Goal: Task Accomplishment & Management: Use online tool/utility

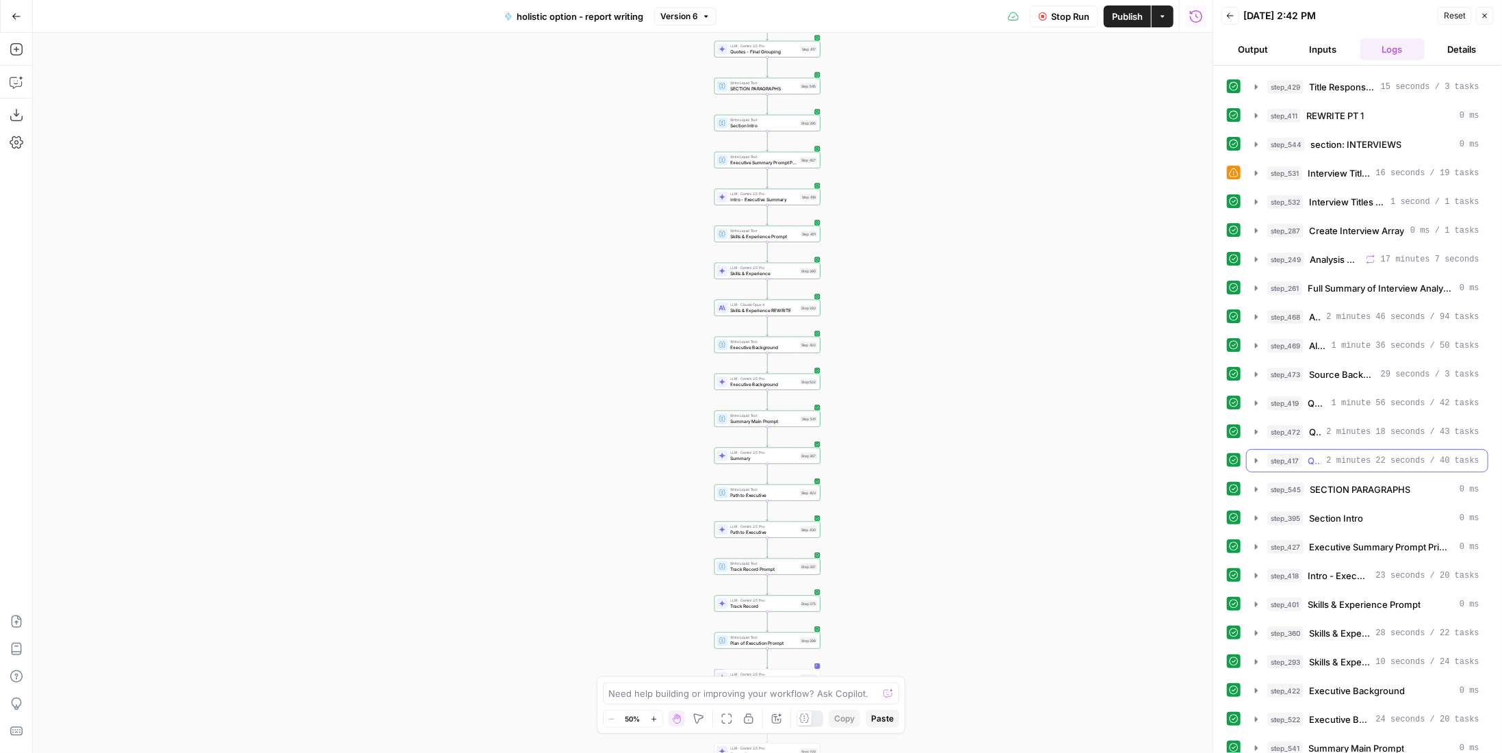
scroll to position [527, 0]
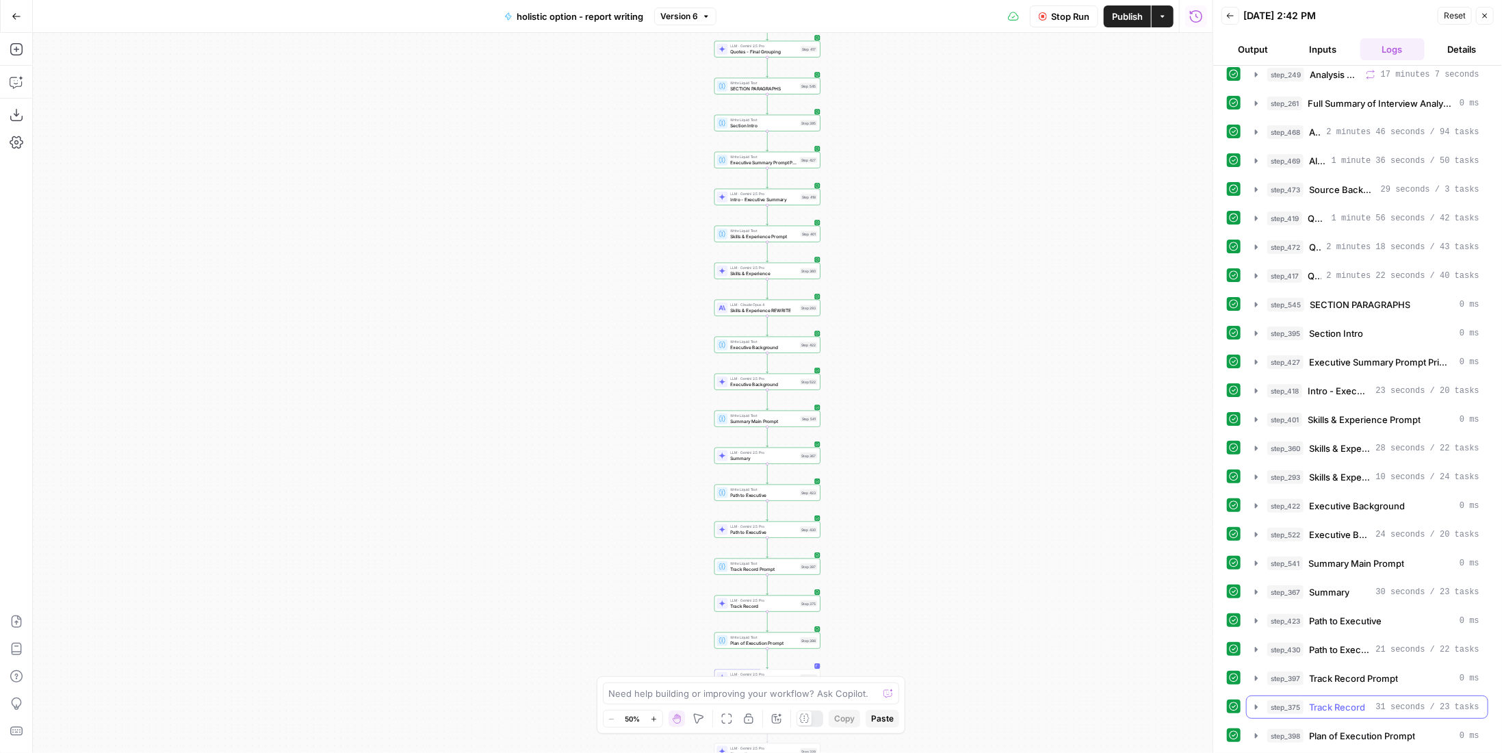
click at [1377, 701] on span "31 seconds / 23 tasks" at bounding box center [1427, 707] width 103 height 12
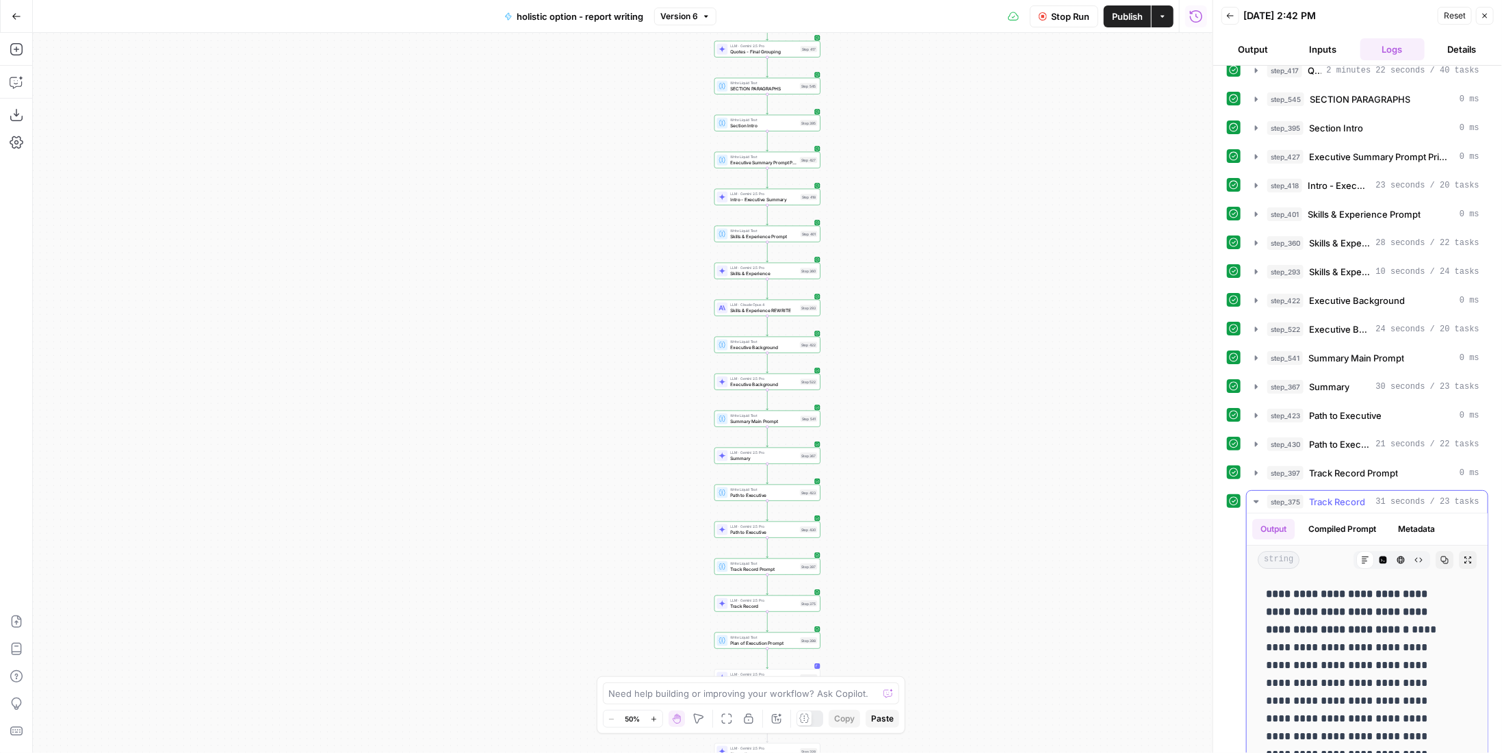
scroll to position [205, 0]
click at [1356, 495] on span "Track Record" at bounding box center [1337, 502] width 56 height 14
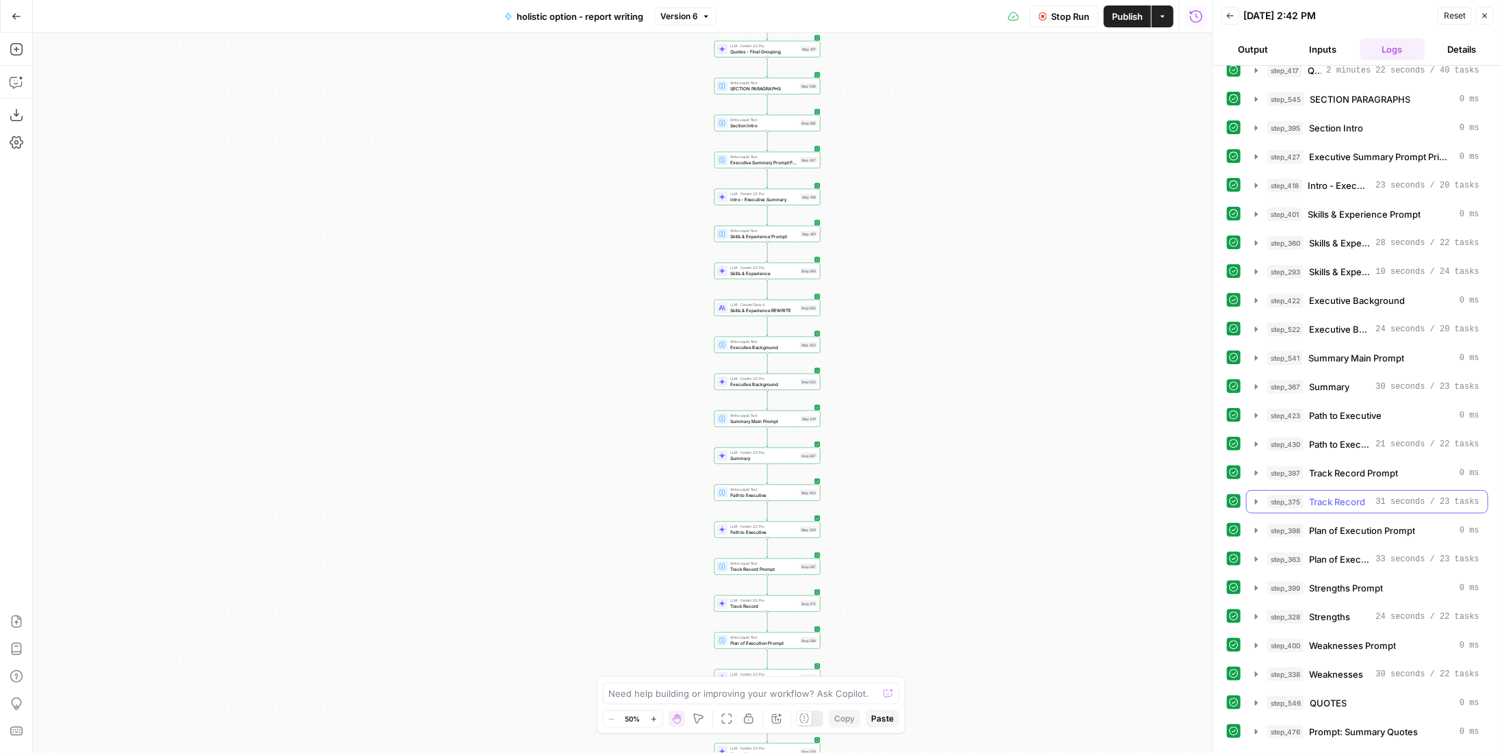
scroll to position [753, 0]
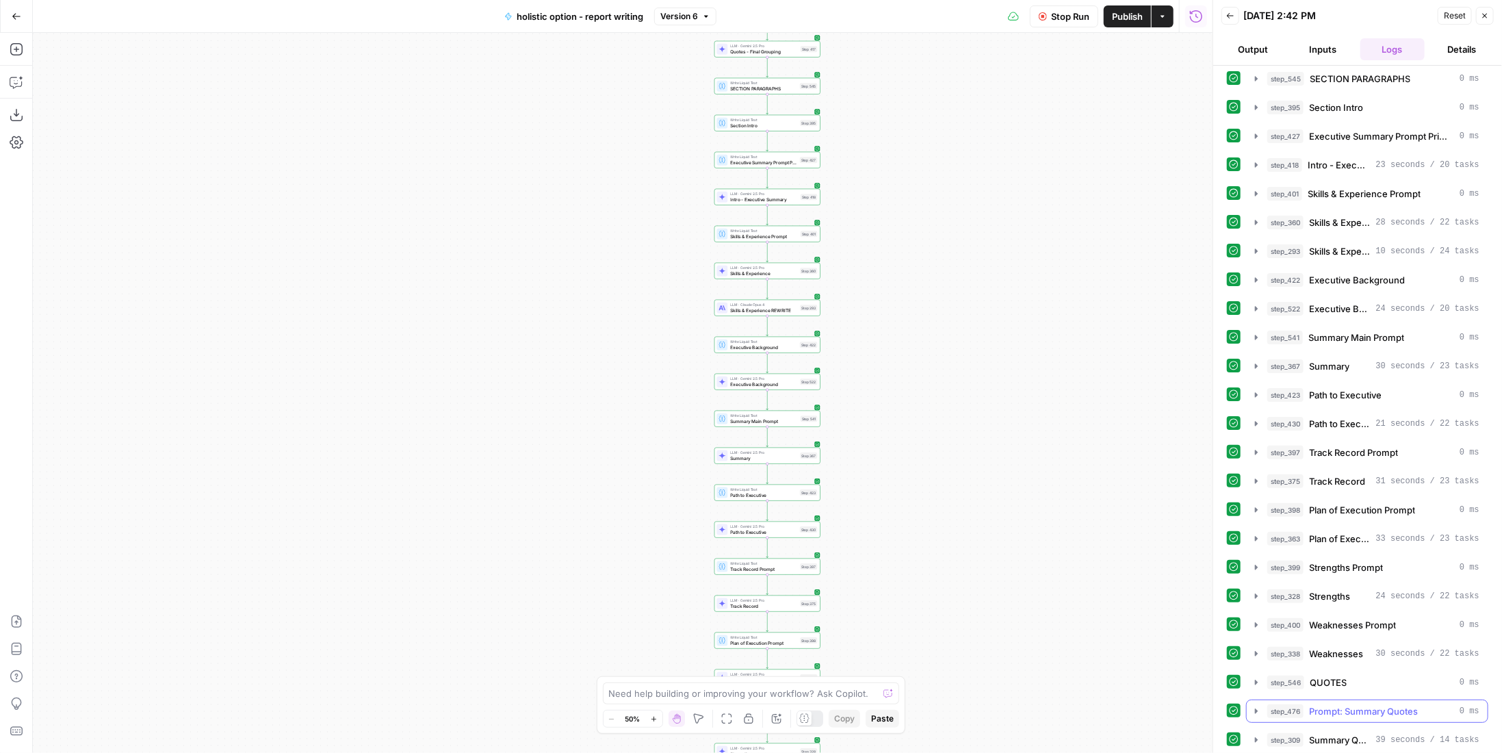
click at [1347, 704] on span "Prompt: Summary Quotes" at bounding box center [1363, 711] width 109 height 14
click at [1444, 675] on div "step_546 QUOTES 0 ms" at bounding box center [1373, 682] width 212 height 14
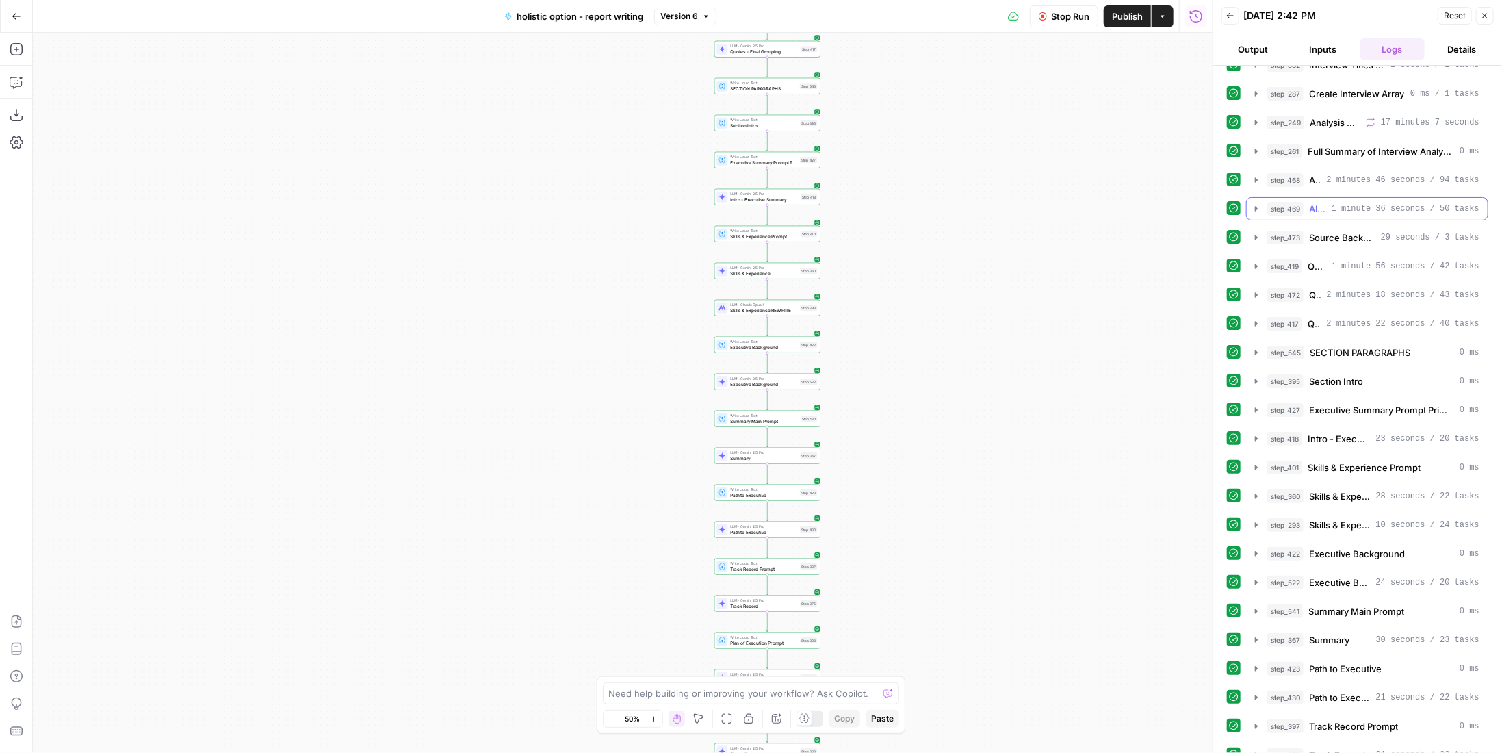
scroll to position [0, 0]
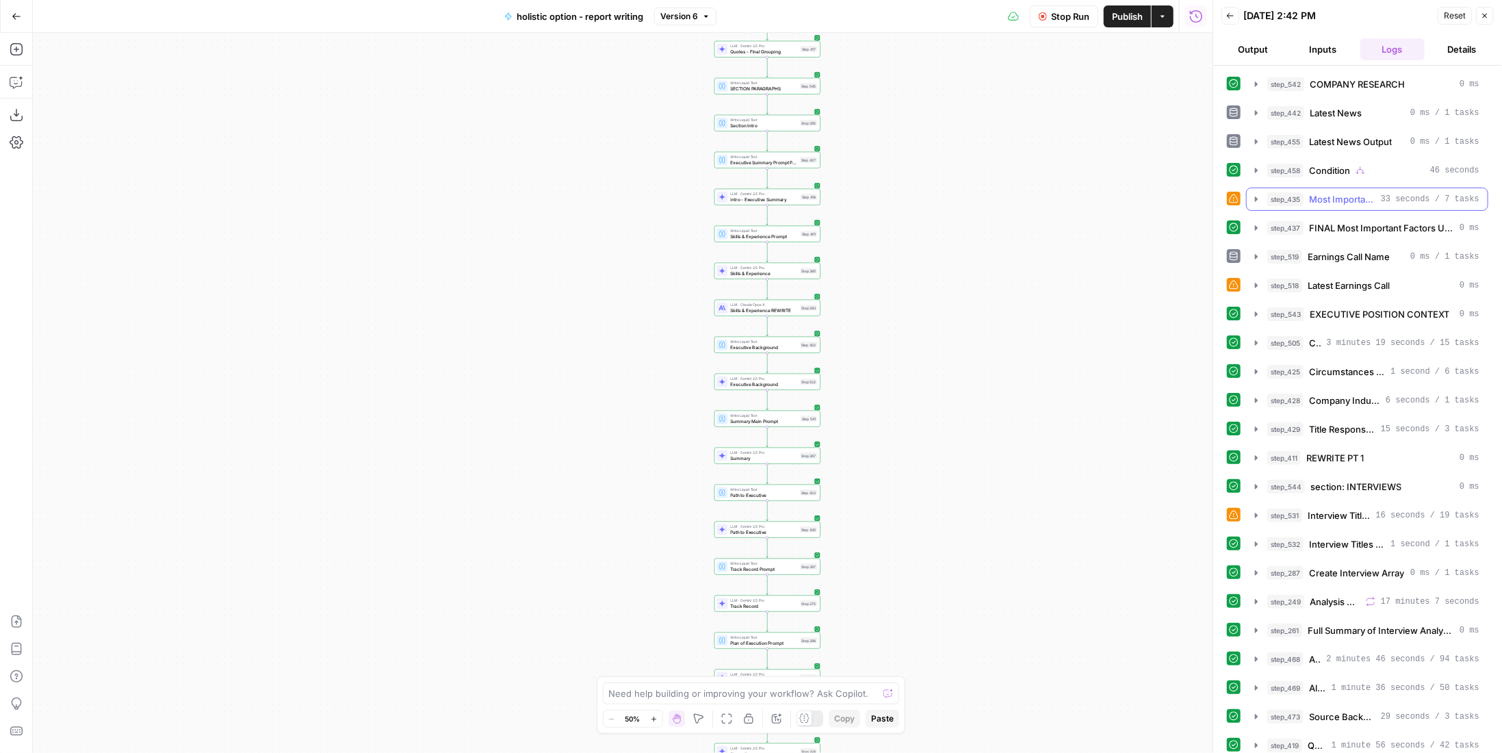
click at [1391, 193] on span "33 seconds / 7 tasks" at bounding box center [1430, 199] width 99 height 12
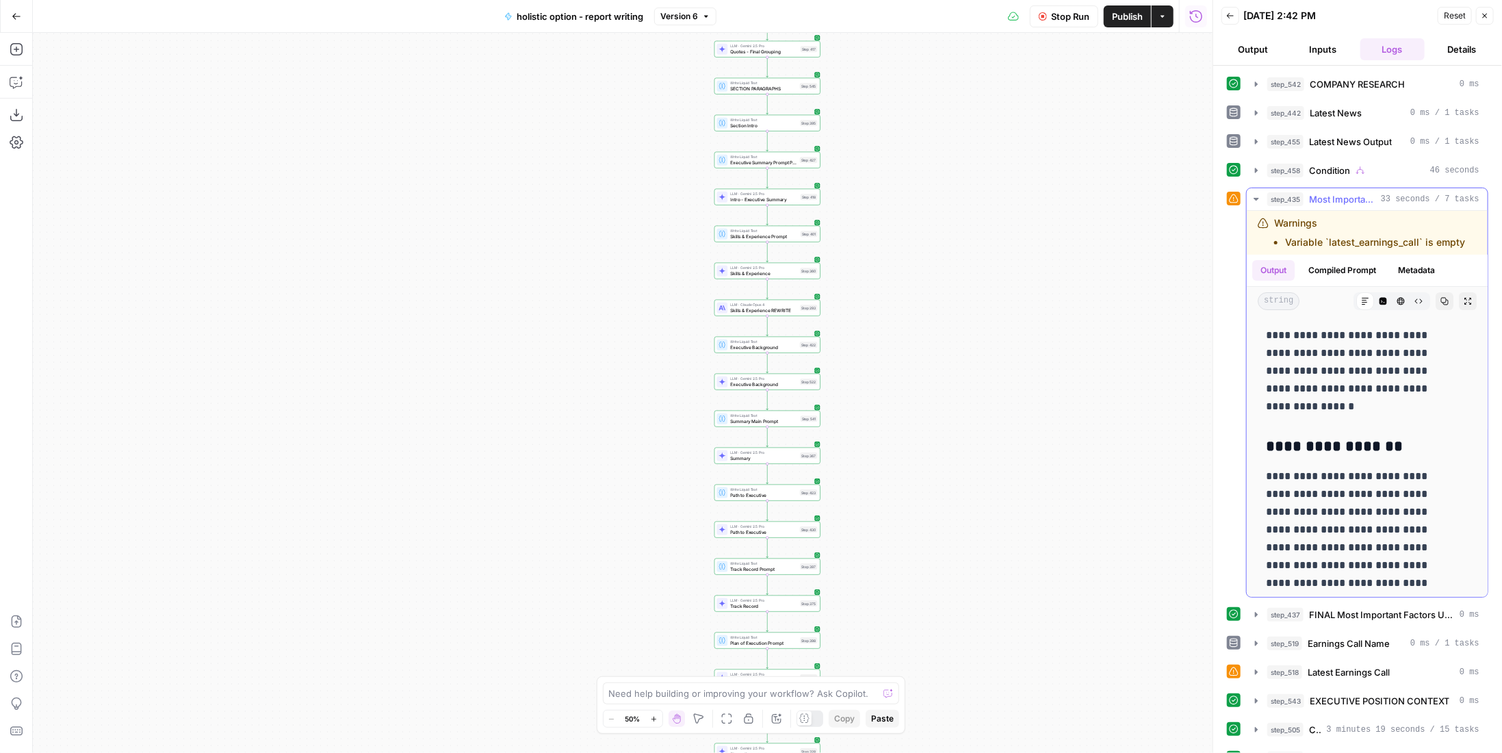
click at [1390, 193] on span "33 seconds / 7 tasks" at bounding box center [1430, 199] width 99 height 12
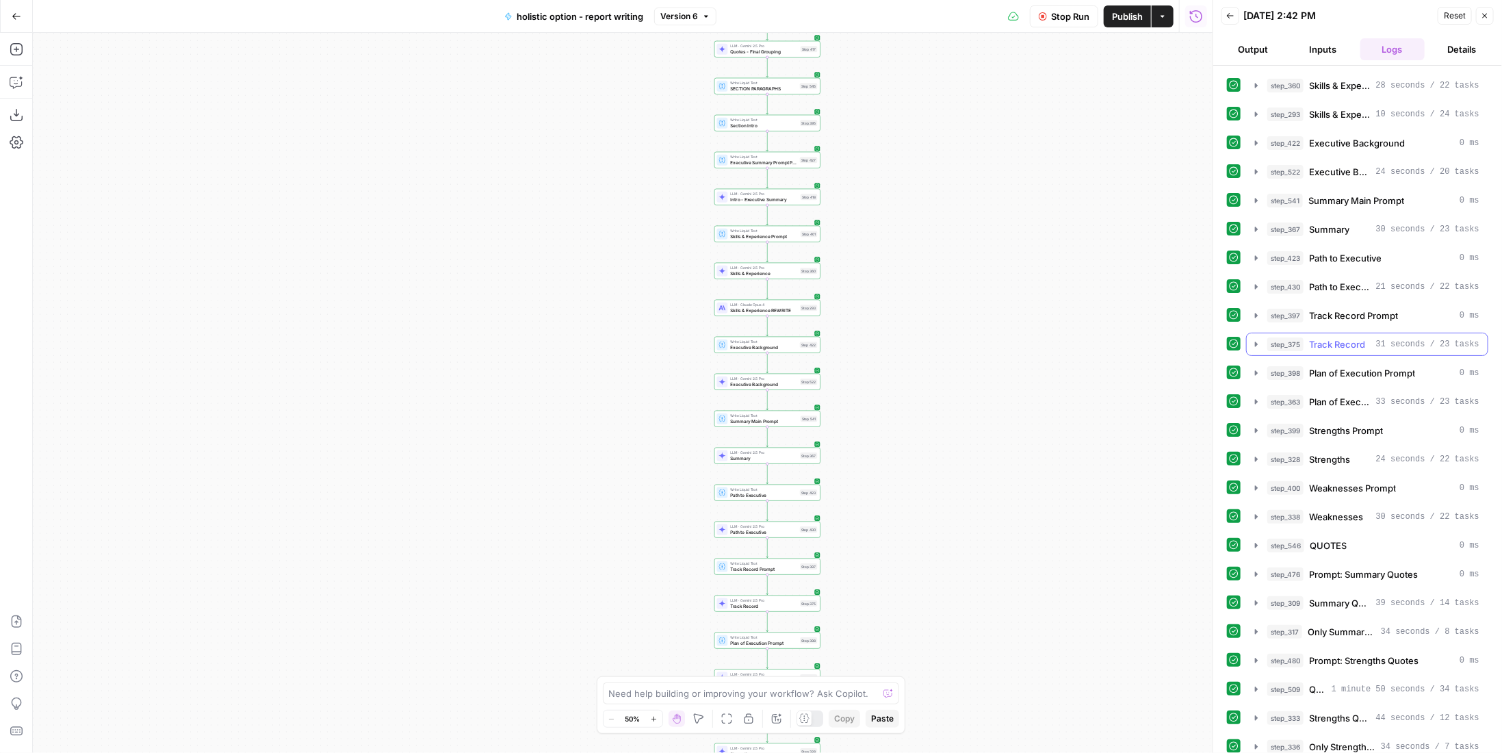
scroll to position [1090, 0]
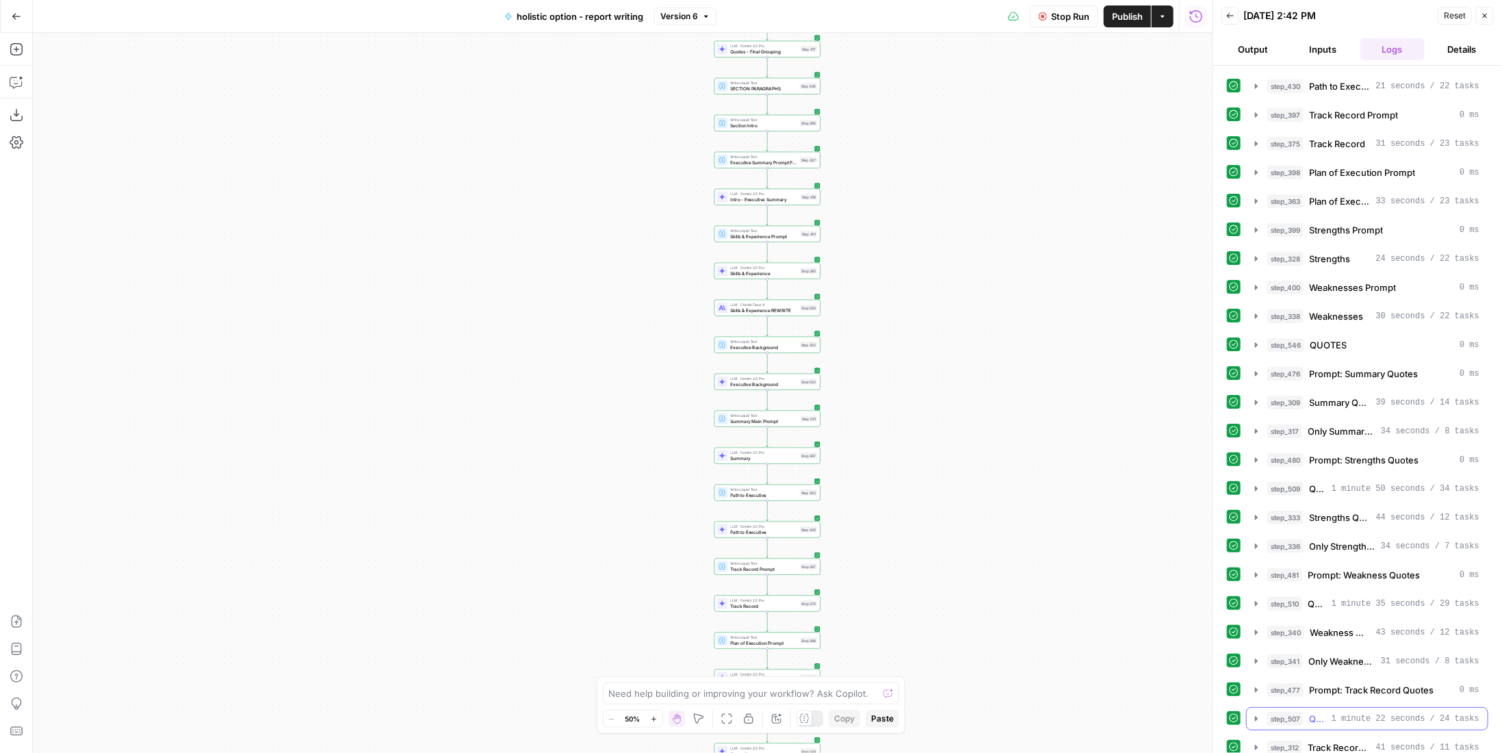
click at [1371, 712] on span "1 minute 22 seconds / 24 tasks" at bounding box center [1405, 718] width 148 height 12
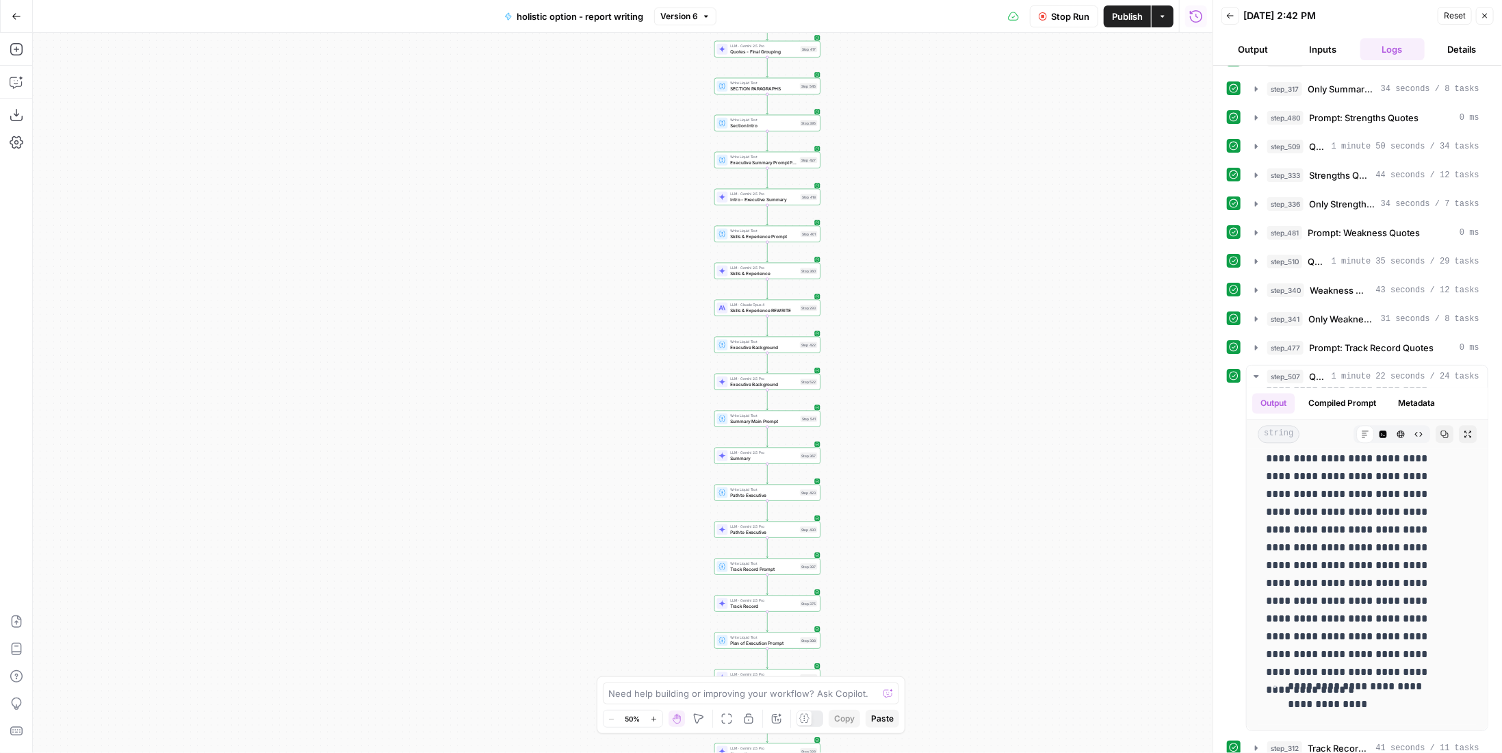
scroll to position [1489, 0]
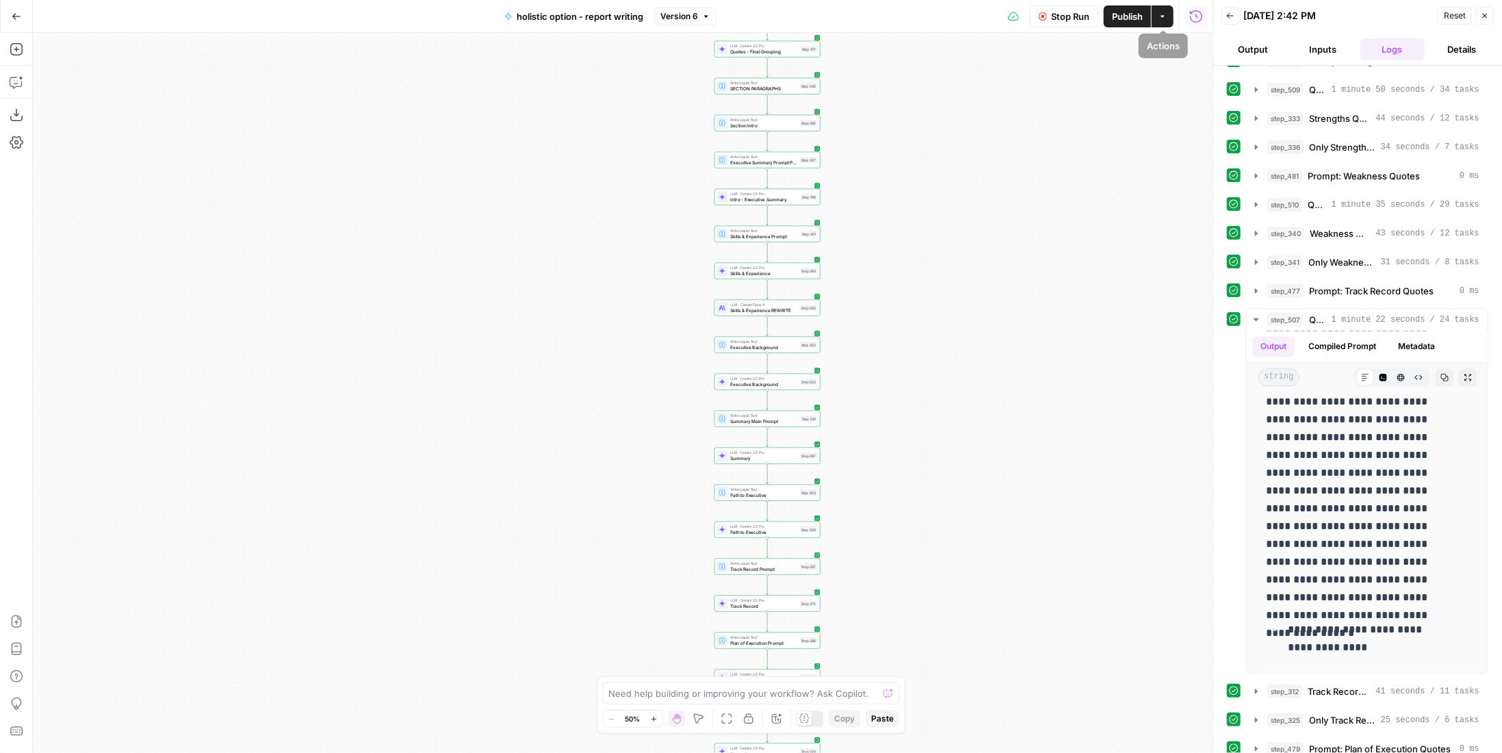
click at [1123, 20] on span "Publish" at bounding box center [1127, 17] width 31 height 14
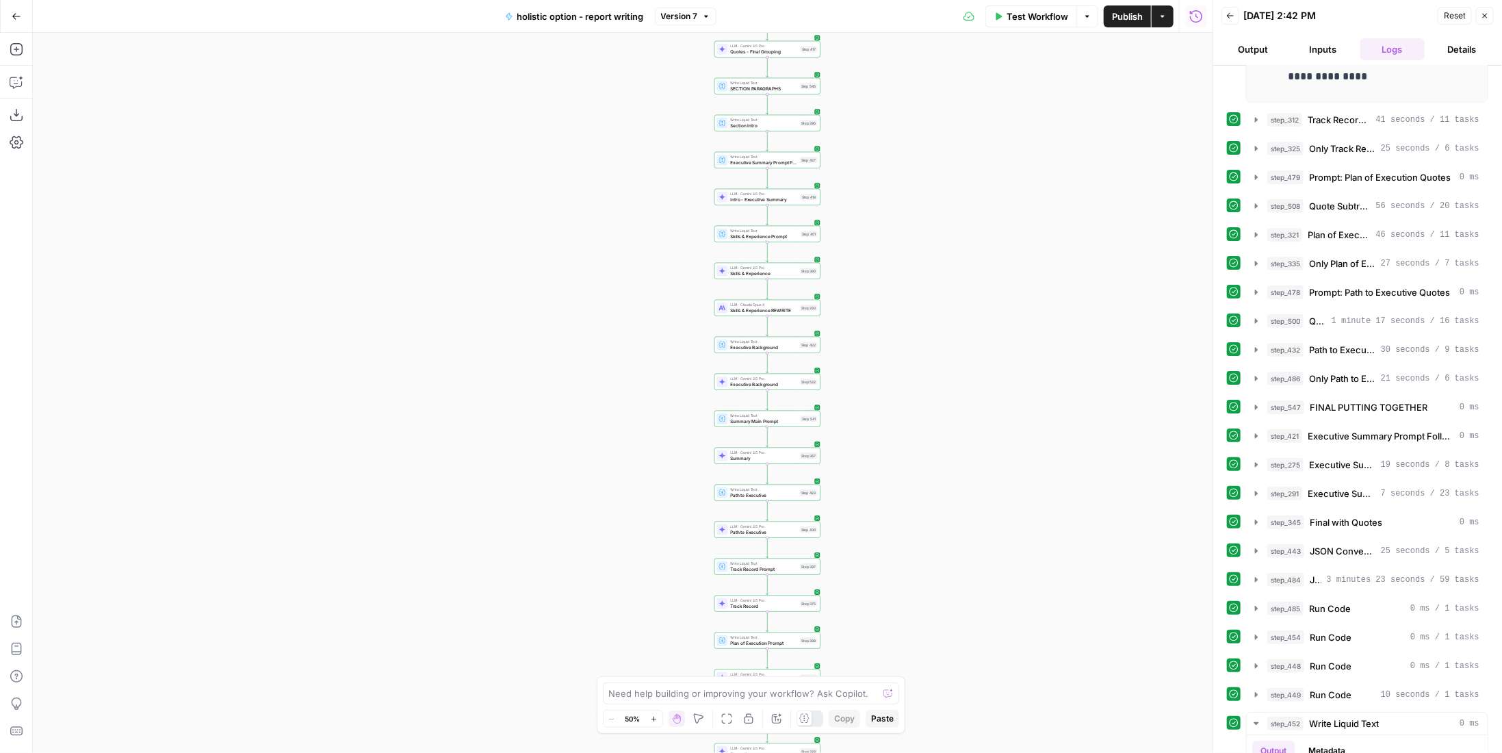
scroll to position [2150, 0]
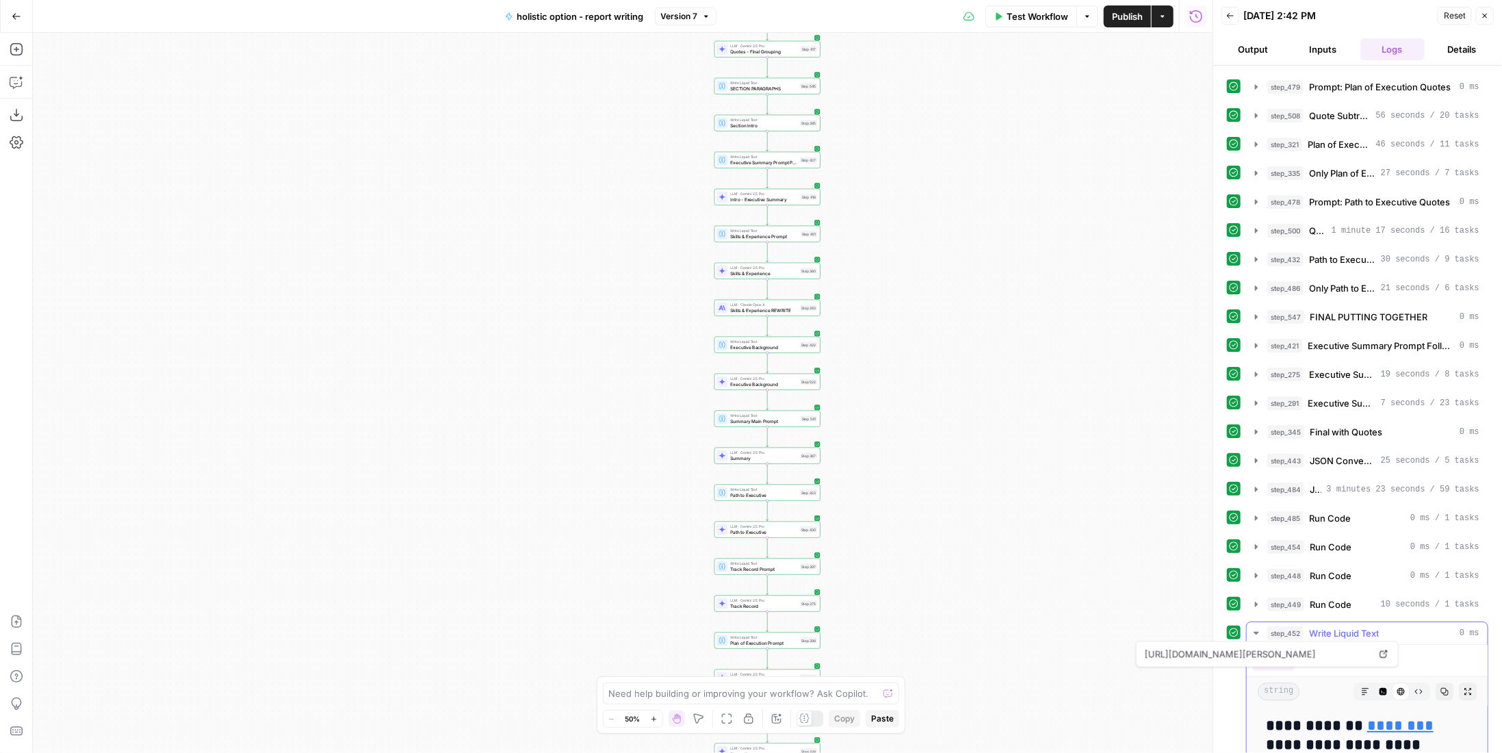
click at [1379, 718] on link "********" at bounding box center [1400, 725] width 66 height 15
click at [14, 113] on icon "button" at bounding box center [16, 115] width 12 height 12
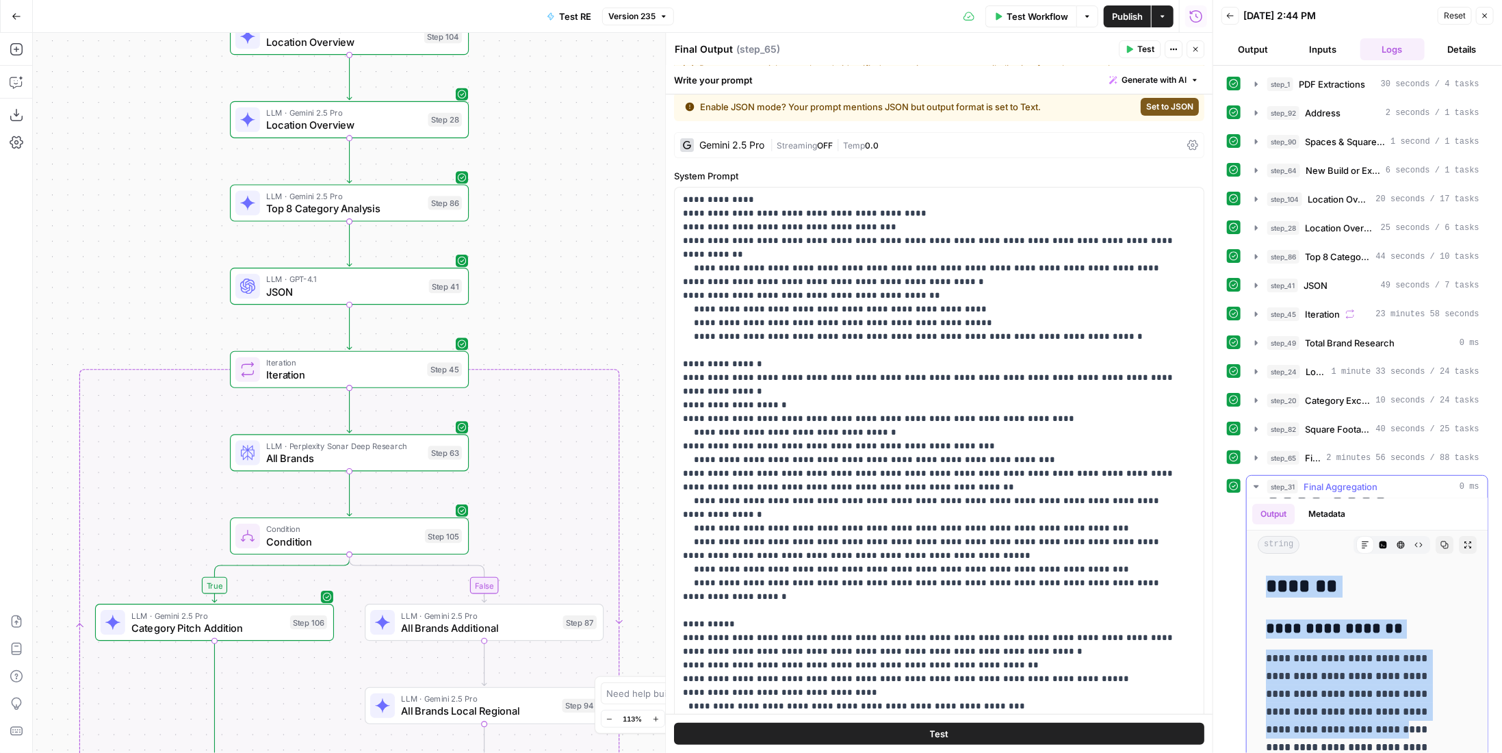
scroll to position [77, 0]
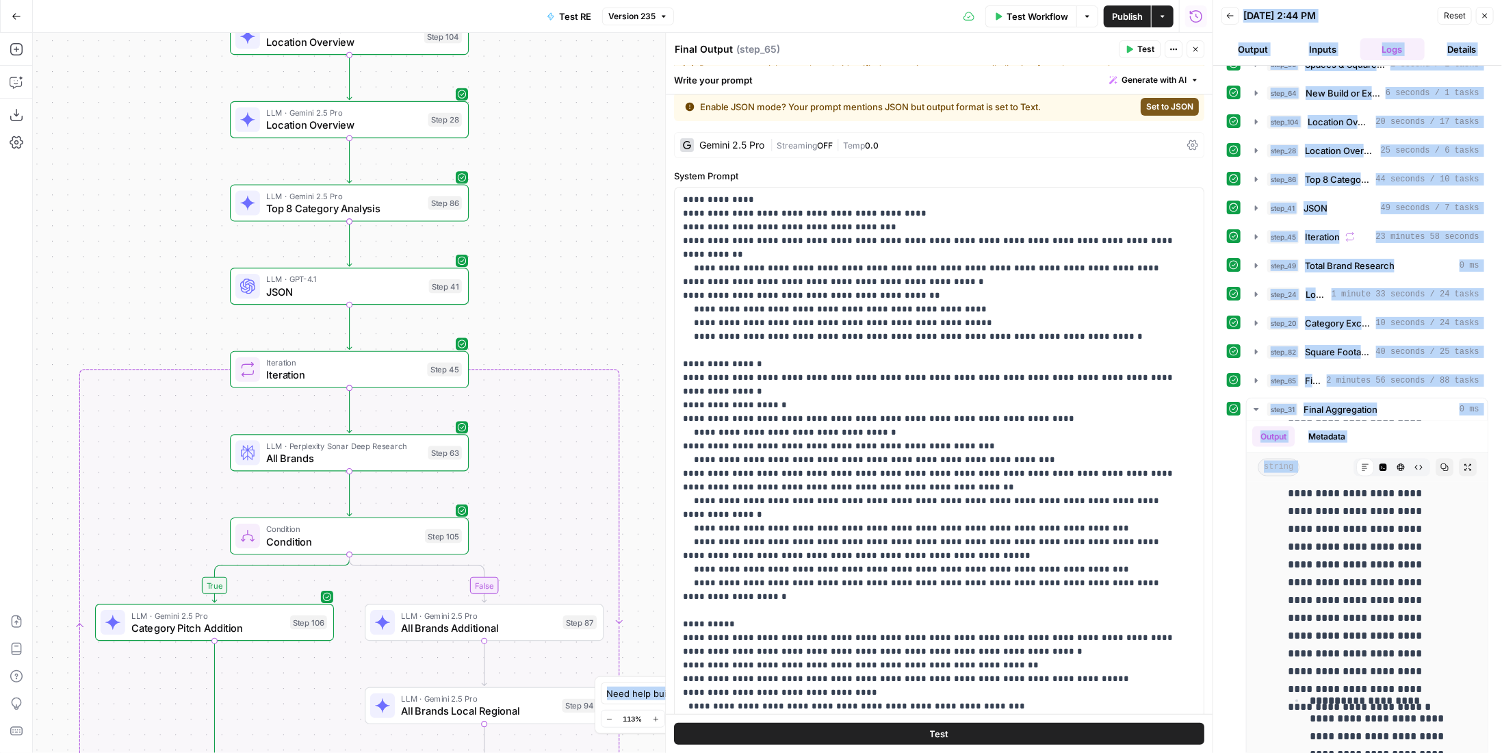
drag, startPoint x: 1269, startPoint y: 577, endPoint x: 1383, endPoint y: 784, distance: 237.1
click at [1383, 752] on html "P Paragon New Home Browse Insights Opportunities Your Data Recent Grids Researc…" at bounding box center [751, 376] width 1502 height 753
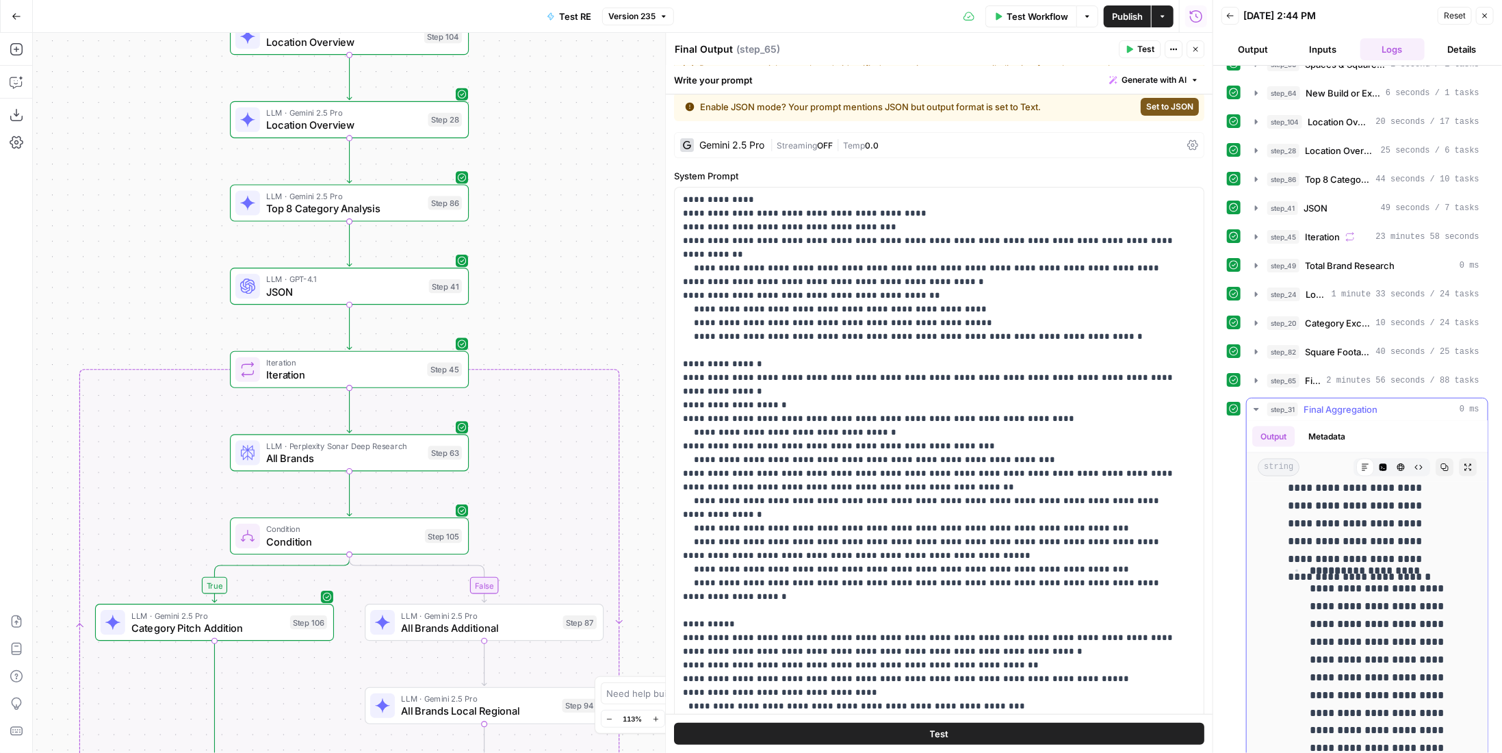
click at [1427, 491] on p "**********" at bounding box center [1368, 310] width 161 height 480
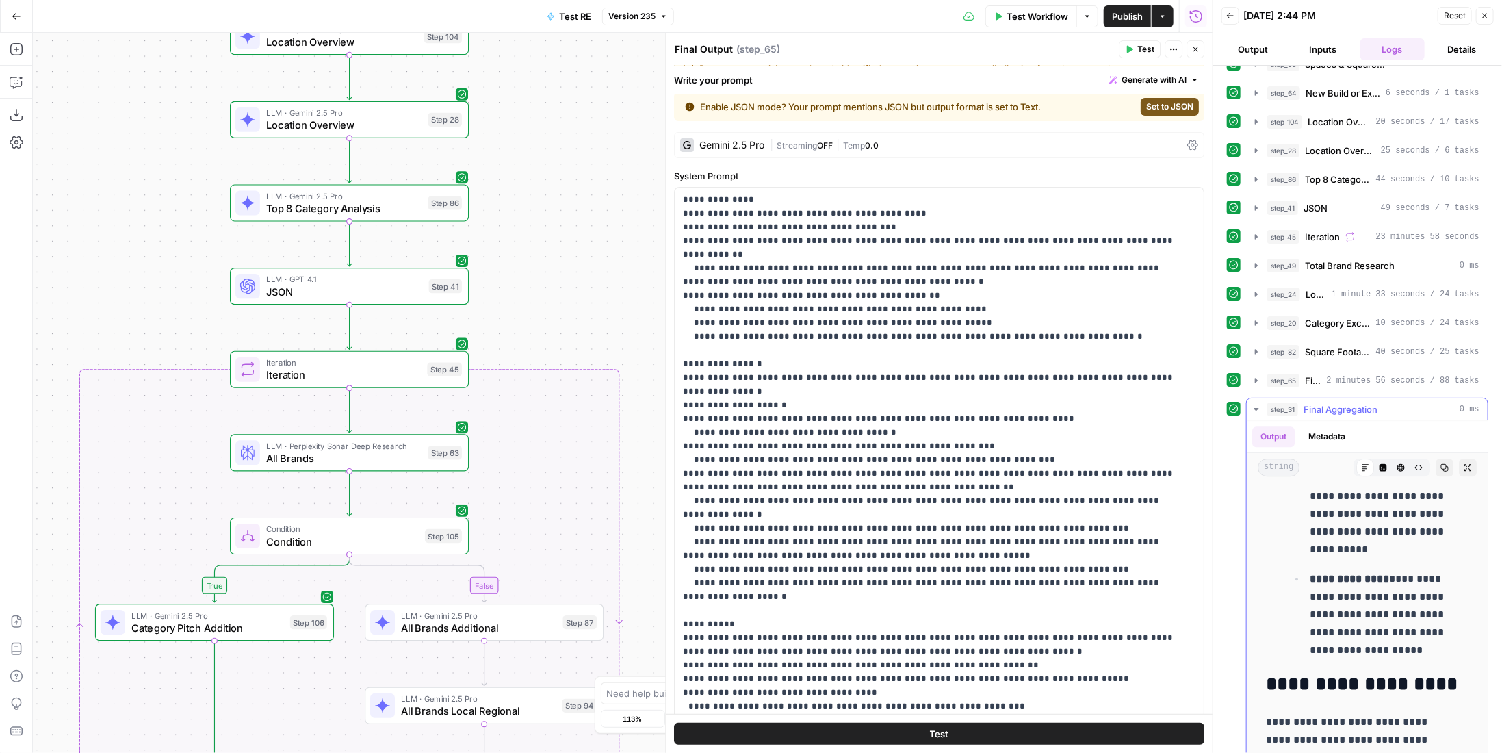
scroll to position [70173, 0]
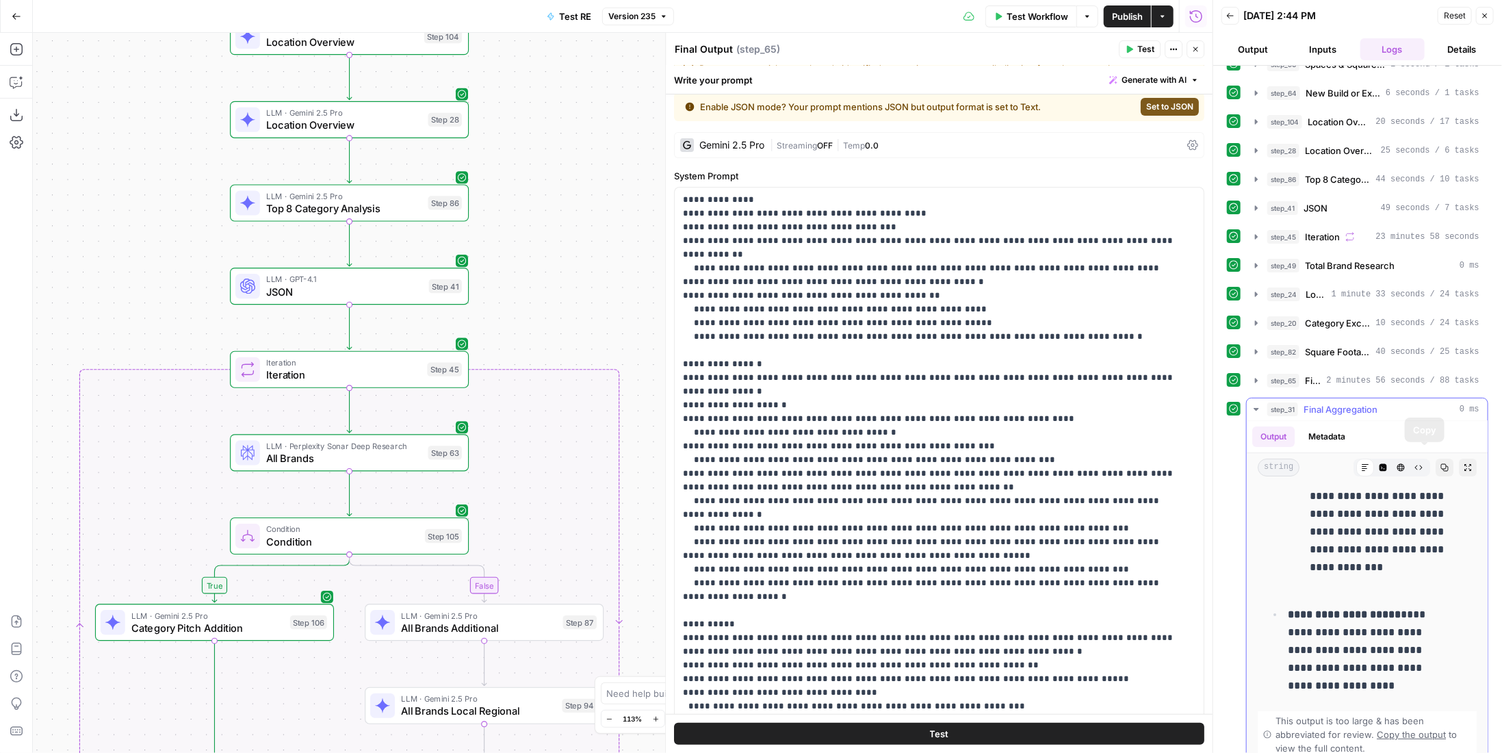
click at [1435, 458] on button "Copy" at bounding box center [1444, 467] width 18 height 18
click at [1404, 621] on p "**********" at bounding box center [1368, 650] width 161 height 89
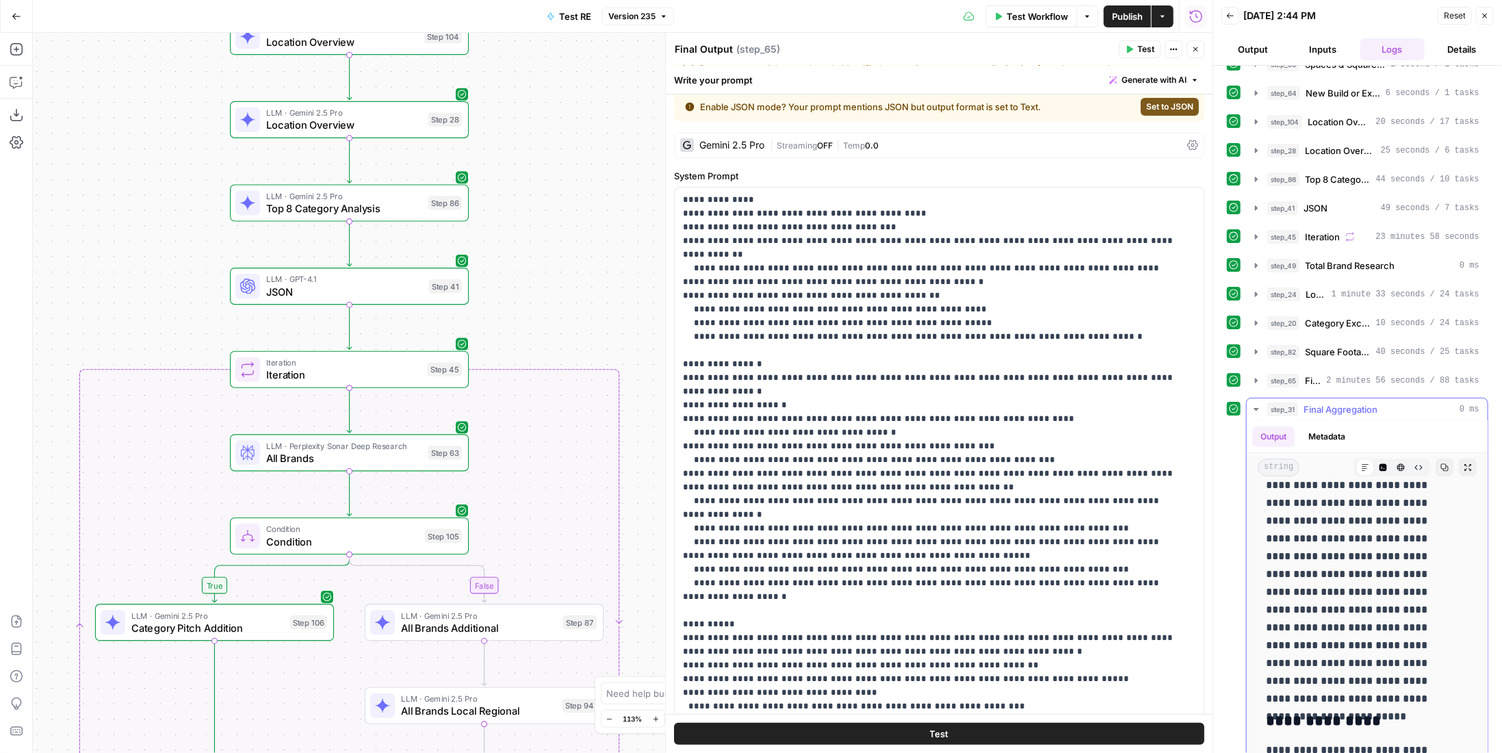
scroll to position [137, 0]
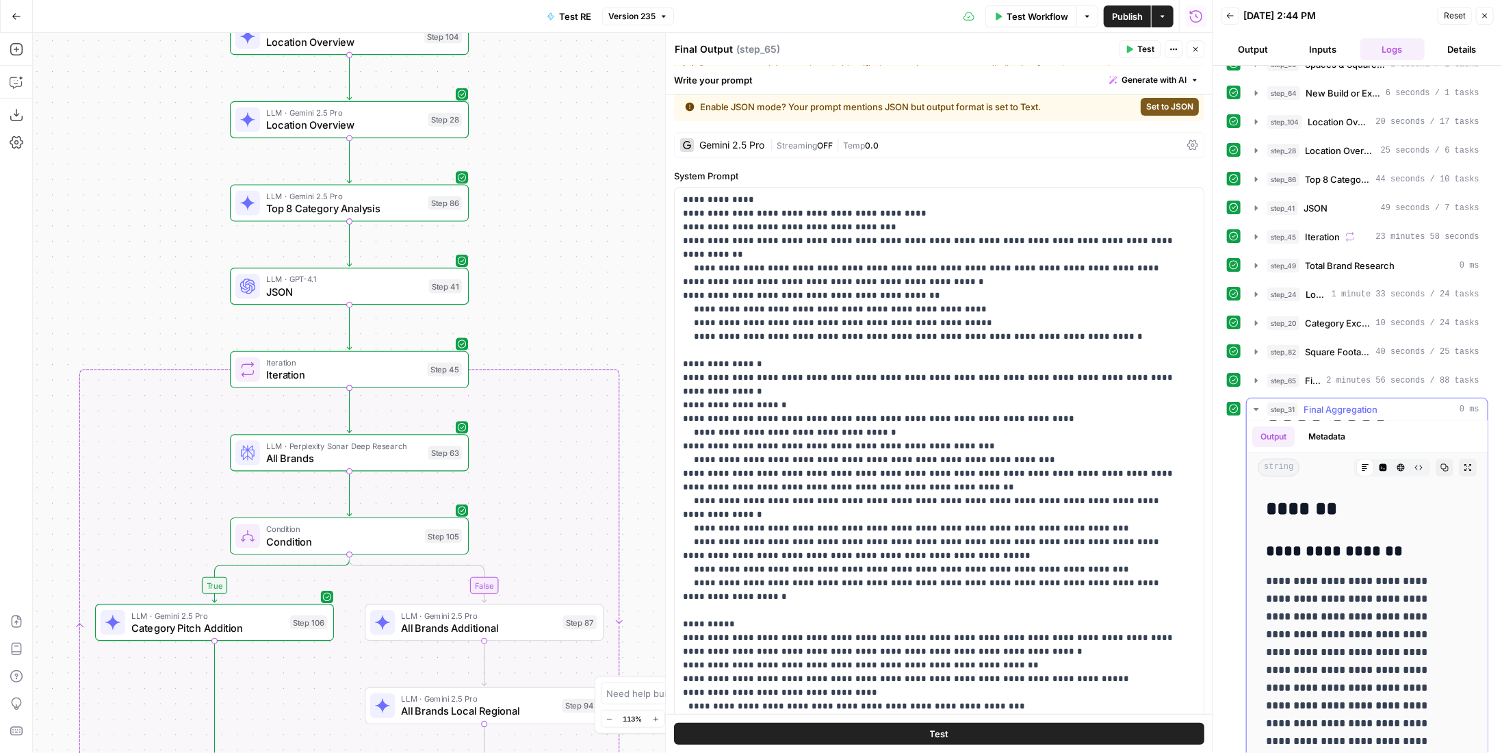
click at [1379, 463] on icon "button" at bounding box center [1383, 467] width 8 height 8
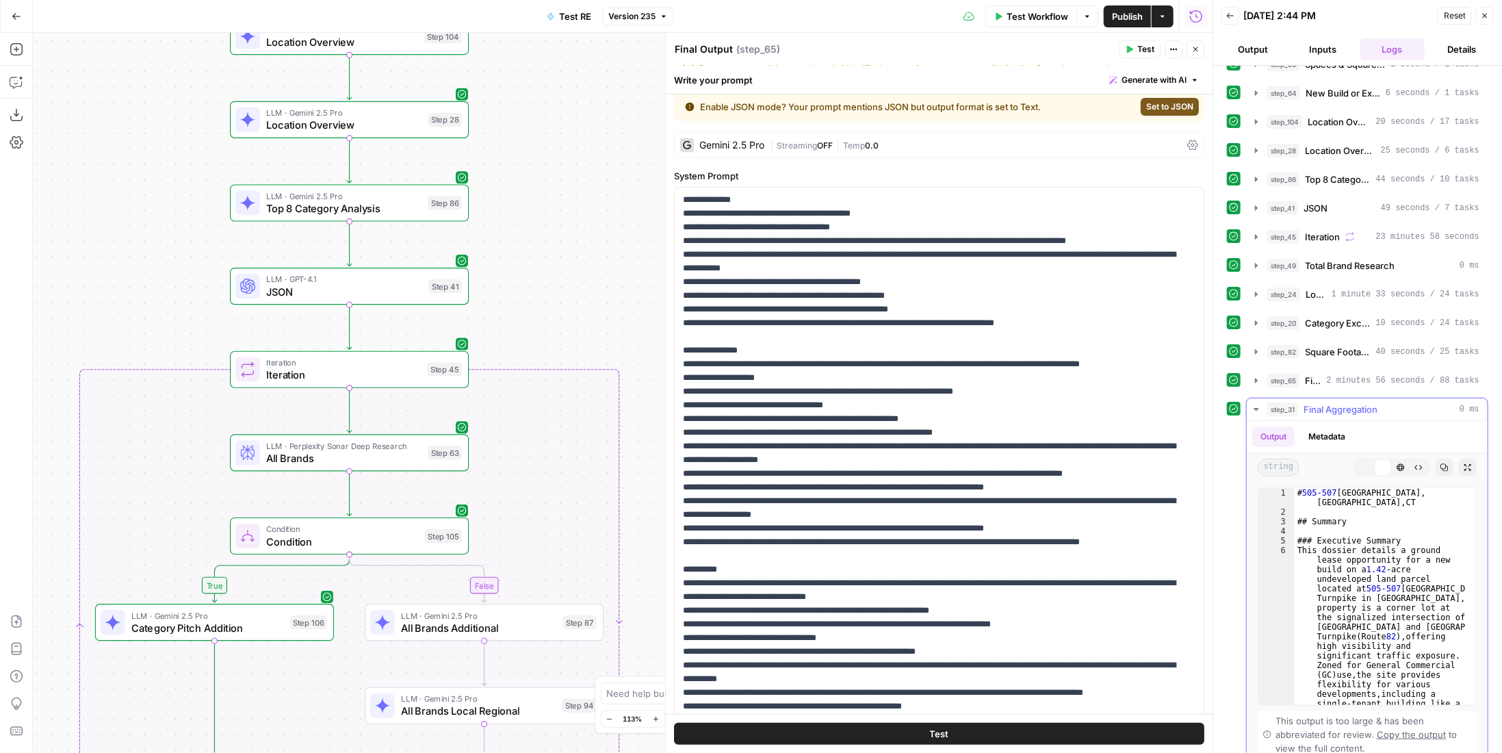
scroll to position [0, 0]
click at [1356, 458] on button "Markdown" at bounding box center [1365, 467] width 18 height 18
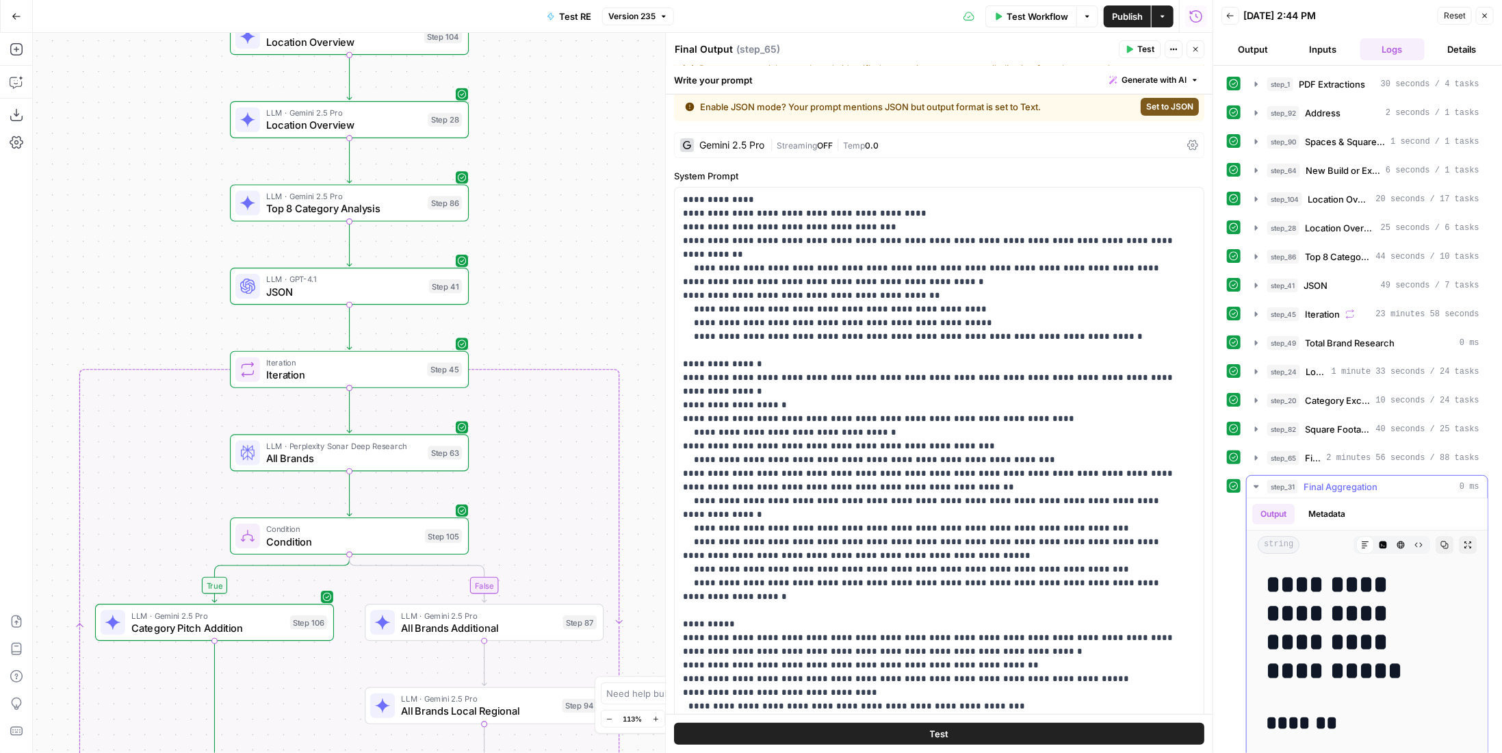
click at [1440, 541] on icon "button" at bounding box center [1444, 545] width 8 height 8
click at [1117, 18] on span "Publish" at bounding box center [1127, 17] width 31 height 14
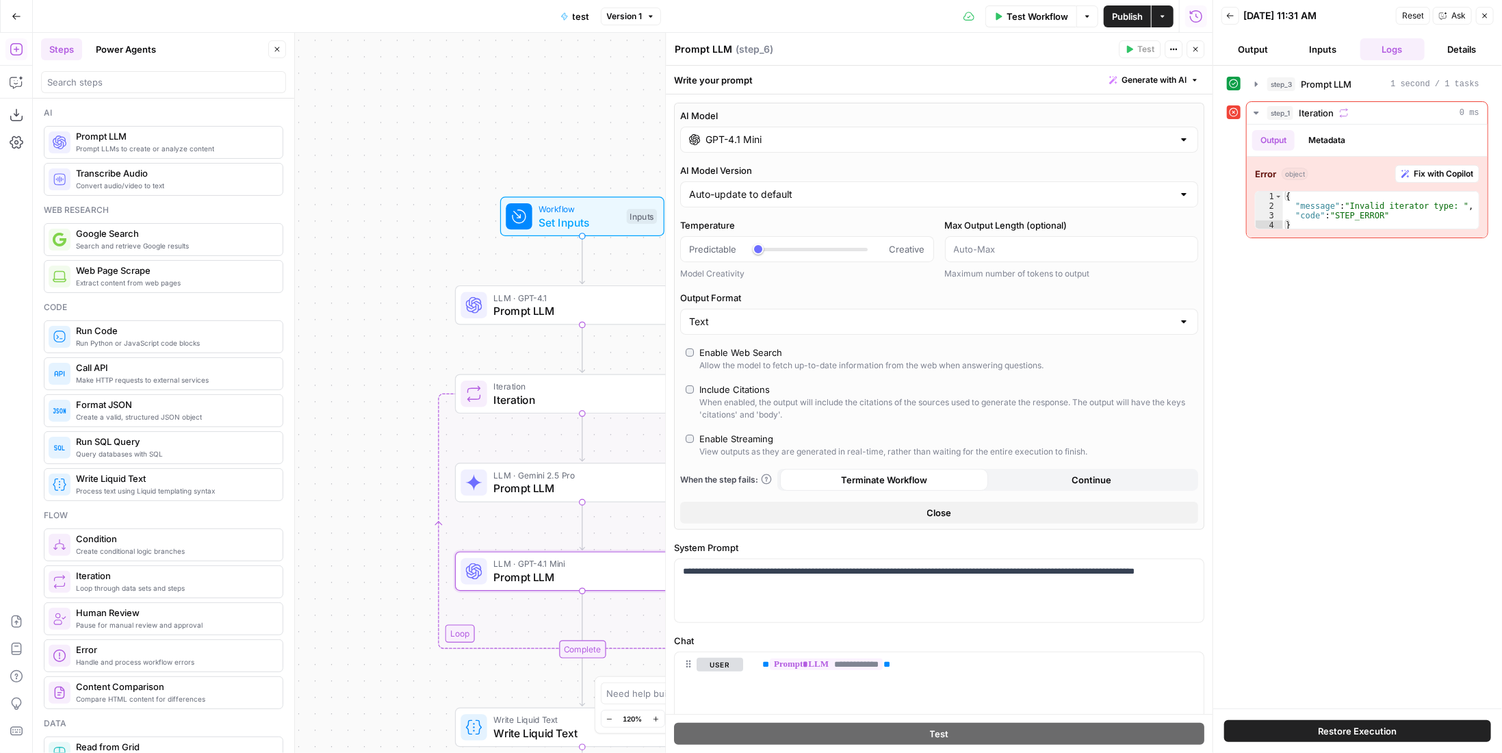
click at [2, 20] on div "Go Back" at bounding box center [16, 16] width 33 height 32
click at [14, 16] on button "Go Back" at bounding box center [16, 16] width 25 height 25
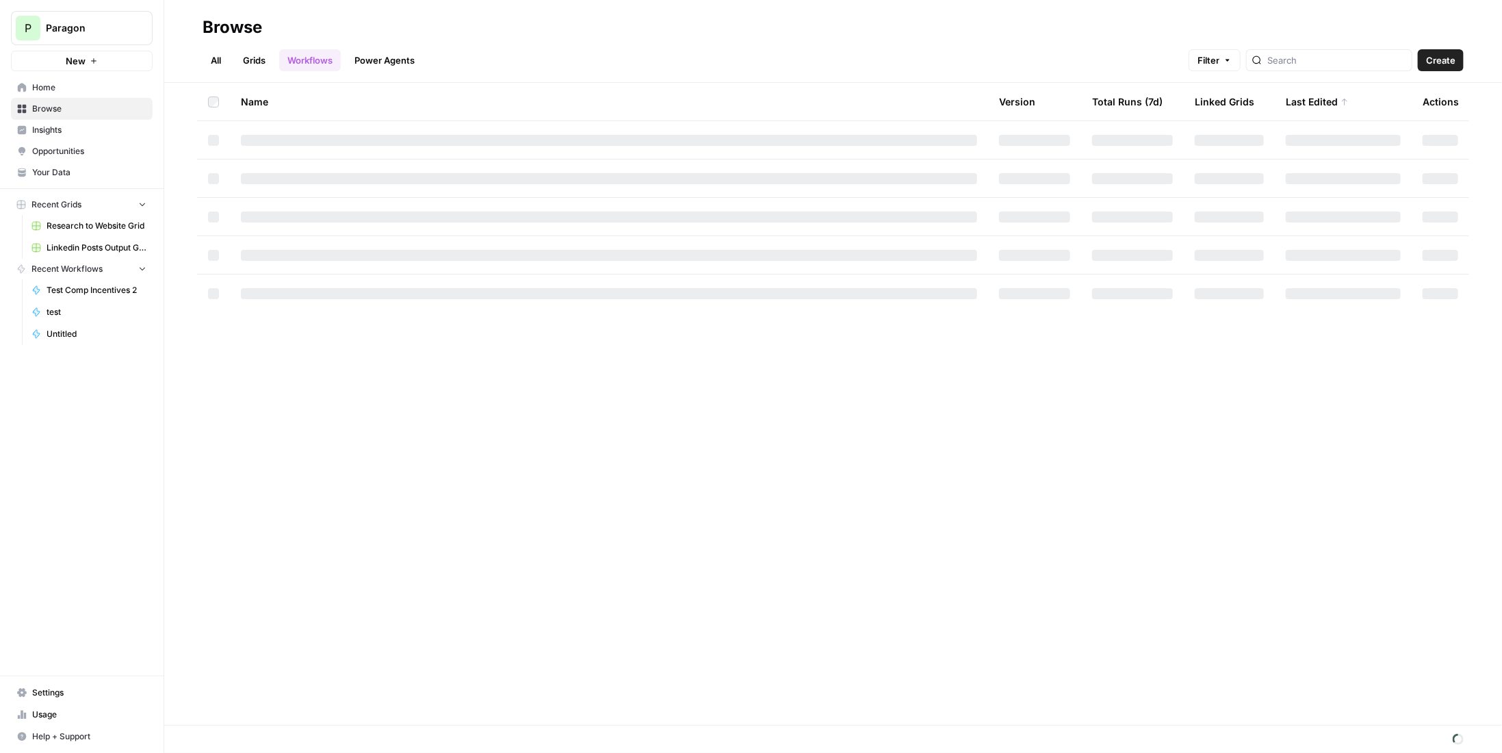
click at [114, 25] on span "Paragon" at bounding box center [87, 28] width 83 height 14
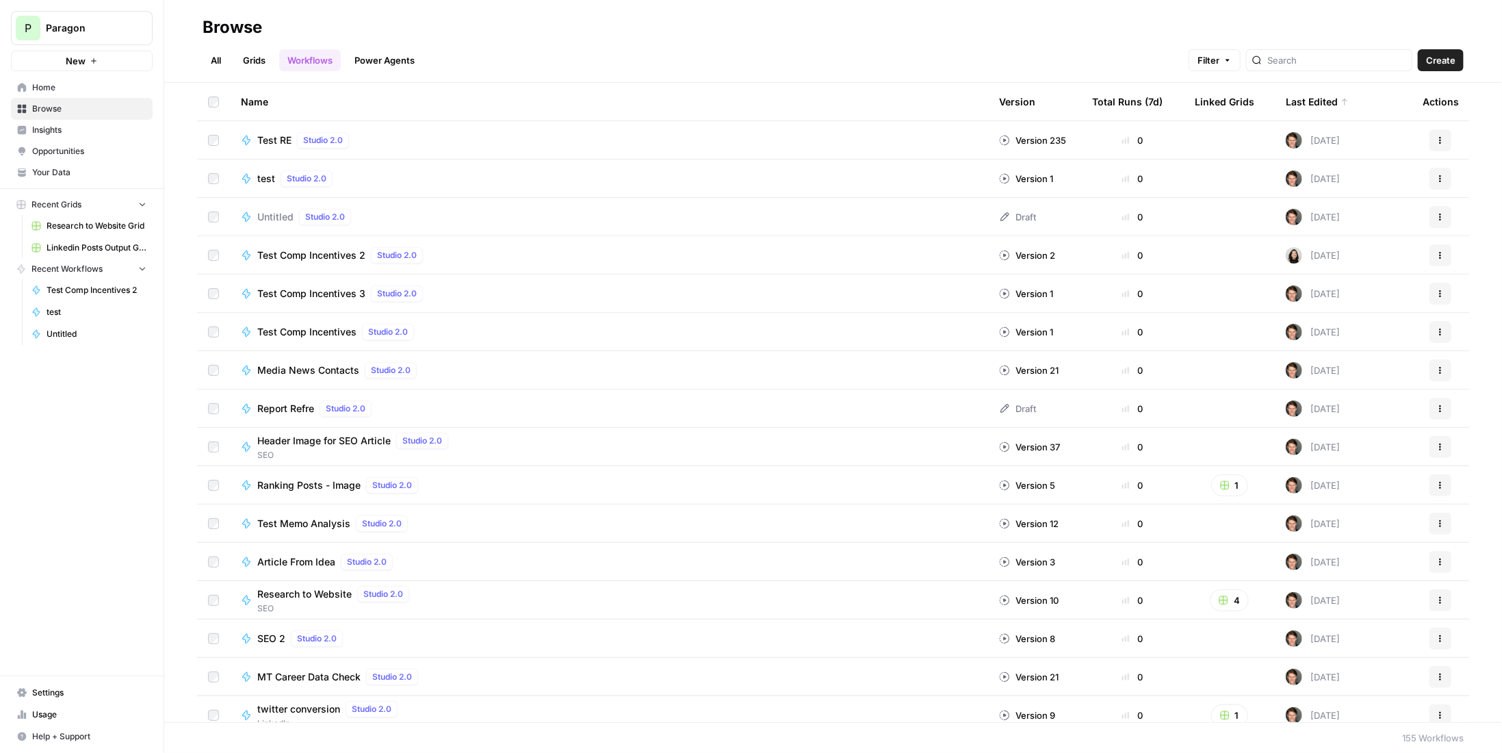
click at [119, 497] on div "P Paragon New Home Browse Insights Opportunities Your Data Recent Grids Researc…" at bounding box center [82, 376] width 164 height 753
click at [99, 133] on span "Insights" at bounding box center [89, 130] width 114 height 12
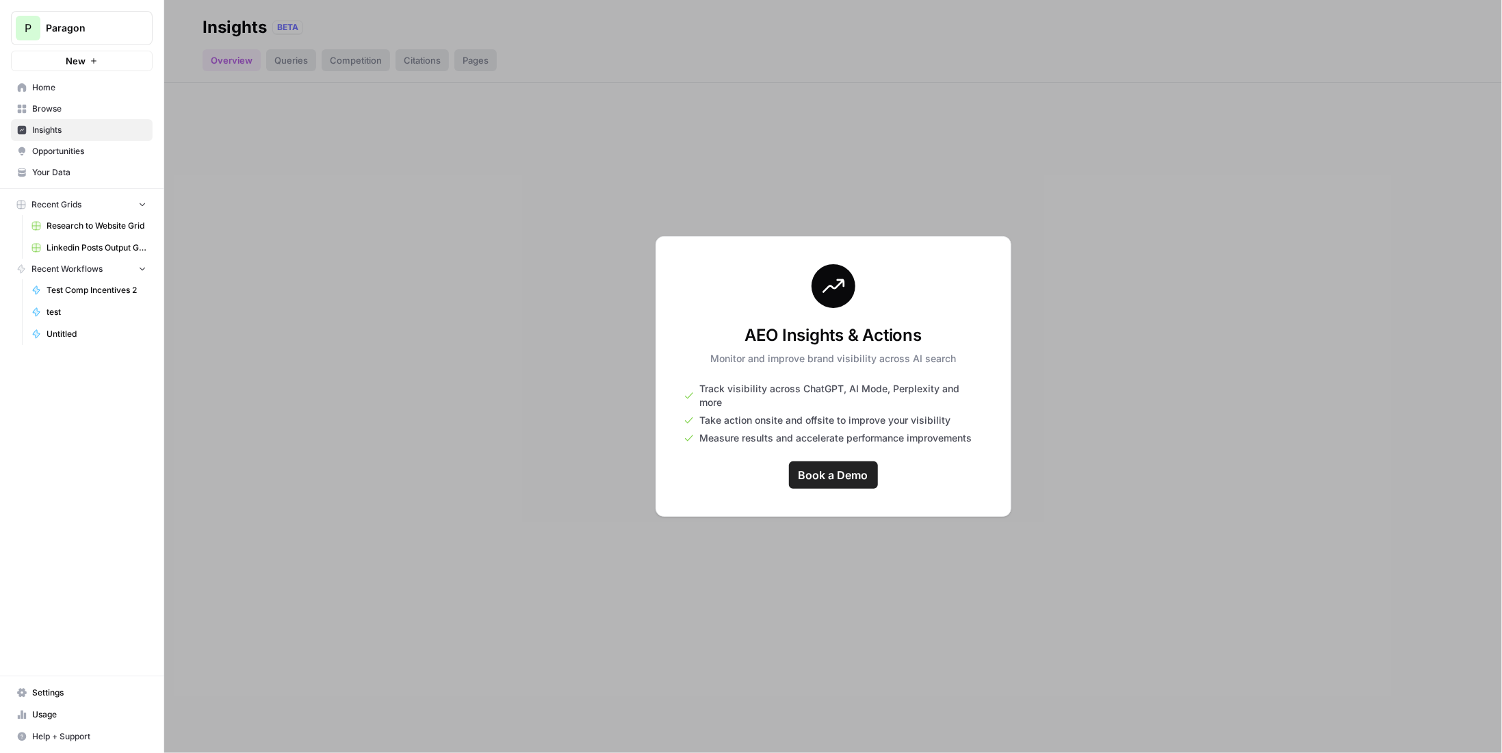
click at [503, 370] on div at bounding box center [833, 376] width 1338 height 753
click at [302, 66] on div at bounding box center [833, 376] width 1338 height 753
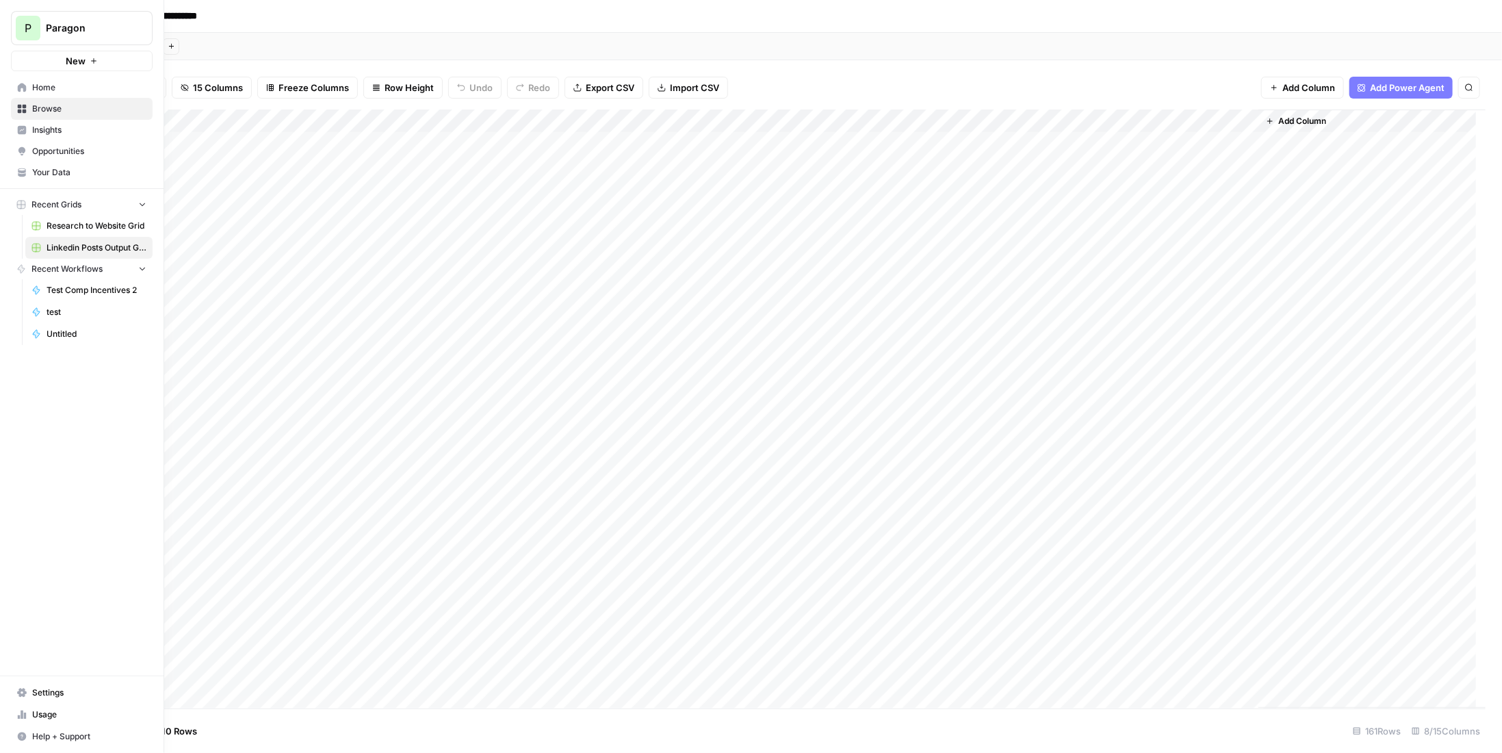
click at [34, 23] on div "P" at bounding box center [28, 28] width 25 height 25
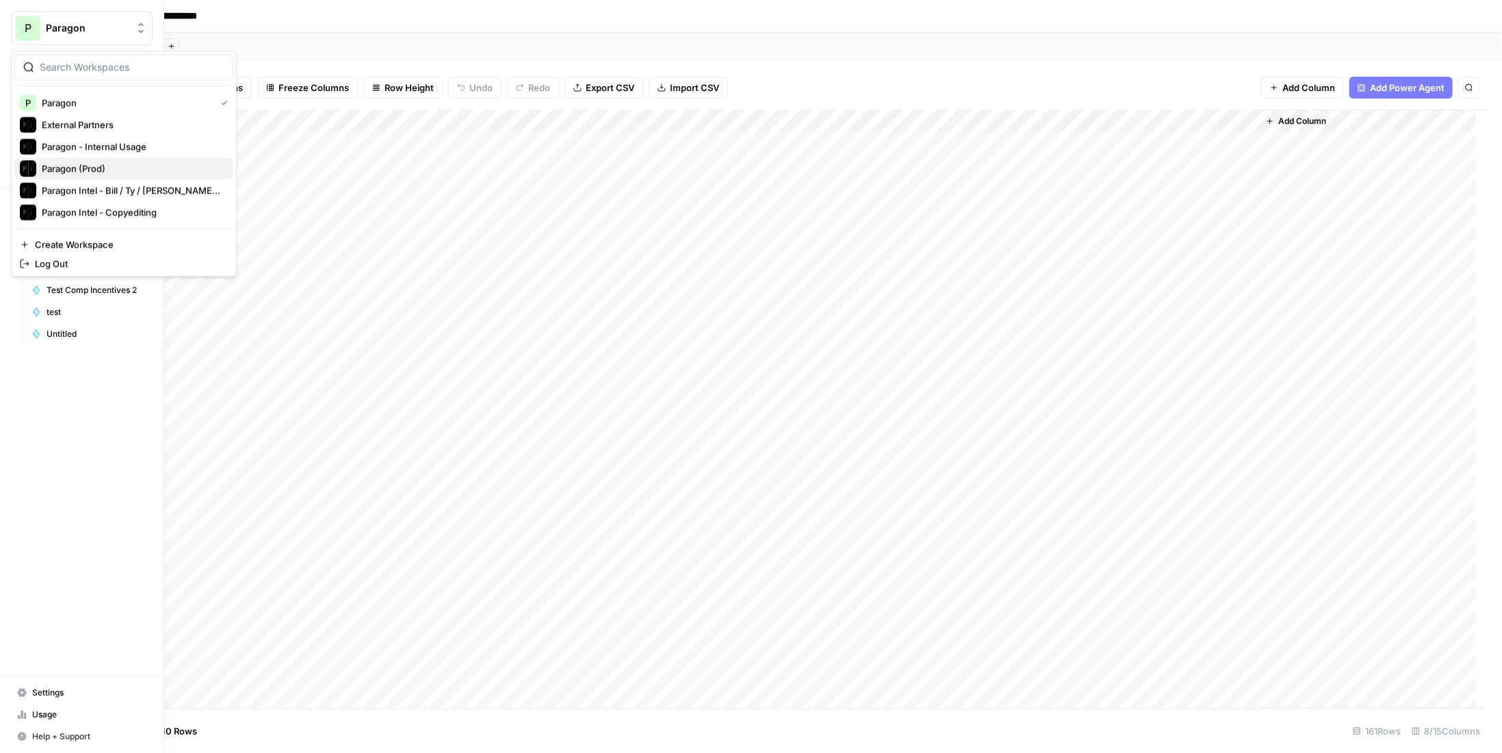
click span "Paragon (Prod)"
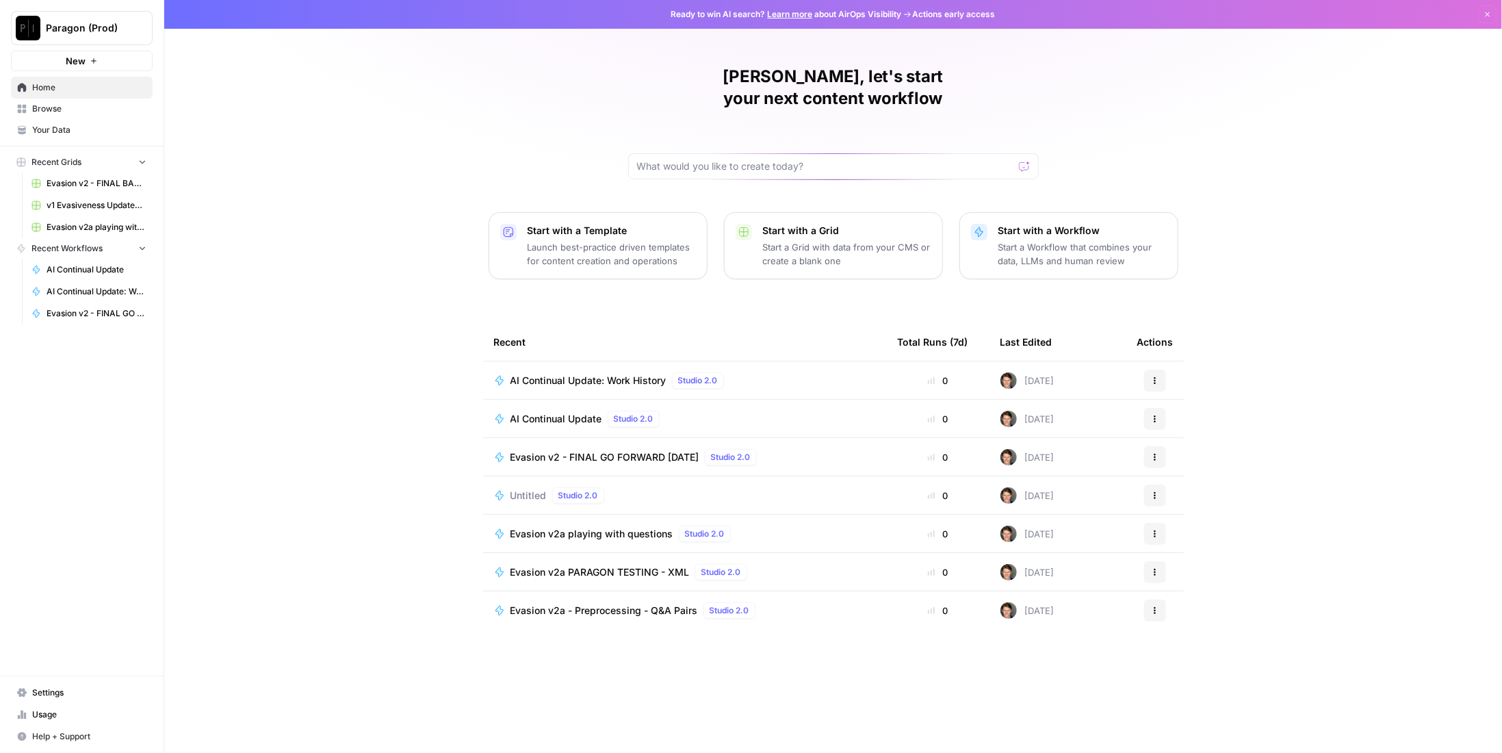
drag, startPoint x: 584, startPoint y: 395, endPoint x: 587, endPoint y: 387, distance: 8.7
click at [584, 412] on span "AI Continual Update" at bounding box center [556, 419] width 92 height 14
click at [591, 374] on span "AI Continual Update: Work History" at bounding box center [588, 381] width 156 height 14
click at [49, 27] on span "Paragon (Prod)" at bounding box center [87, 28] width 83 height 14
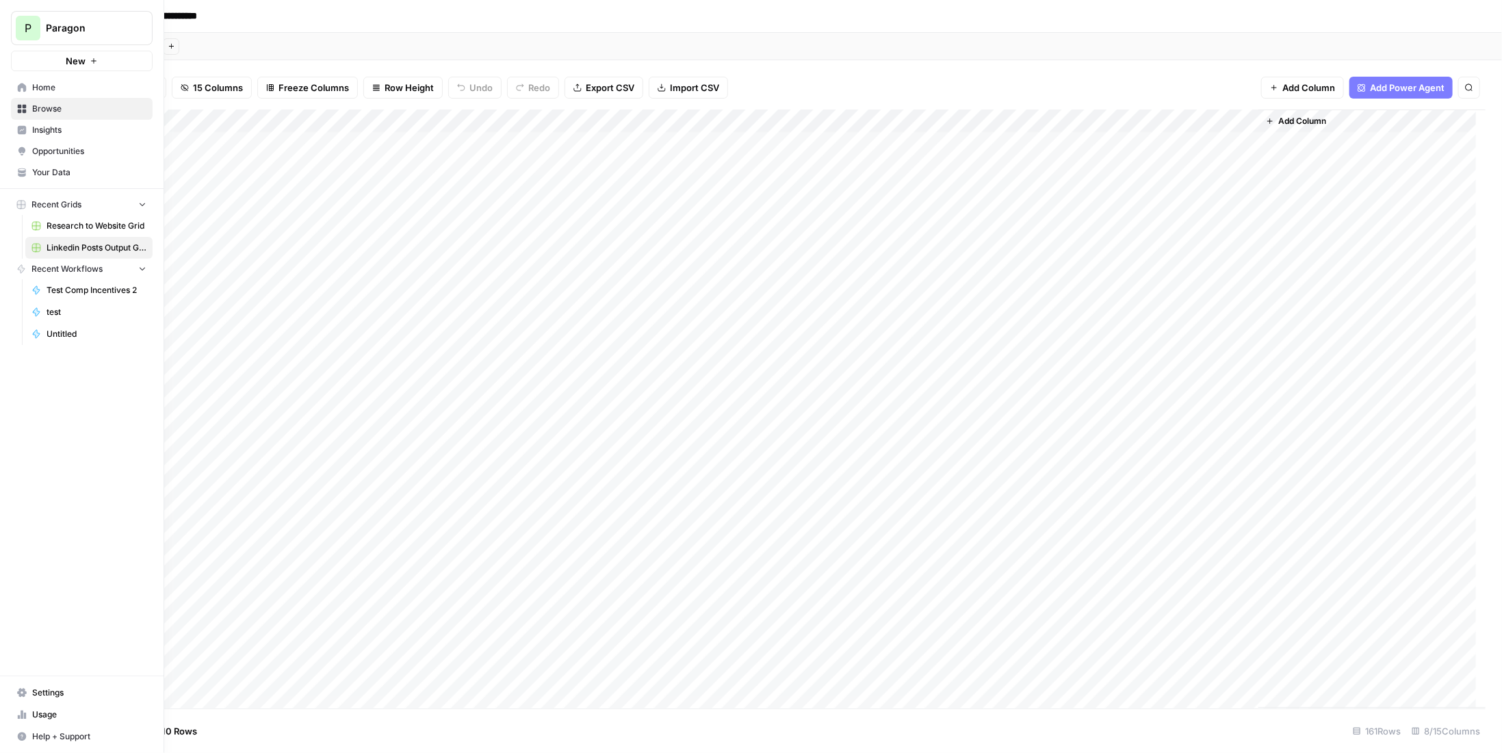
click at [86, 133] on span "Insights" at bounding box center [89, 130] width 114 height 12
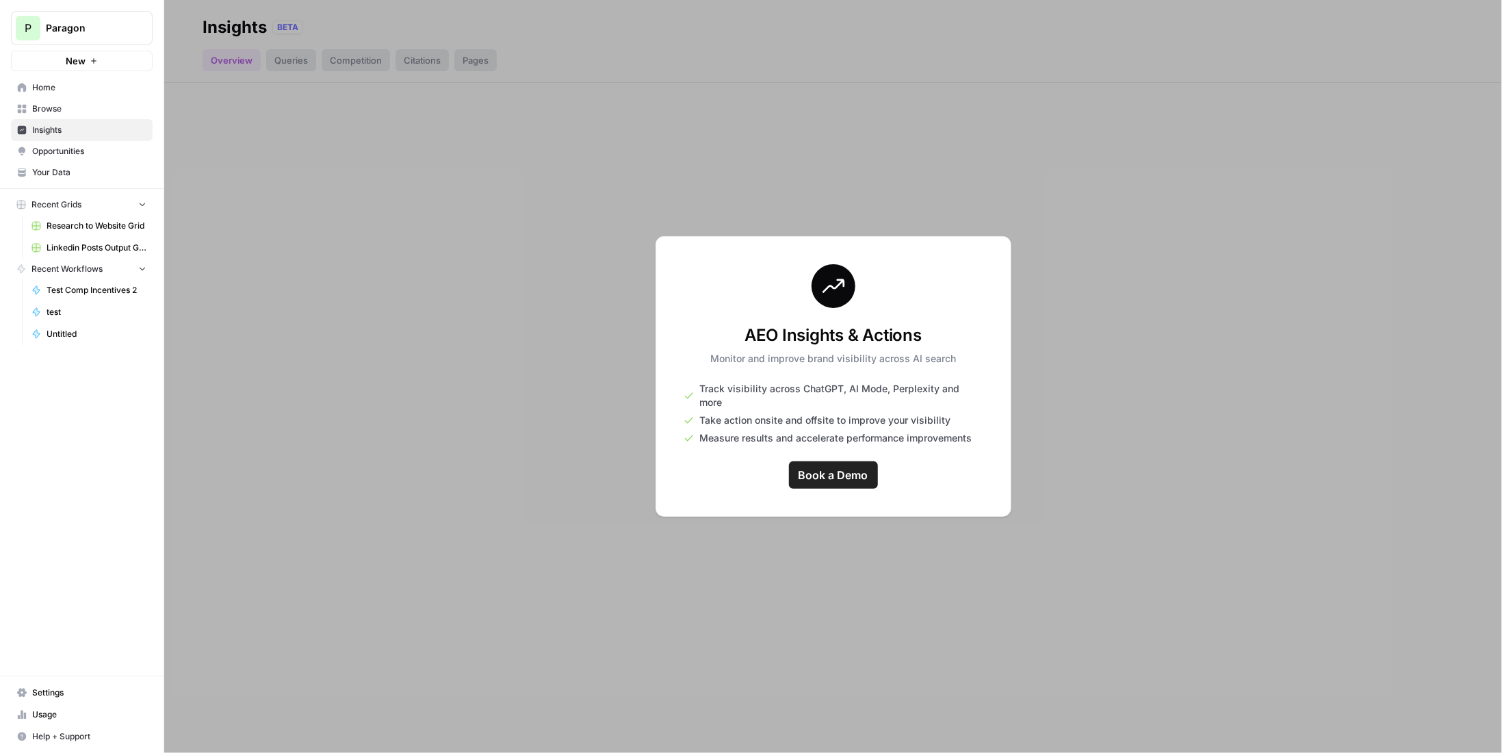
click at [276, 56] on div at bounding box center [833, 376] width 1338 height 753
click at [66, 100] on link "Browse" at bounding box center [82, 109] width 142 height 22
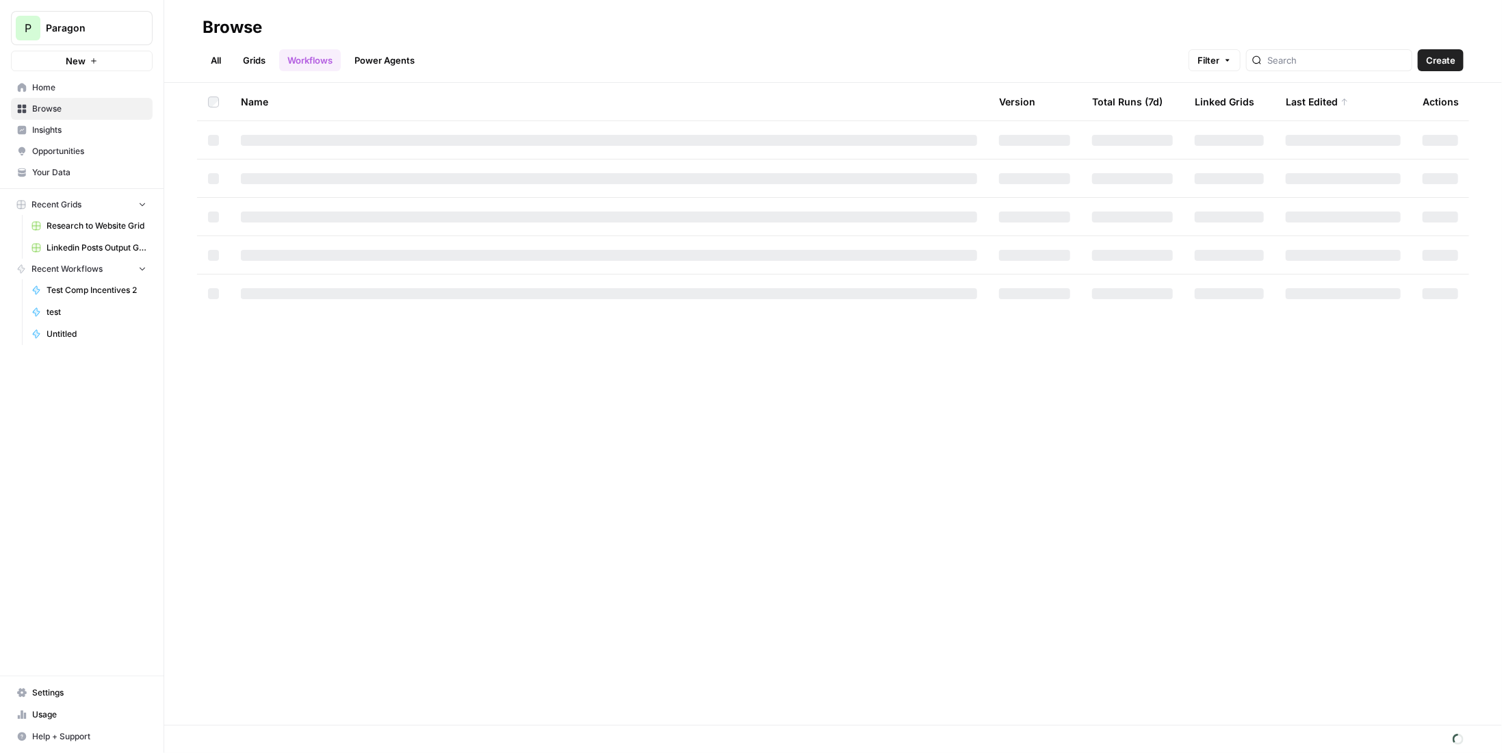
click at [107, 29] on span "Paragon" at bounding box center [87, 28] width 83 height 14
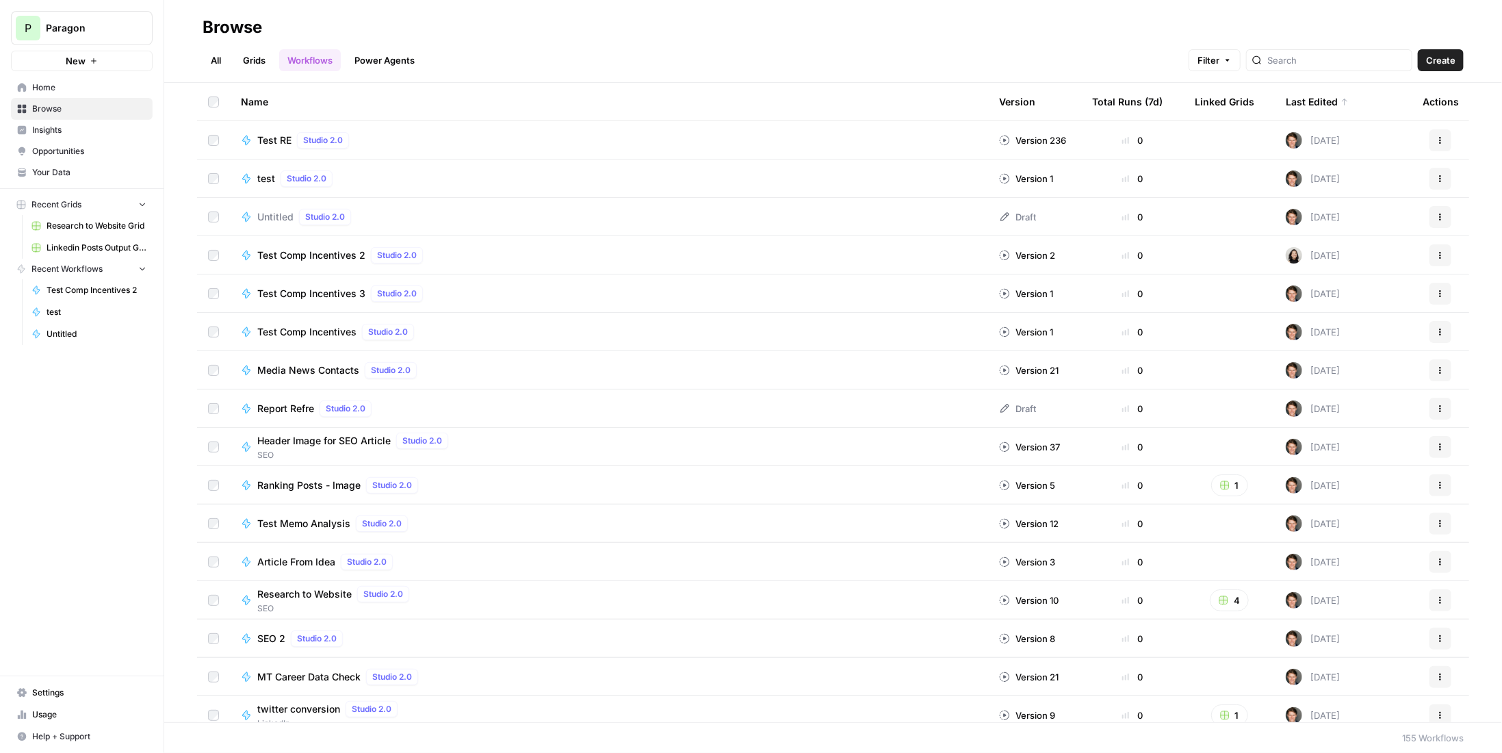
click at [493, 37] on div "Browse" at bounding box center [833, 27] width 1261 height 22
click at [1457, 66] on button "Create" at bounding box center [1441, 60] width 46 height 22
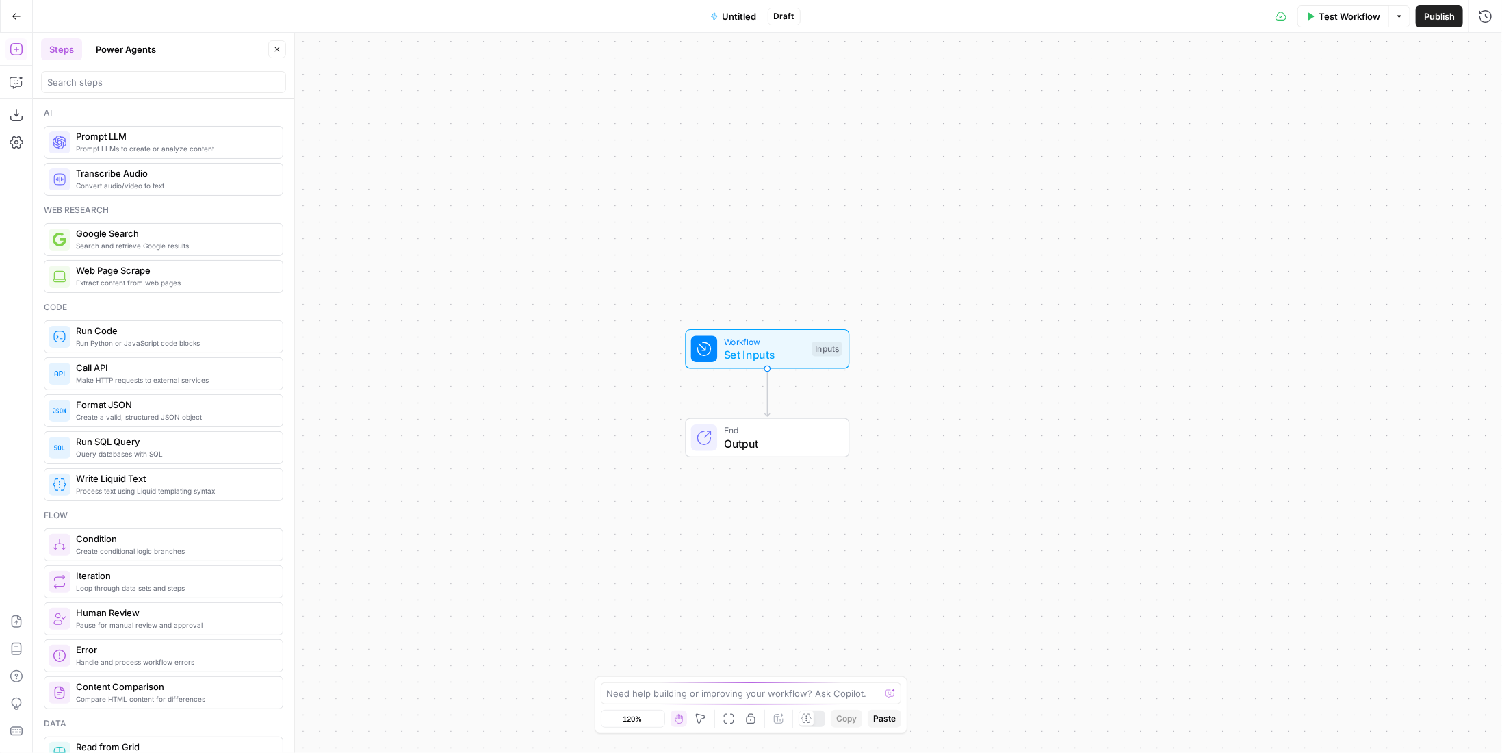
click at [125, 50] on button "Power Agents" at bounding box center [126, 49] width 77 height 22
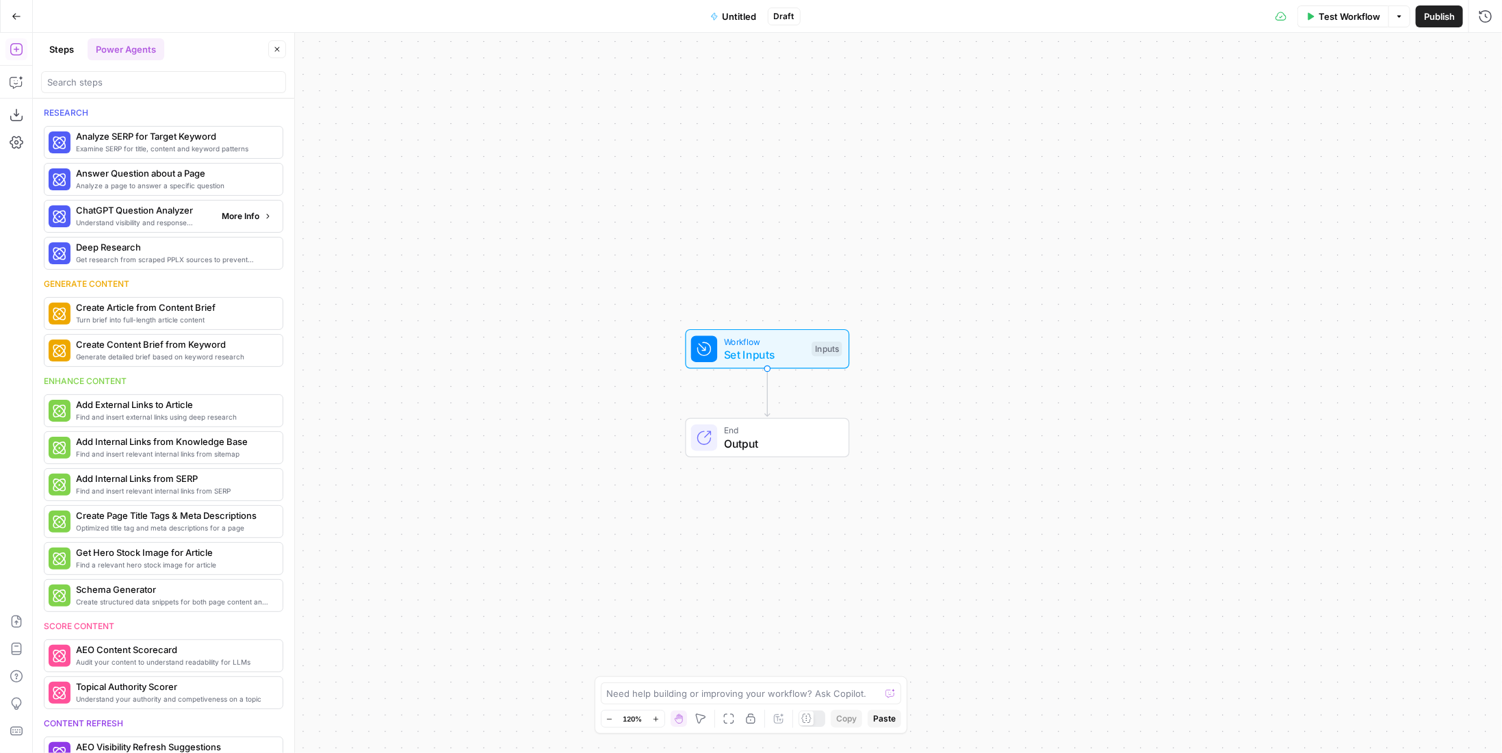
click at [242, 216] on span "More Info" at bounding box center [241, 216] width 38 height 12
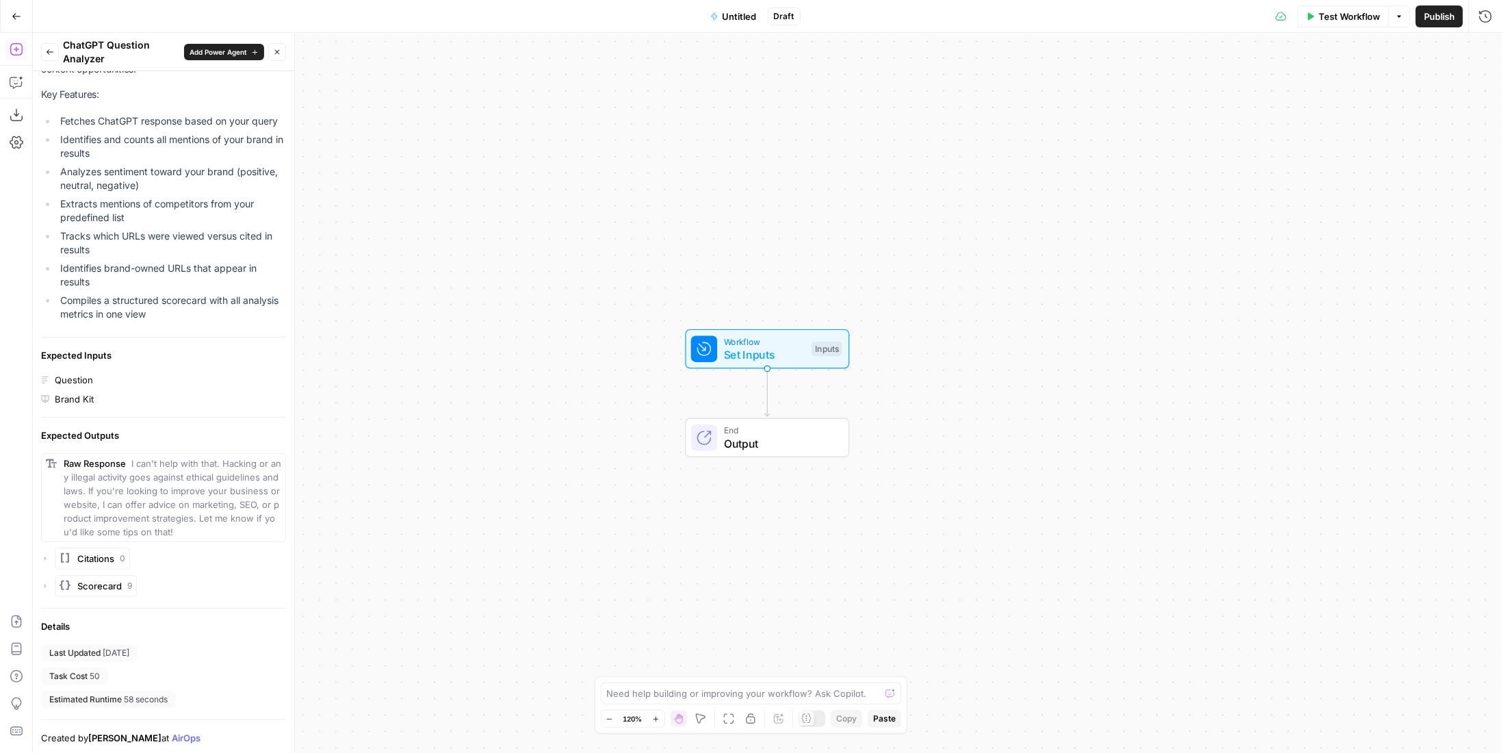
scroll to position [1, 0]
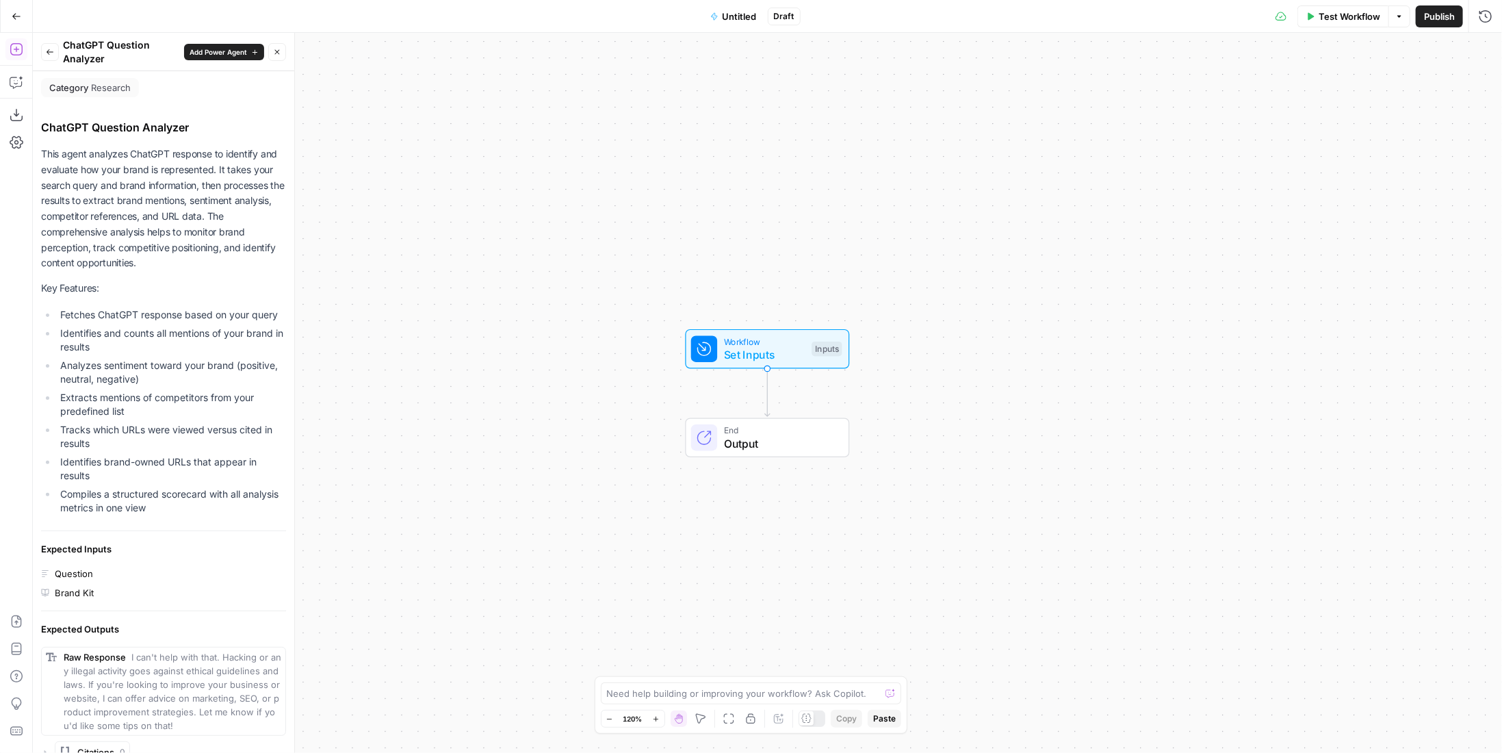
click at [49, 53] on icon "button" at bounding box center [50, 52] width 8 height 8
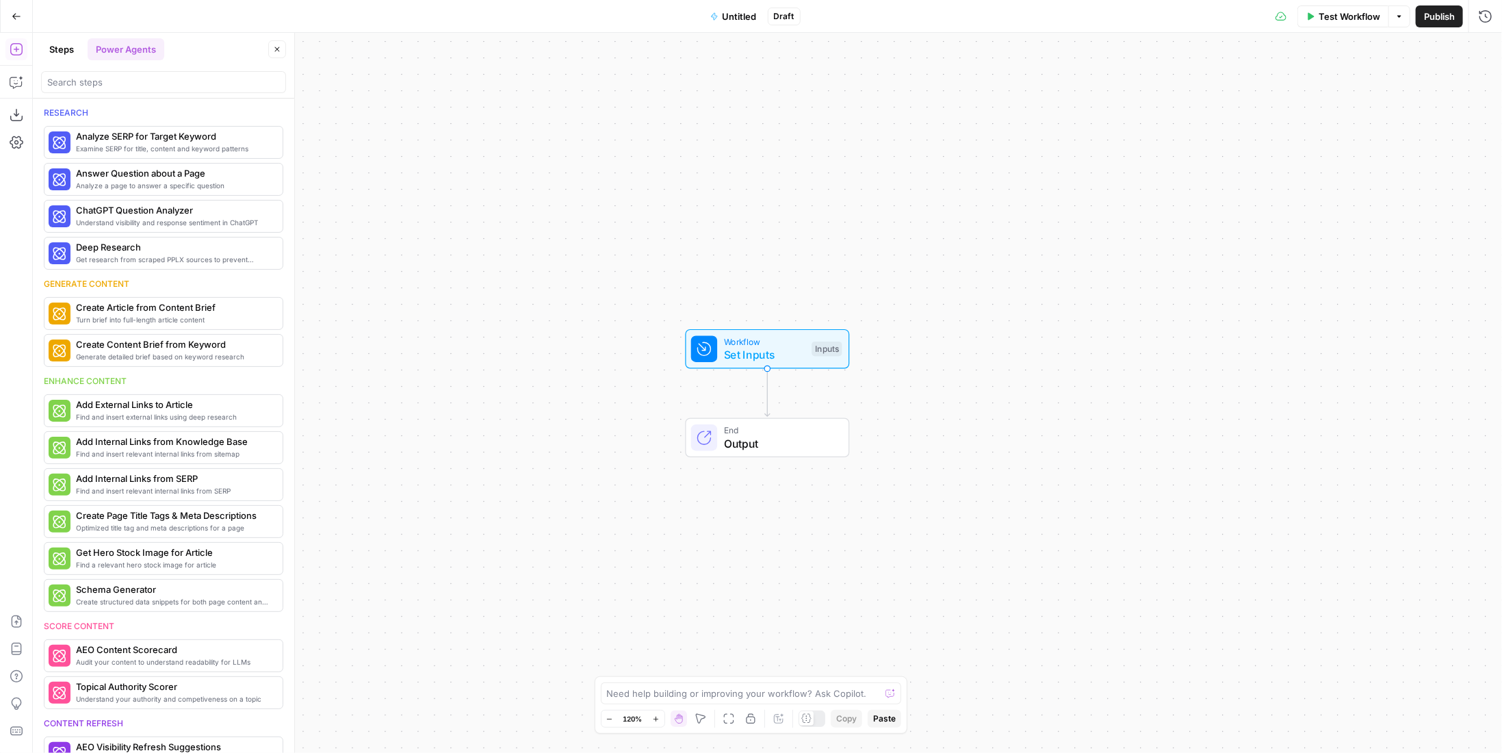
scroll to position [0, 0]
click at [263, 143] on icon "button" at bounding box center [267, 142] width 8 height 8
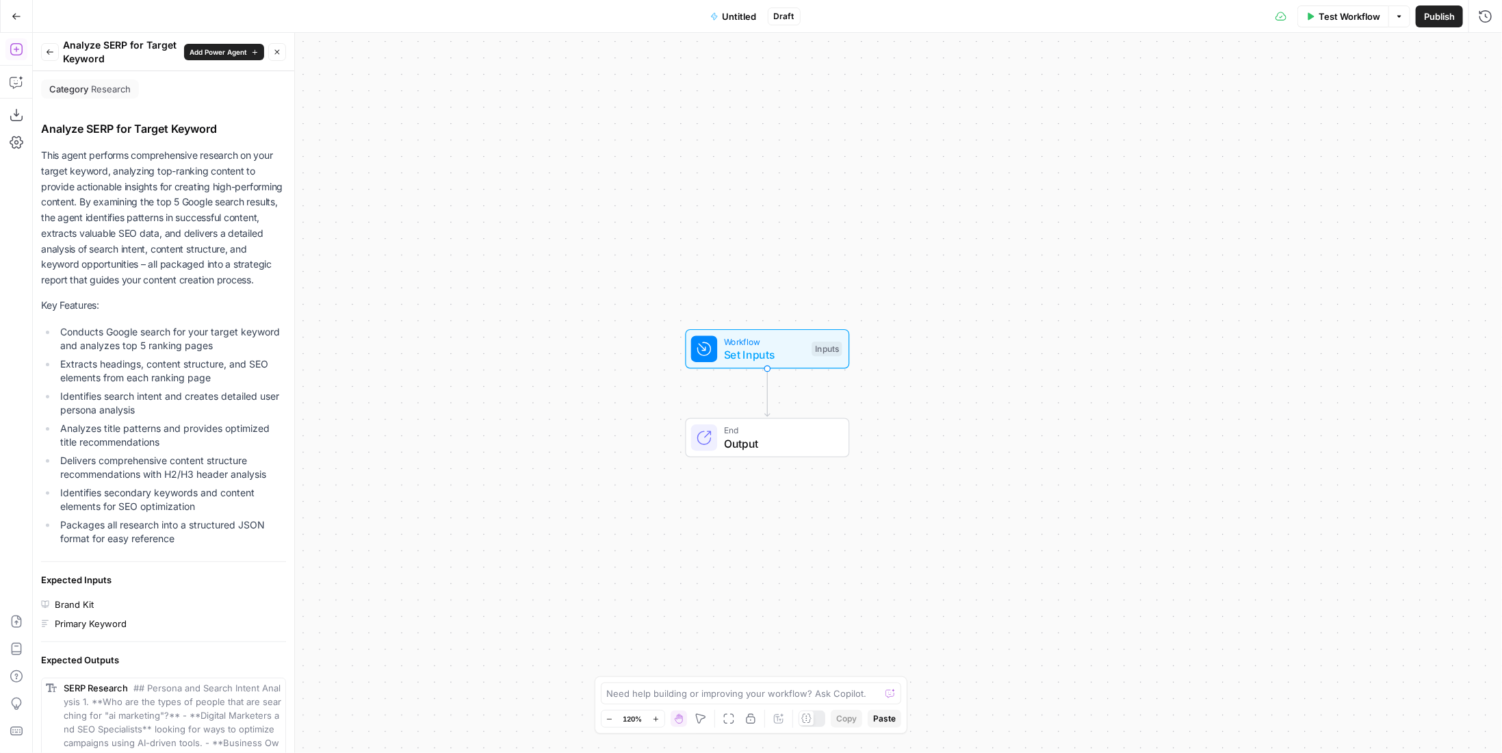
click at [46, 55] on icon "button" at bounding box center [50, 52] width 8 height 8
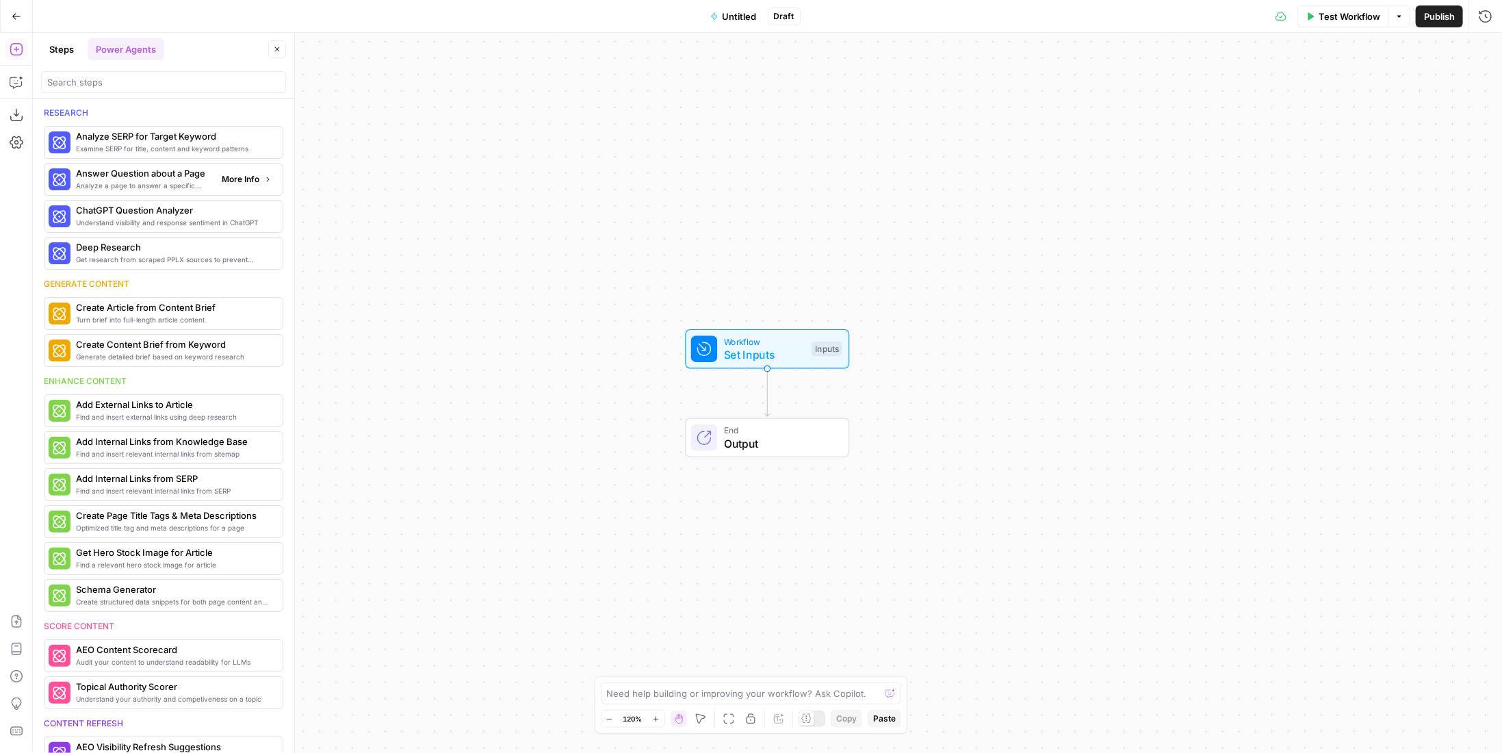
click at [233, 179] on span "More Info" at bounding box center [241, 179] width 38 height 12
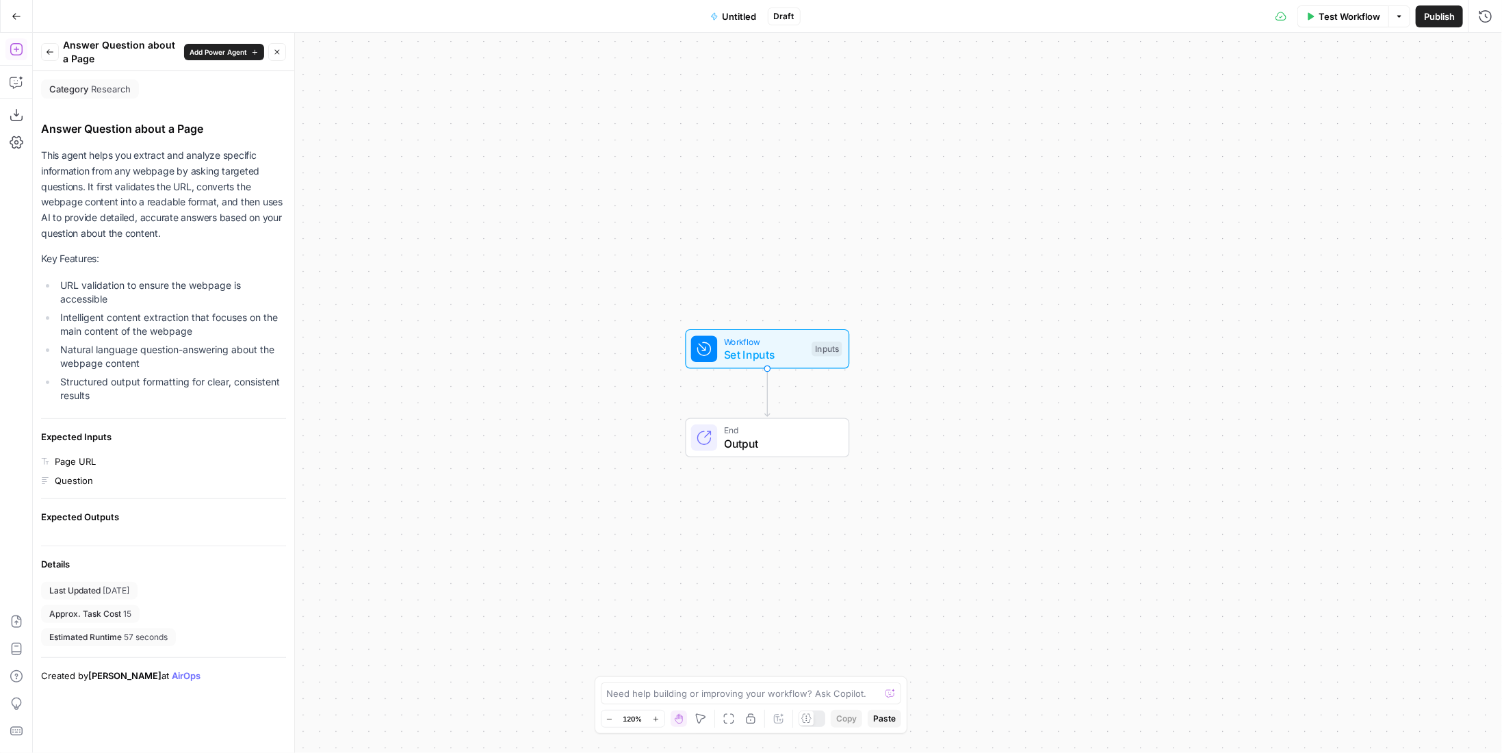
click at [49, 47] on button "Back" at bounding box center [50, 52] width 18 height 18
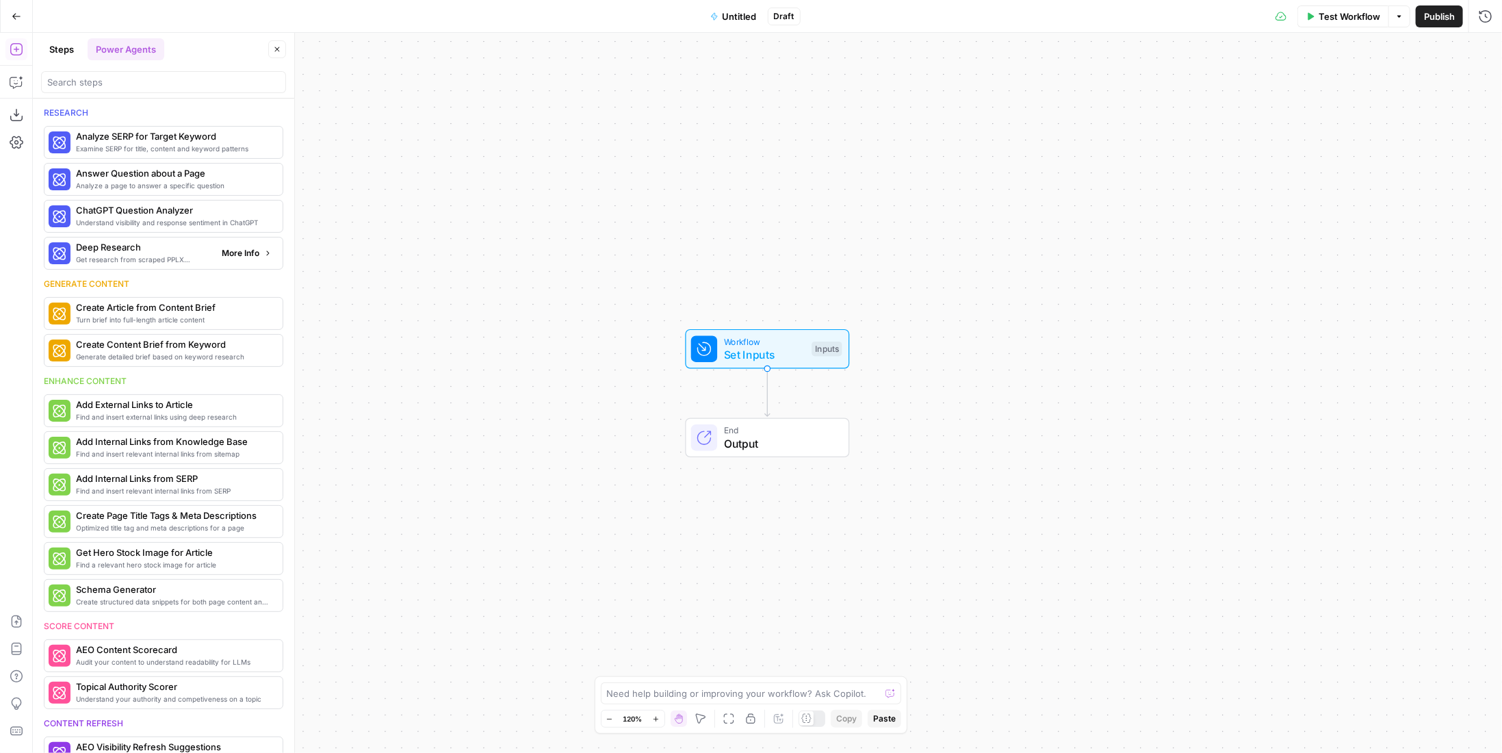
click at [164, 243] on span "Deep Research" at bounding box center [143, 247] width 135 height 14
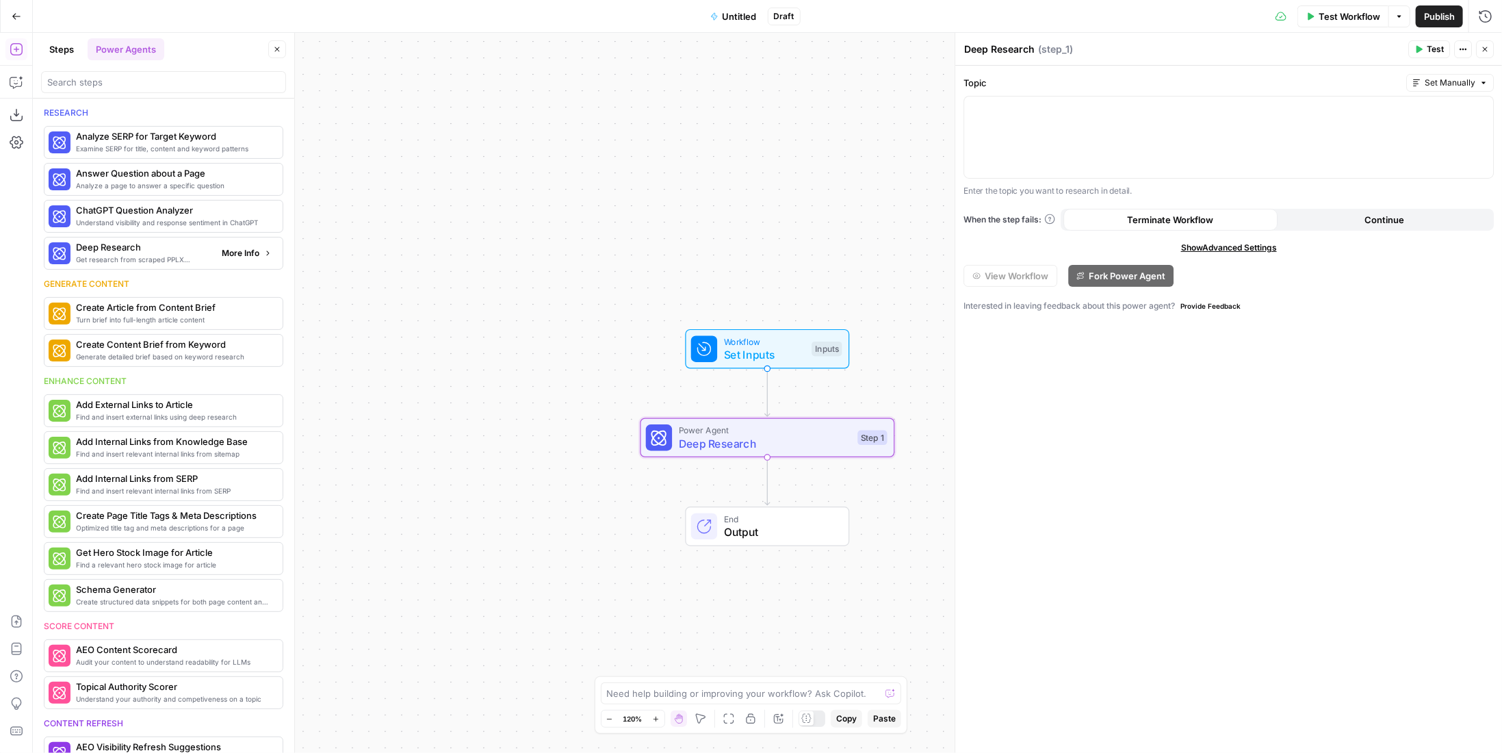
click at [219, 259] on div "Get research from scraped PPLX sources to prevent source [MEDICAL_DATA] Deep Re…" at bounding box center [163, 253] width 229 height 23
click at [224, 255] on span "More Info" at bounding box center [241, 253] width 38 height 12
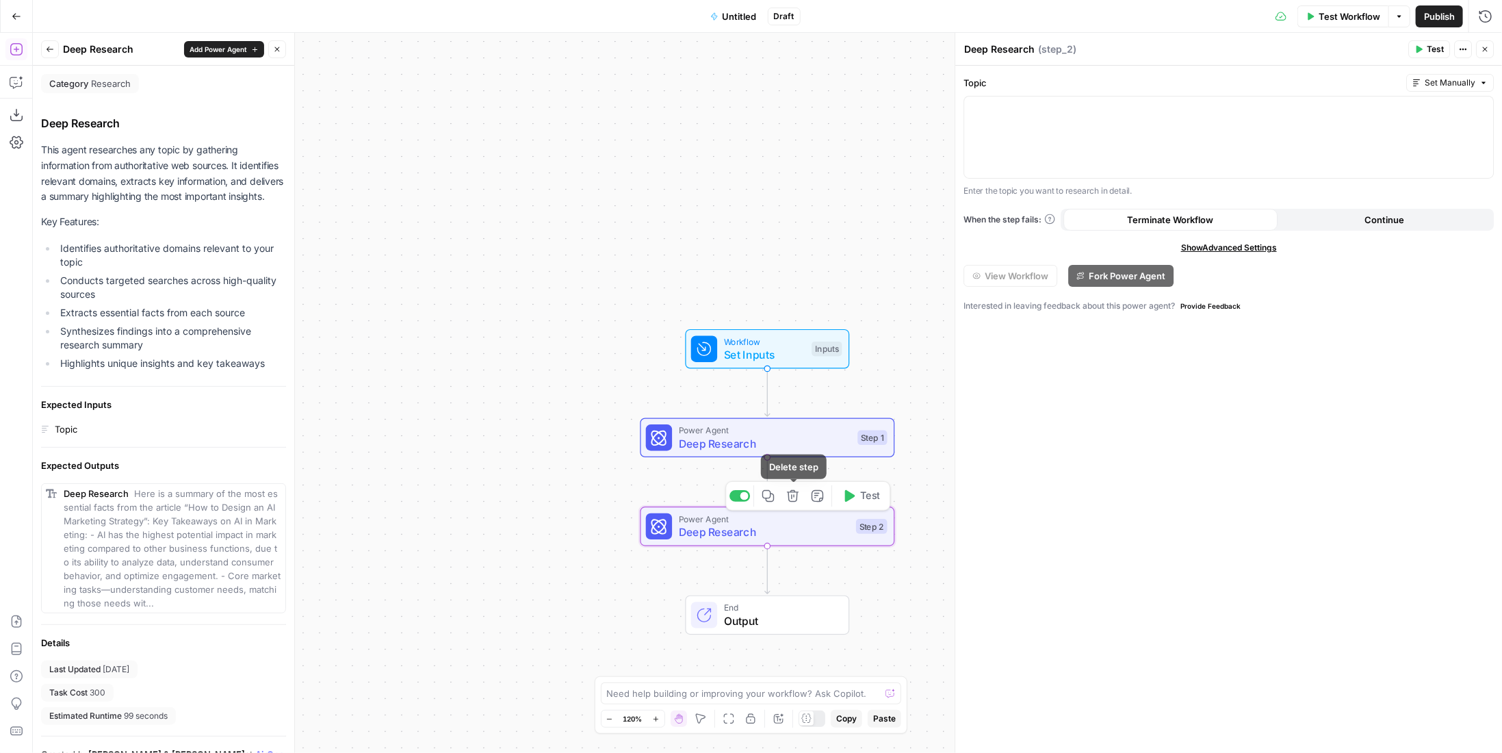
click at [796, 499] on icon "button" at bounding box center [792, 495] width 13 height 13
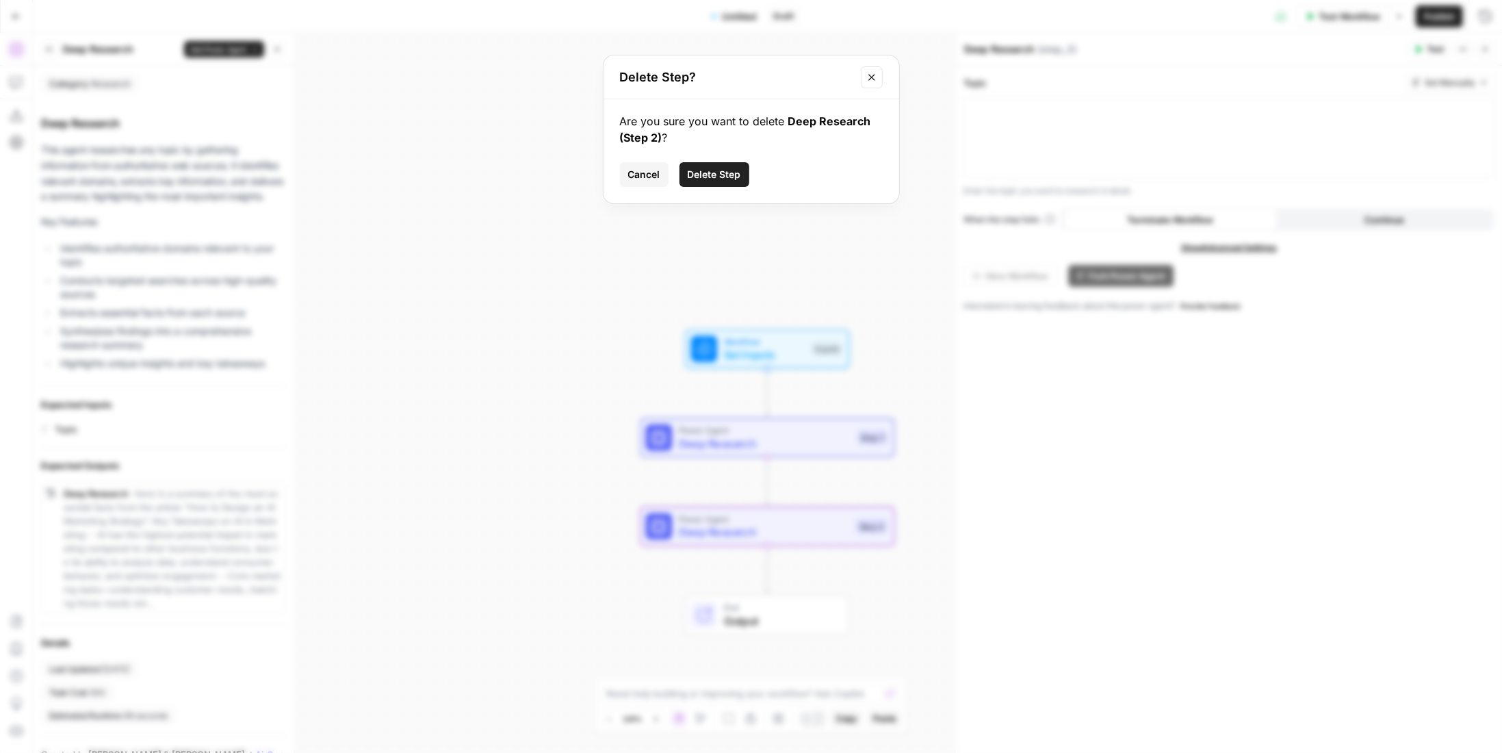
click at [726, 170] on span "Delete Step" at bounding box center [714, 175] width 53 height 14
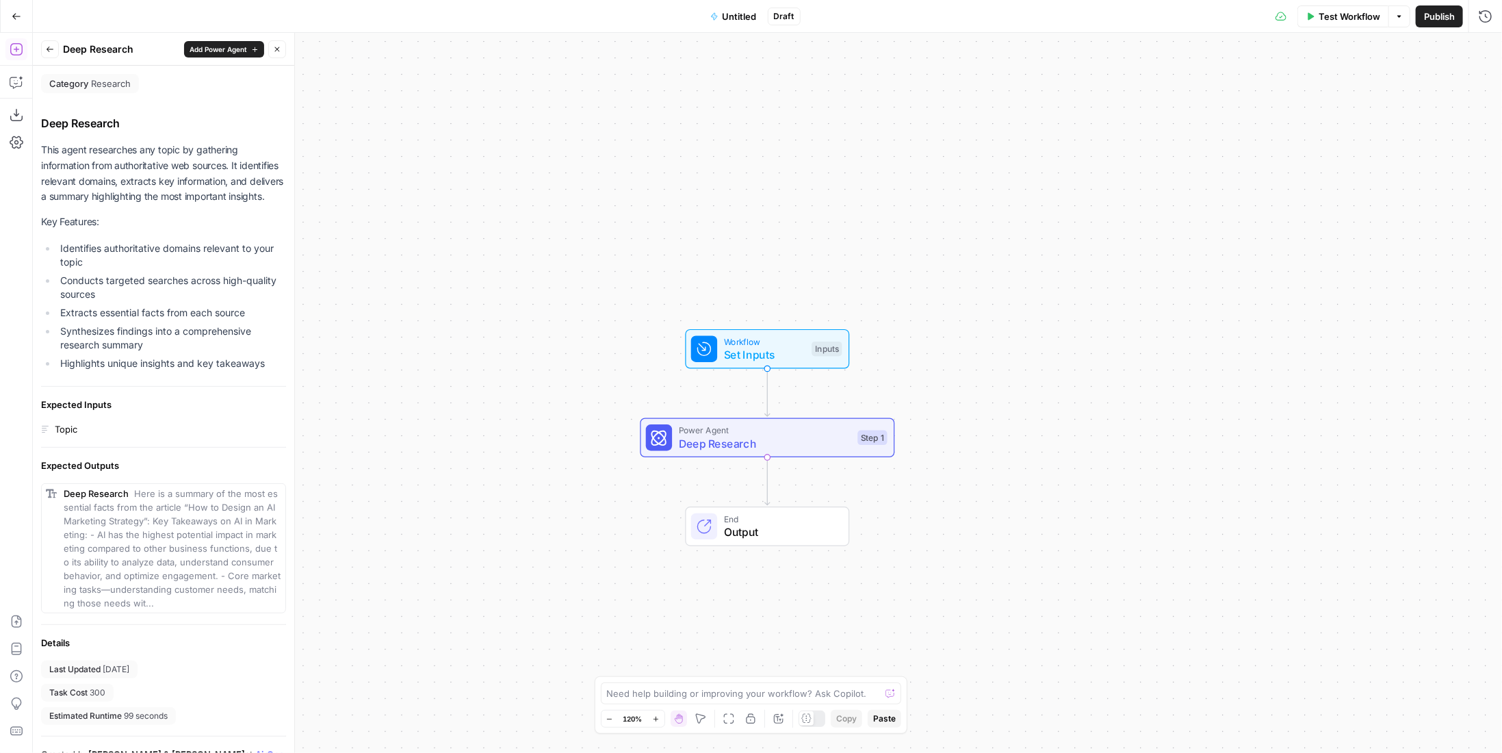
click at [47, 51] on icon "button" at bounding box center [50, 49] width 8 height 8
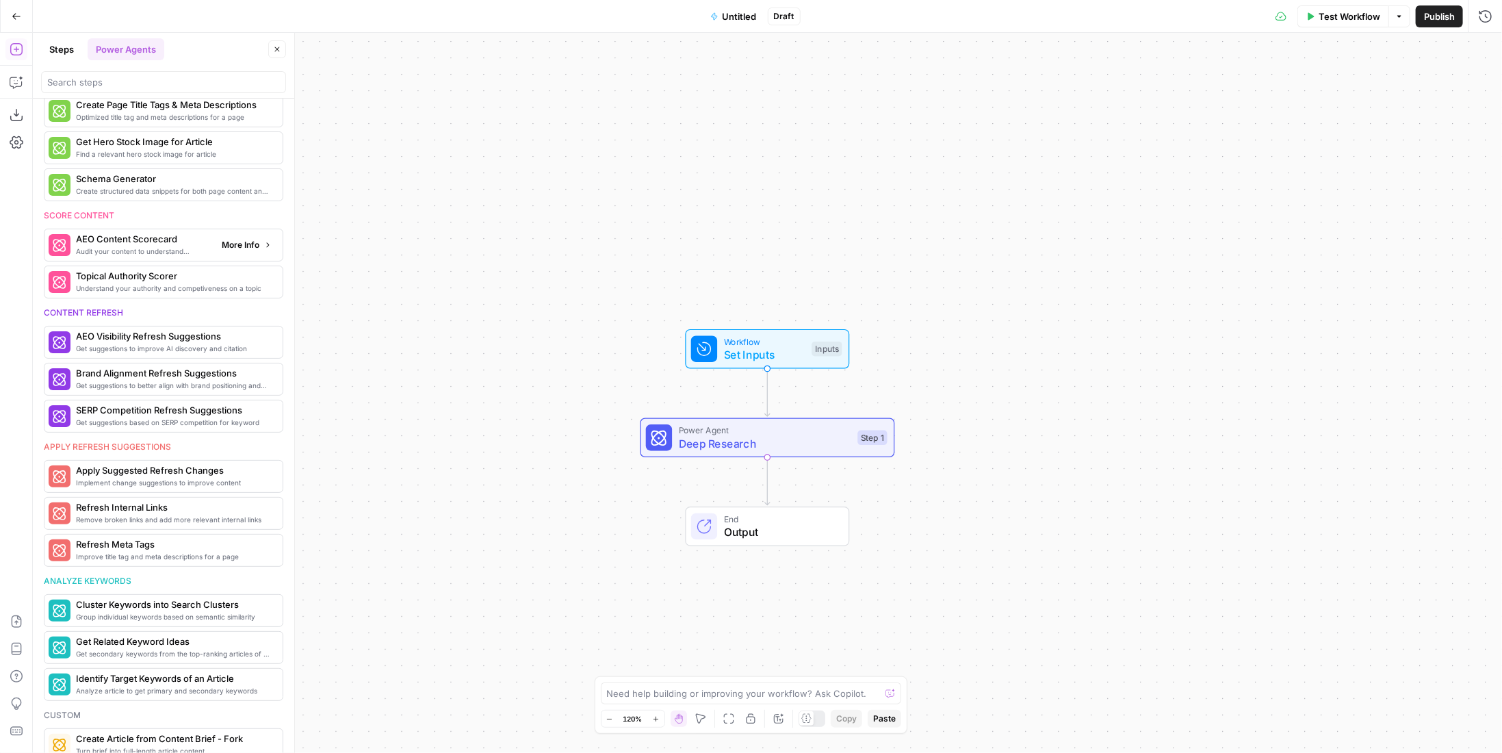
scroll to position [521, 0]
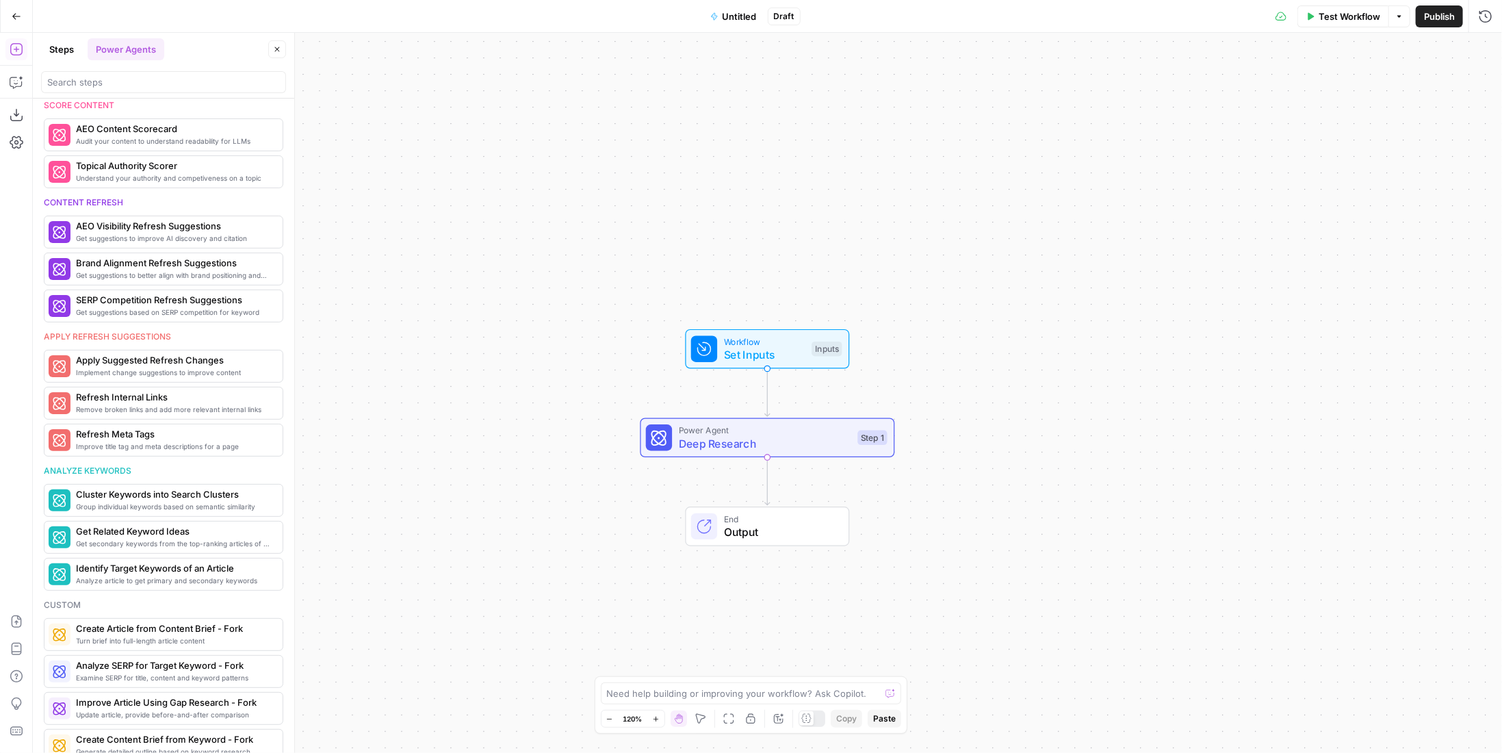
click at [819, 439] on span "Deep Research" at bounding box center [765, 443] width 172 height 16
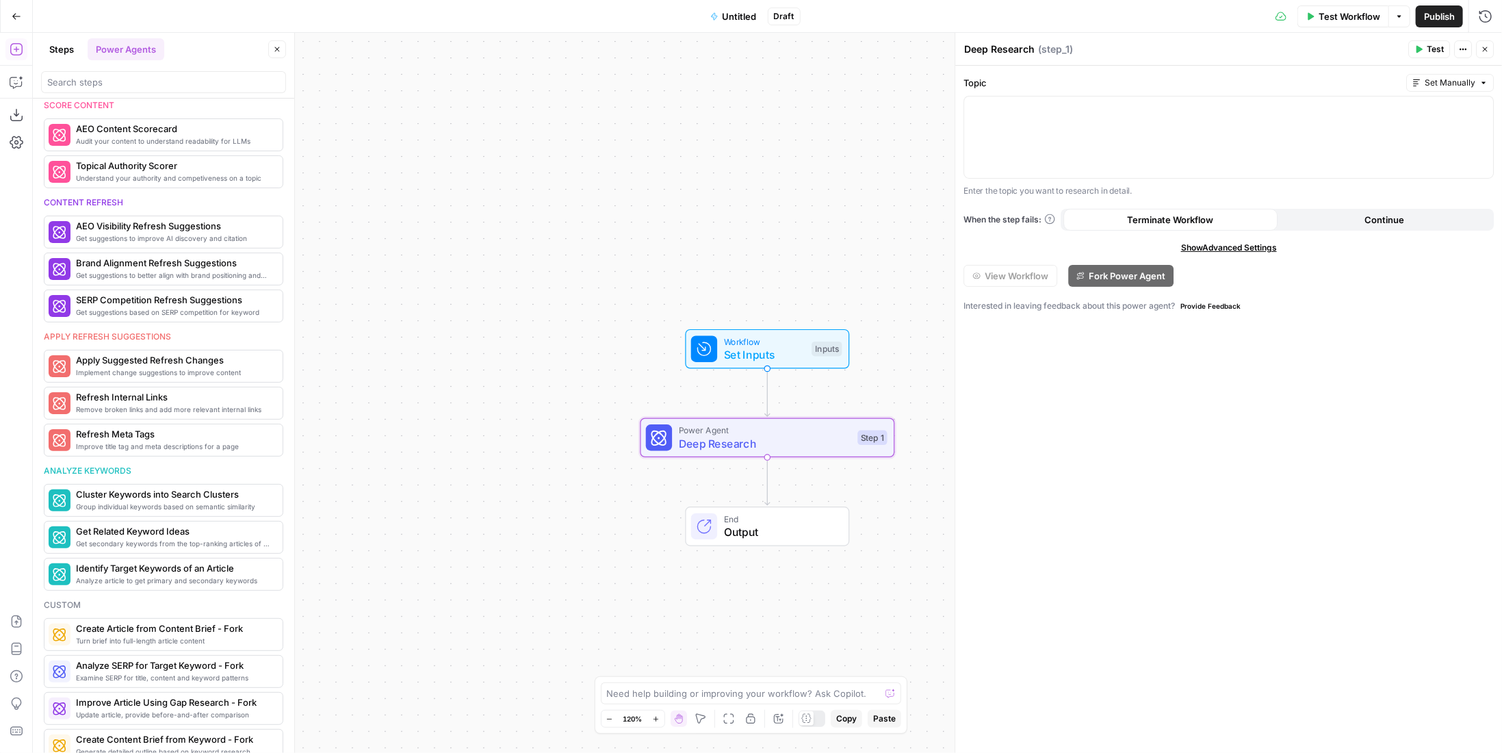
click at [1238, 244] on span "Show Advanced Settings" at bounding box center [1229, 248] width 96 height 12
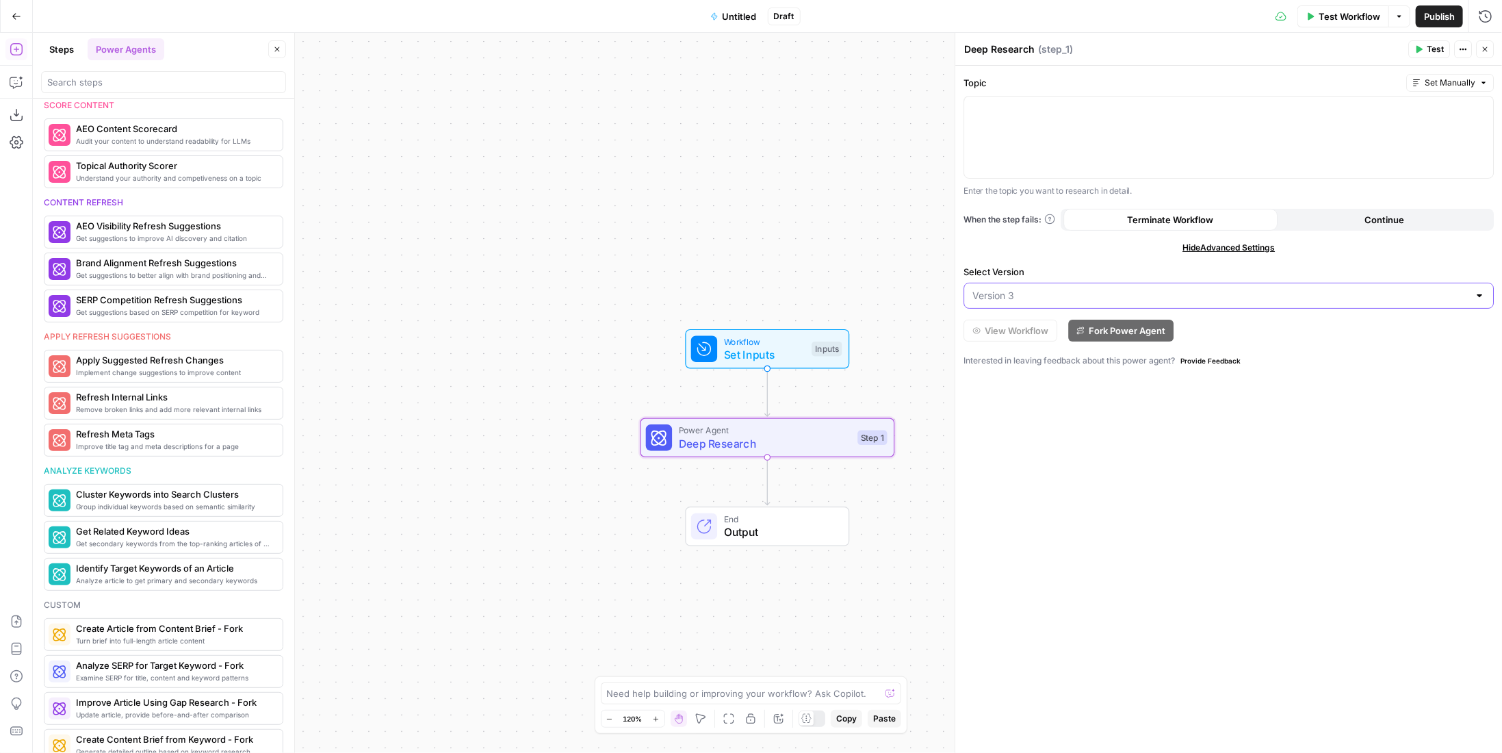
click at [1219, 289] on input "Select Version" at bounding box center [1220, 296] width 496 height 14
type input "Version 3"
click at [1240, 247] on span "Hide Advanced Settings" at bounding box center [1228, 248] width 92 height 12
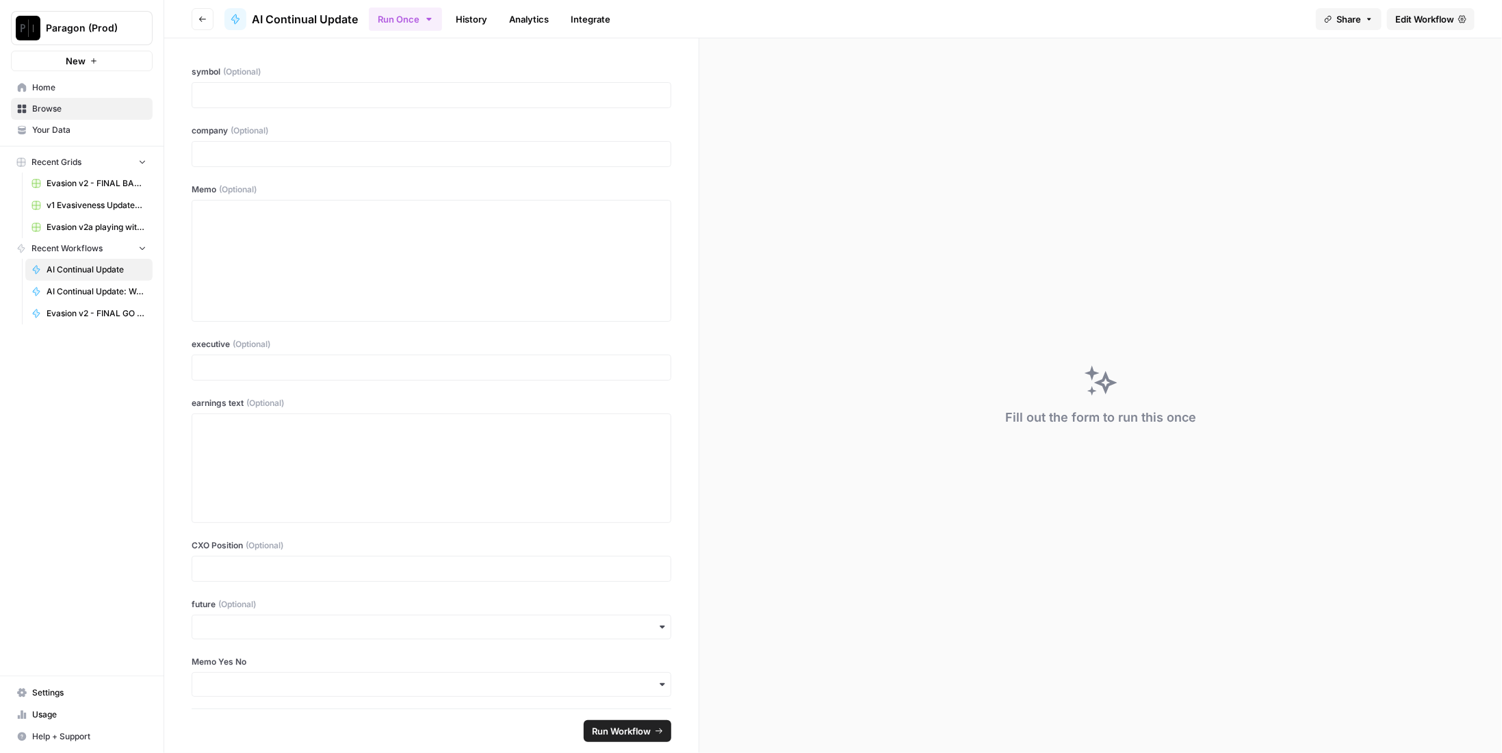
click at [1446, 25] on span "Edit Workflow" at bounding box center [1424, 19] width 59 height 14
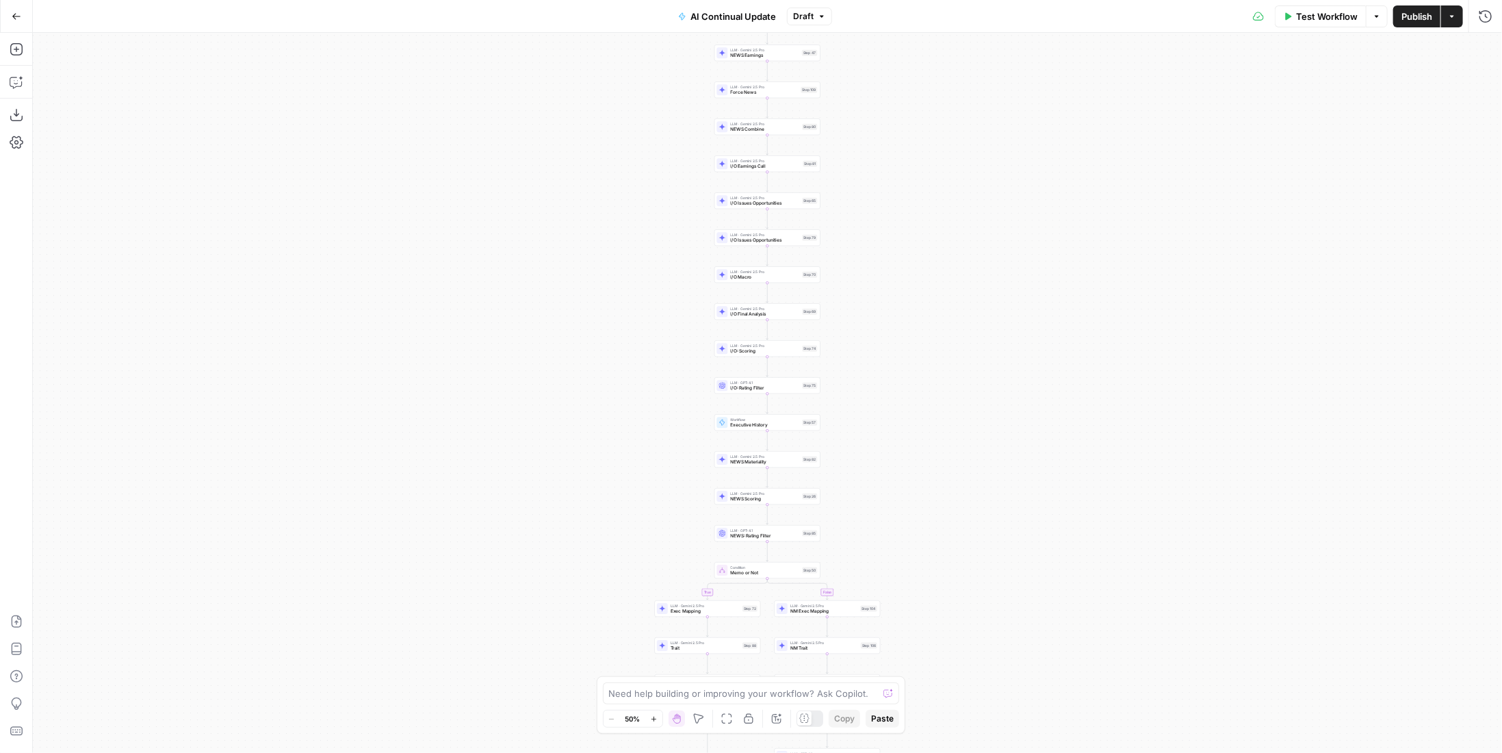
click at [16, 20] on icon "button" at bounding box center [17, 17] width 10 height 10
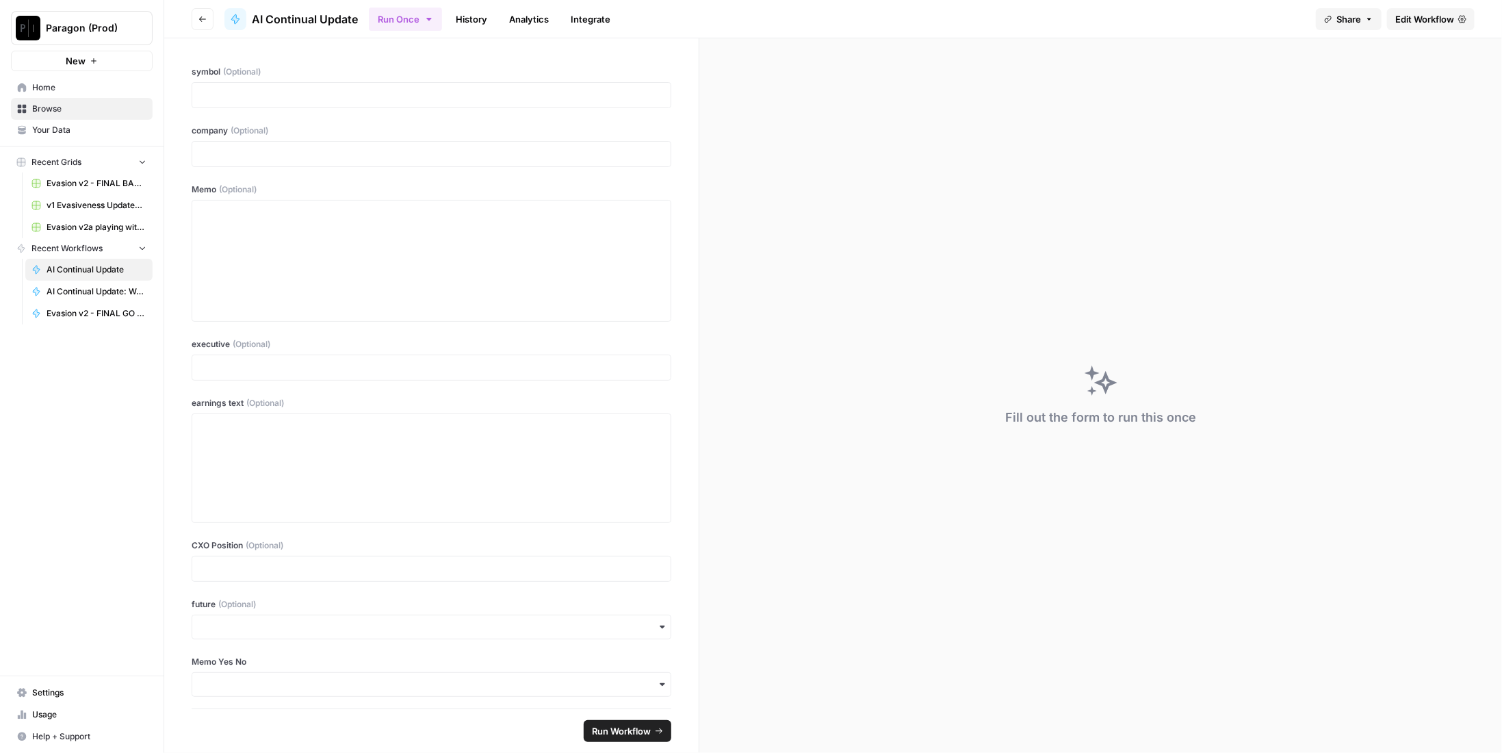
click at [454, 18] on link "History" at bounding box center [471, 19] width 48 height 22
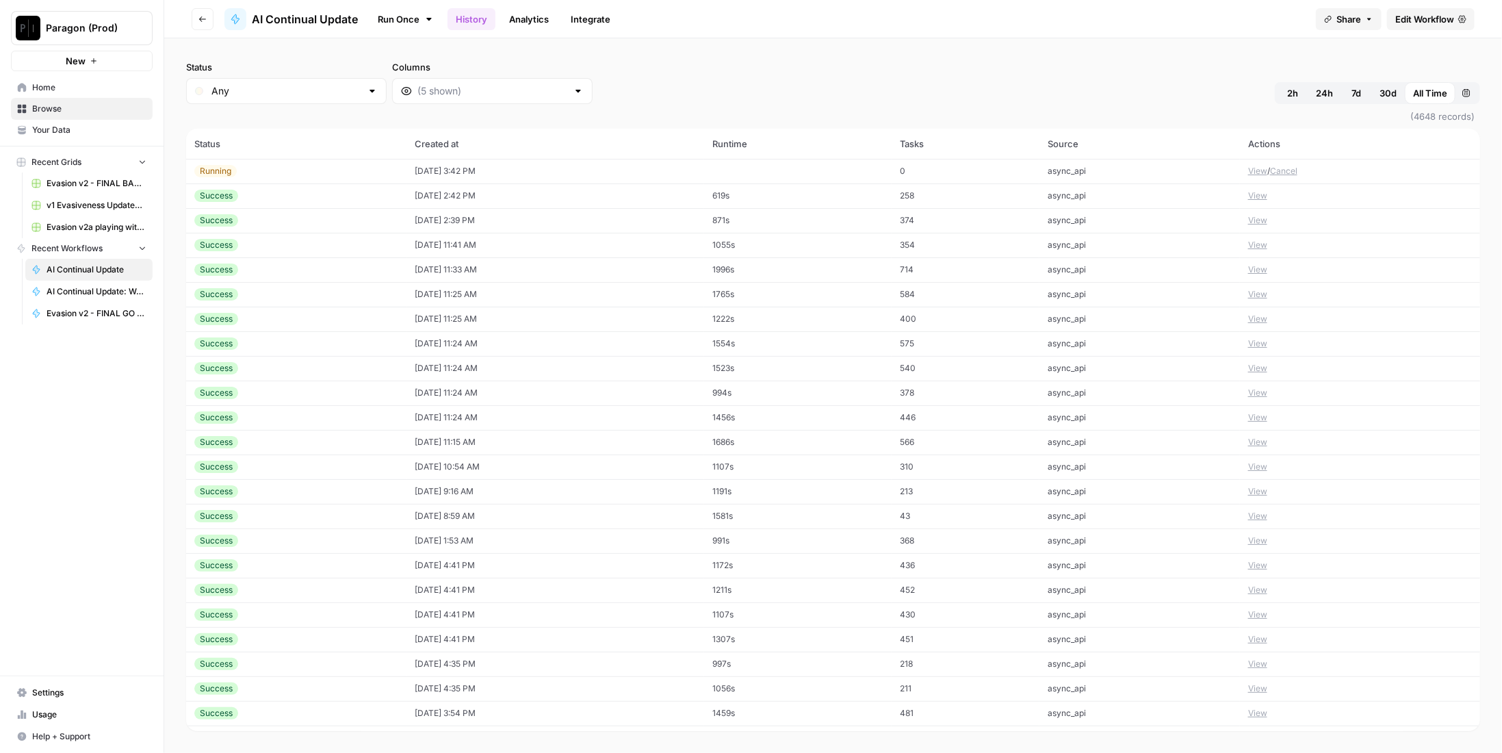
click at [441, 224] on td "[DATE] 2:39 PM" at bounding box center [555, 220] width 298 height 25
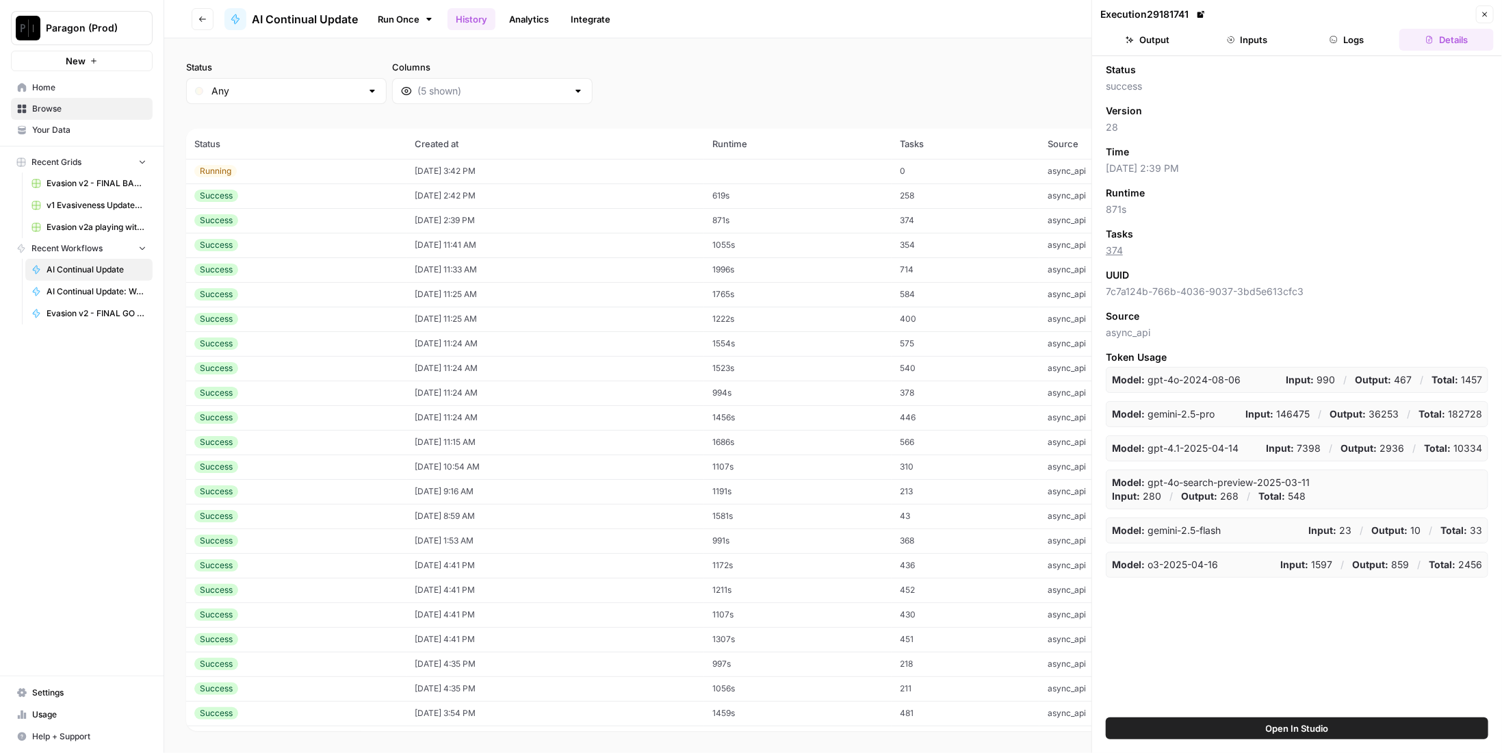
click at [1243, 50] on header "Execution 29181741 Close Output Inputs Logs Details" at bounding box center [1297, 28] width 410 height 56
click at [1253, 35] on button "Inputs" at bounding box center [1247, 40] width 94 height 22
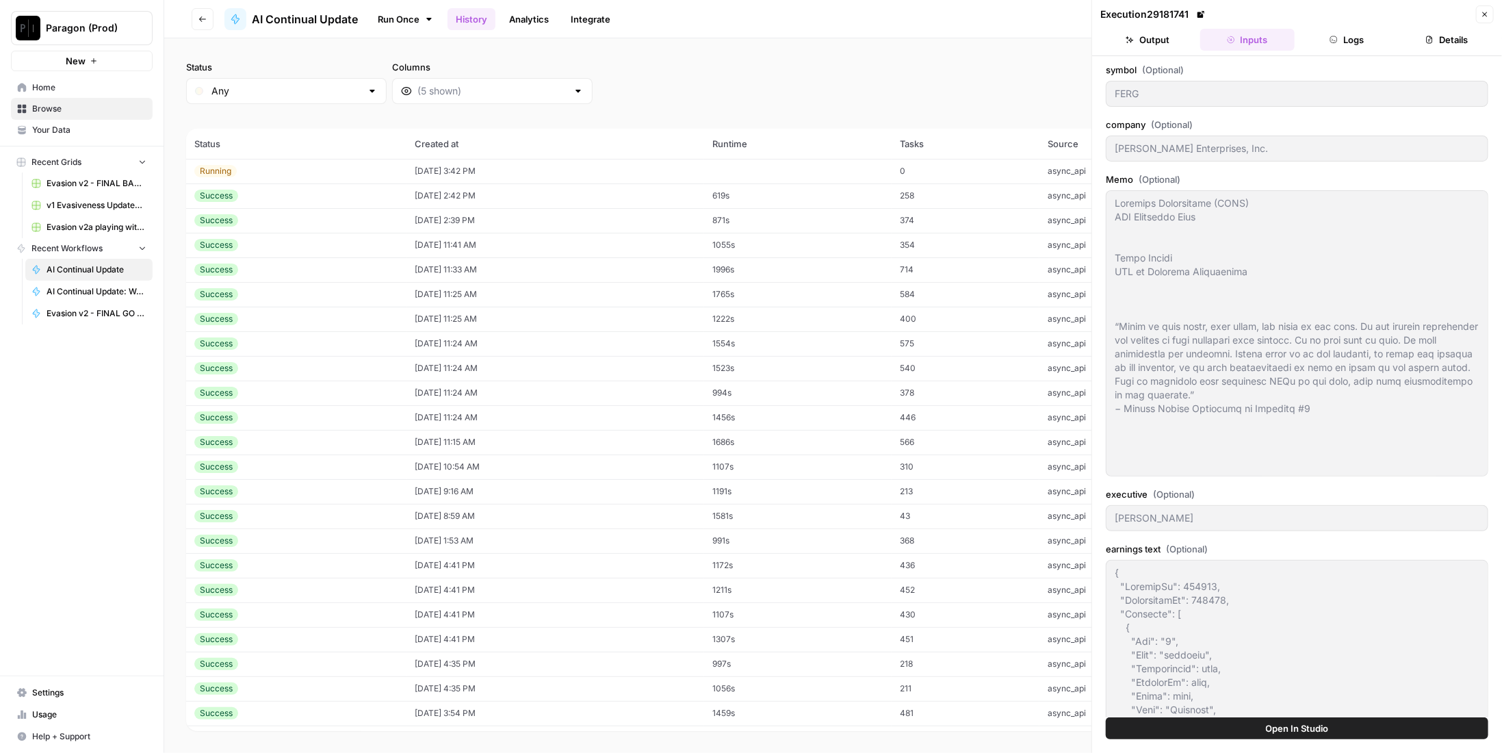
click at [437, 220] on td "09/16/25 at 2:39 PM" at bounding box center [555, 220] width 298 height 25
type textarea "Ferguson Enterprises (FERG) CEO Diligence Memo Kevin Murphy CEO at Ferguson Ent…"
click at [433, 245] on td "09/16/25 at 11:41 AM" at bounding box center [555, 245] width 298 height 25
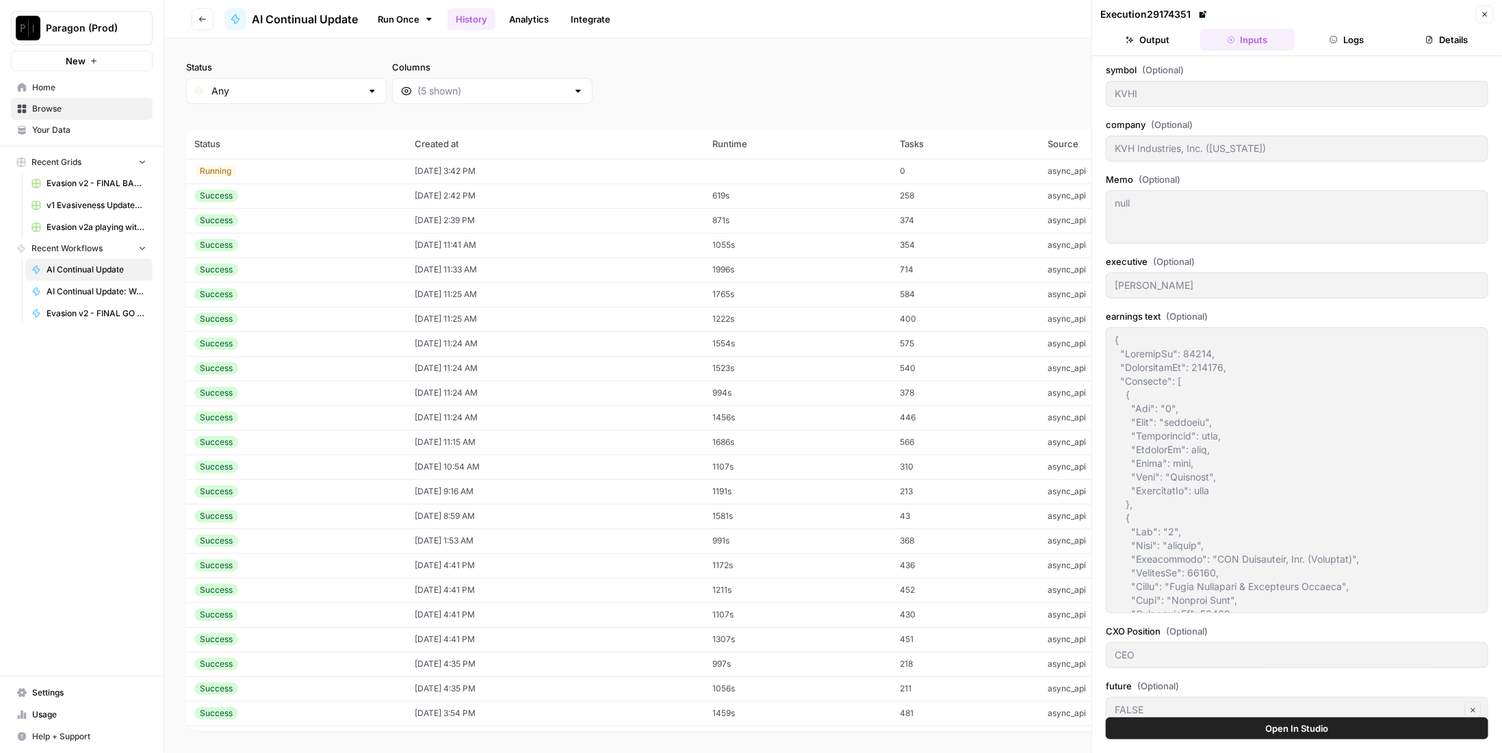
click at [1344, 40] on button "Logs" at bounding box center [1347, 40] width 94 height 22
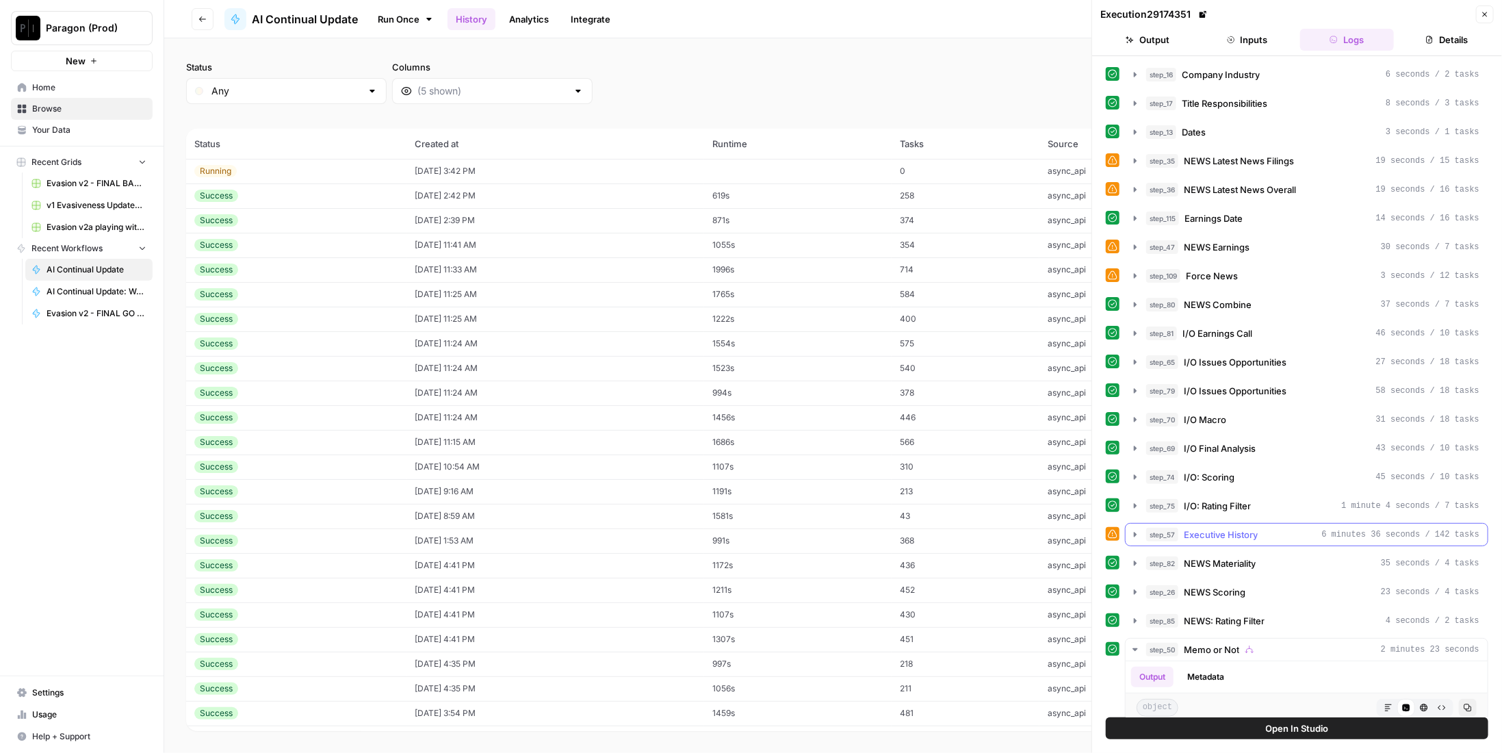
click at [1273, 530] on button "step_57 Executive History 6 minutes 36 seconds / 142 tasks" at bounding box center [1307, 534] width 362 height 22
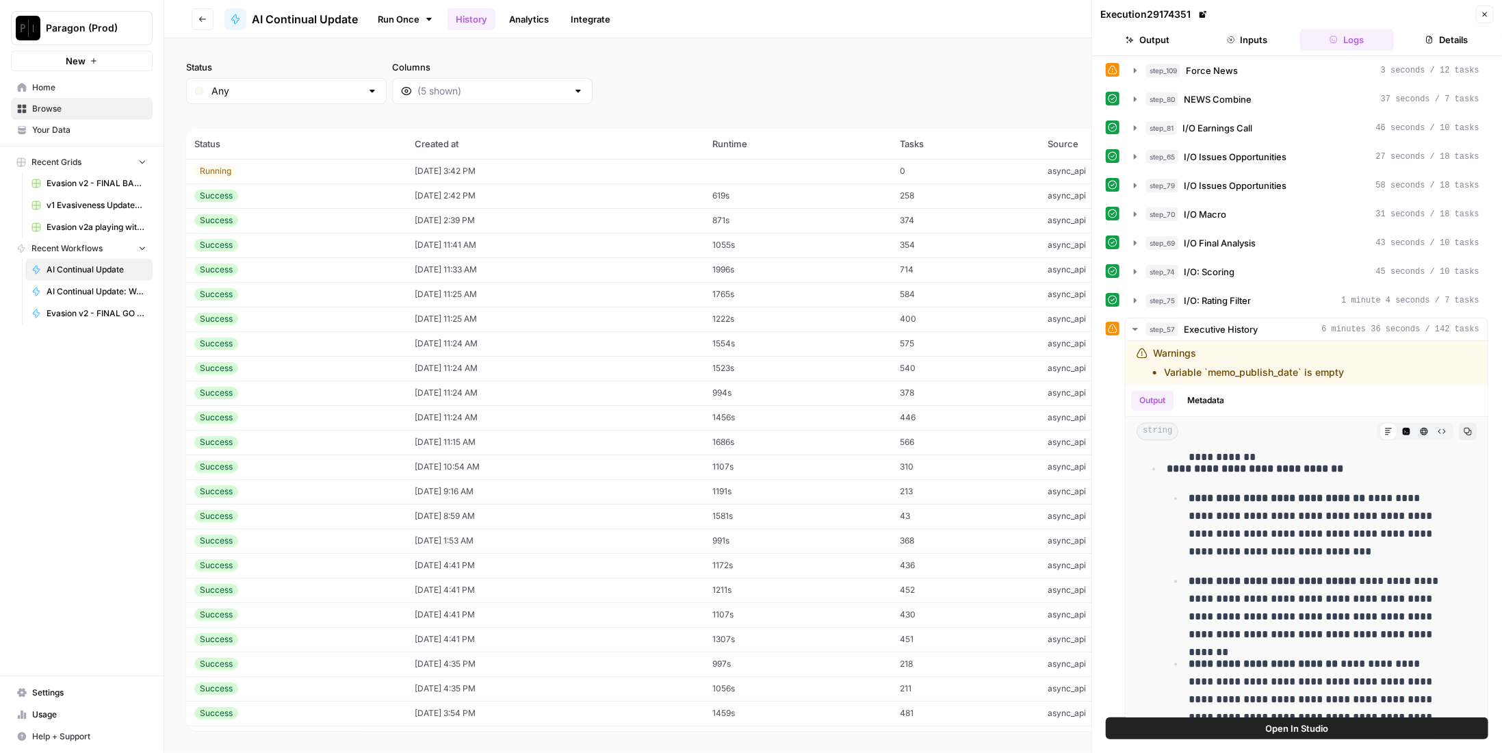
scroll to position [479, 0]
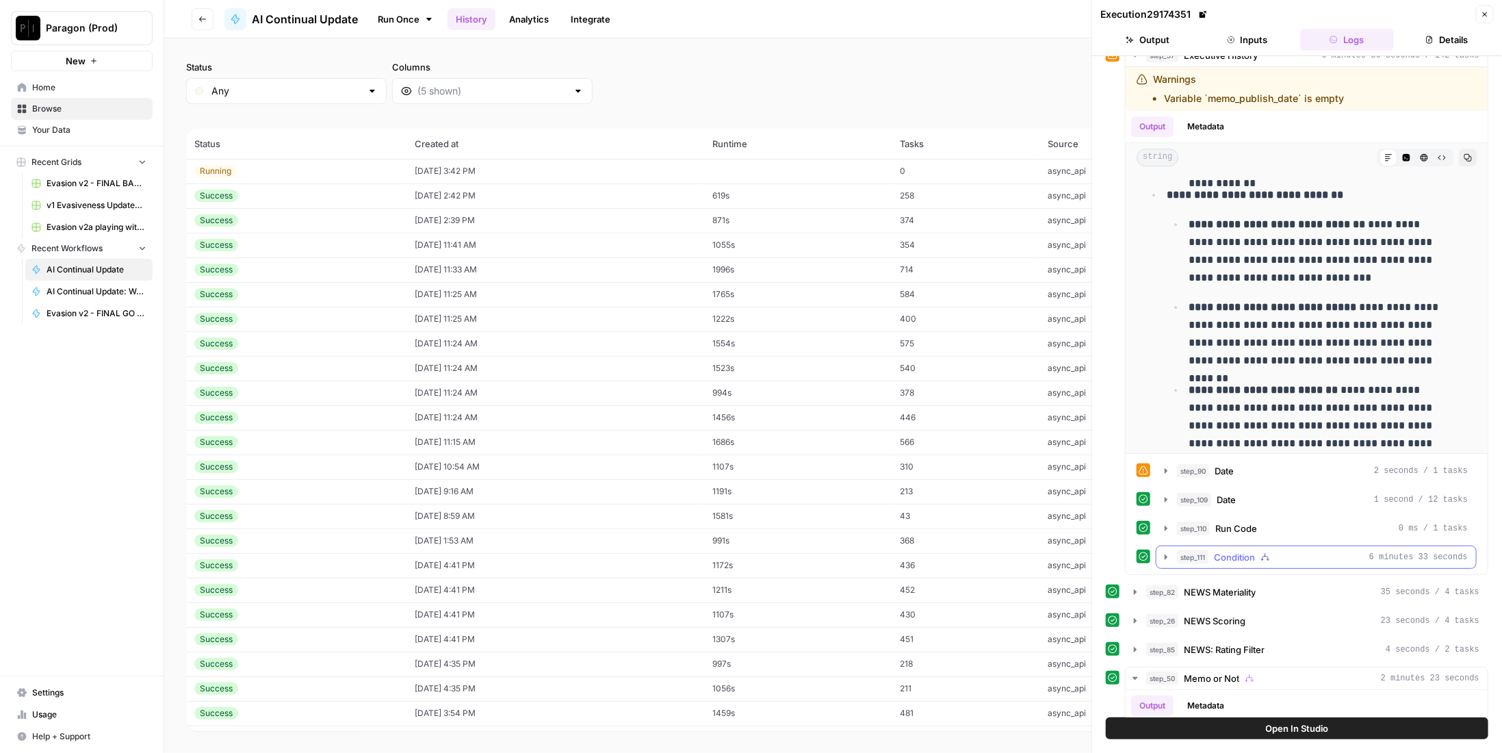
click at [1324, 550] on div "step_111 Condition 6 minutes 33 seconds" at bounding box center [1322, 557] width 291 height 14
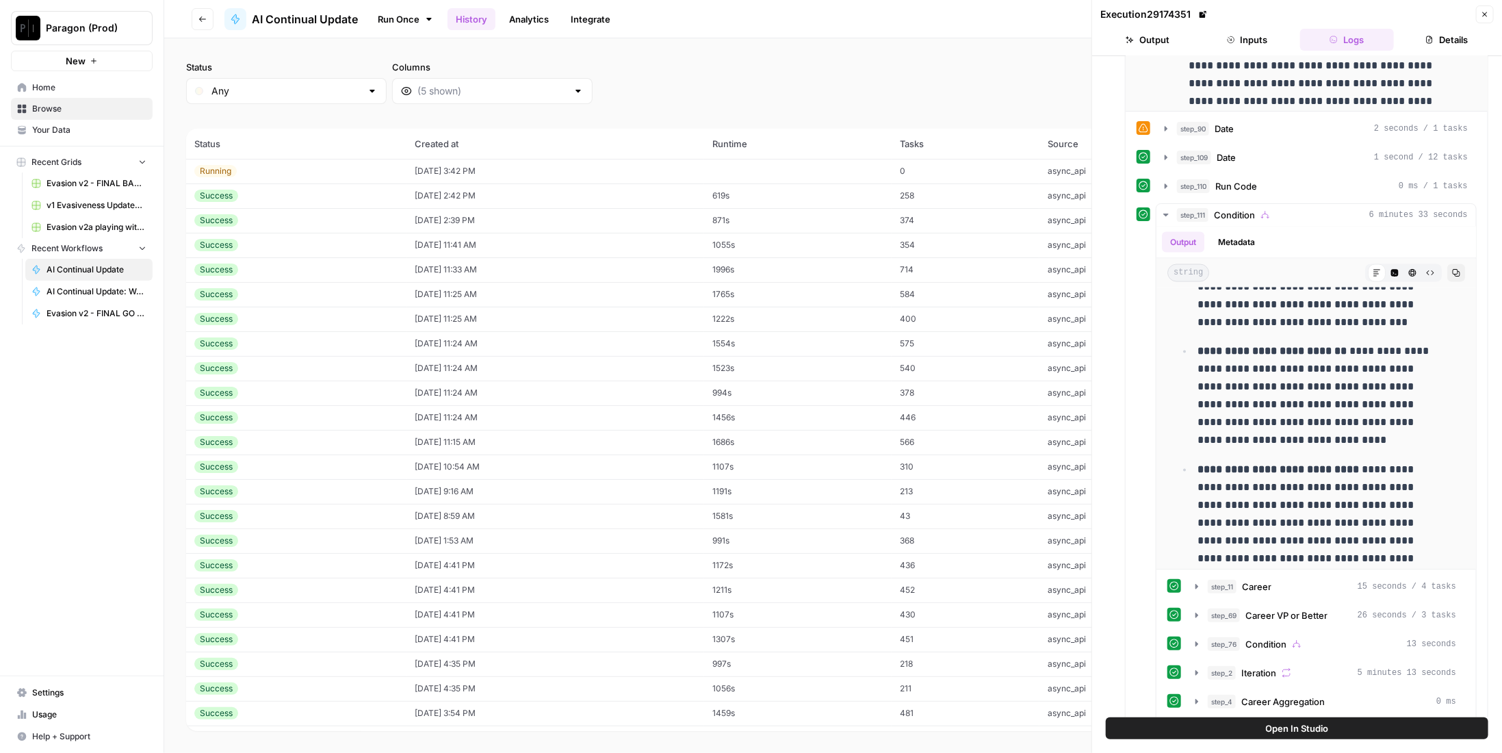
scroll to position [958, 0]
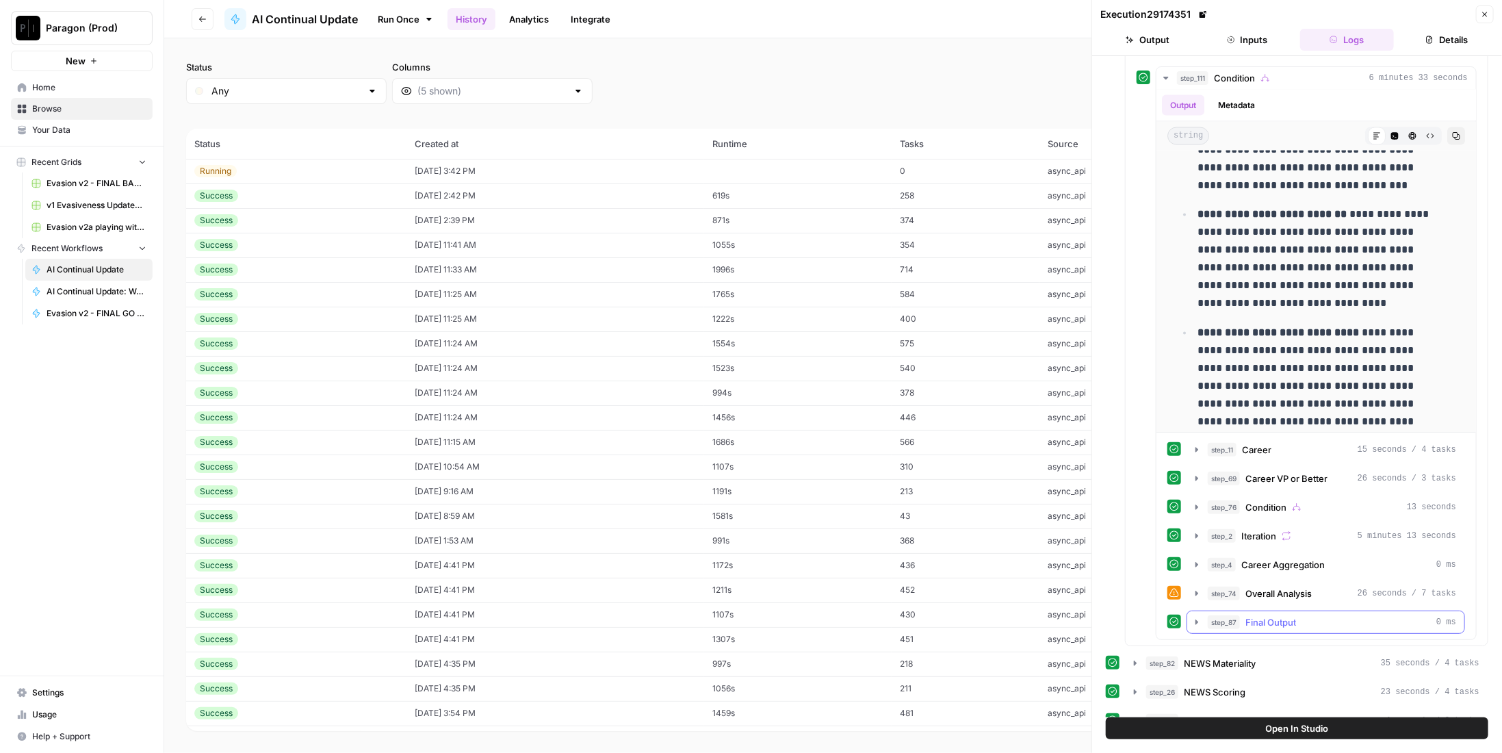
click at [1290, 615] on span "Final Output" at bounding box center [1270, 622] width 51 height 14
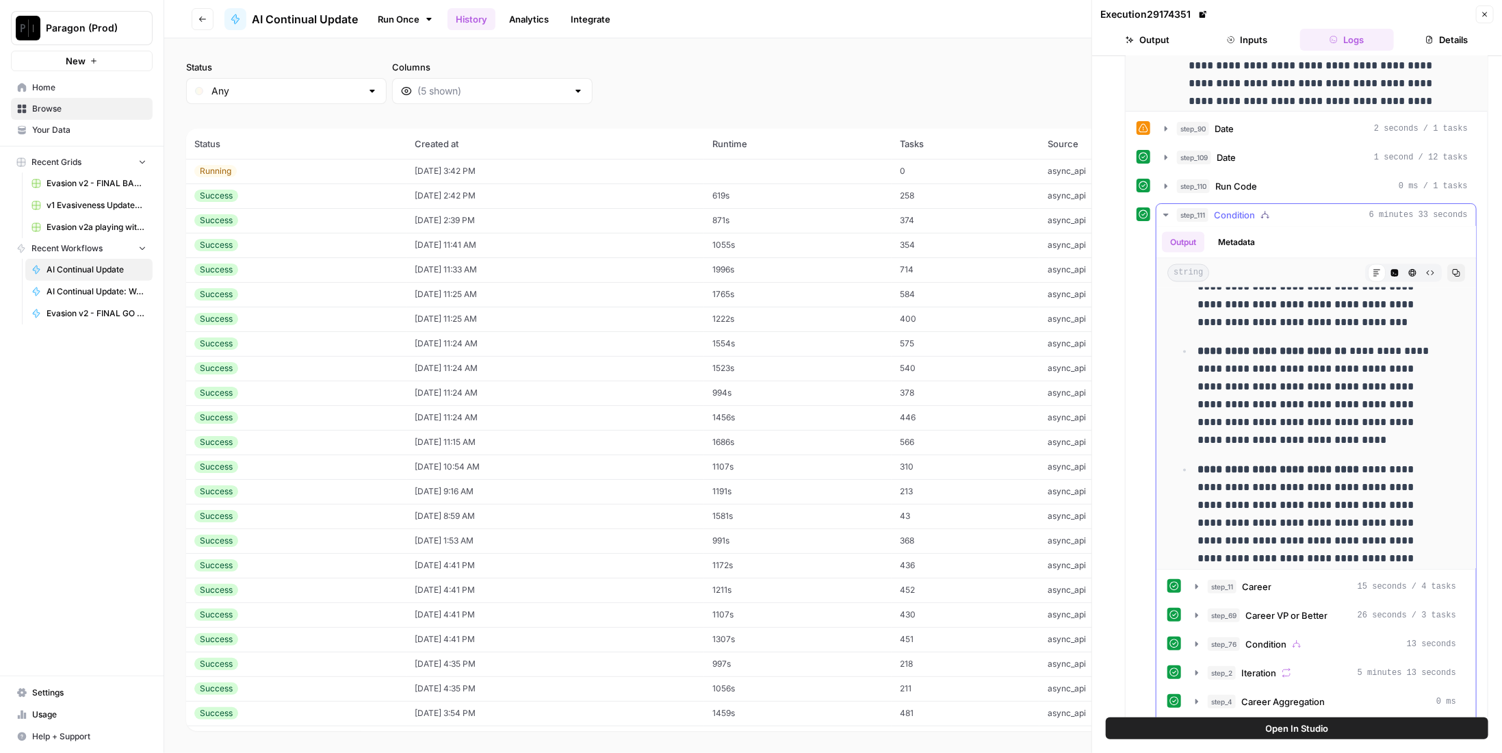
click at [1256, 208] on div "step_111 Condition 6 minutes 33 seconds" at bounding box center [1322, 215] width 291 height 14
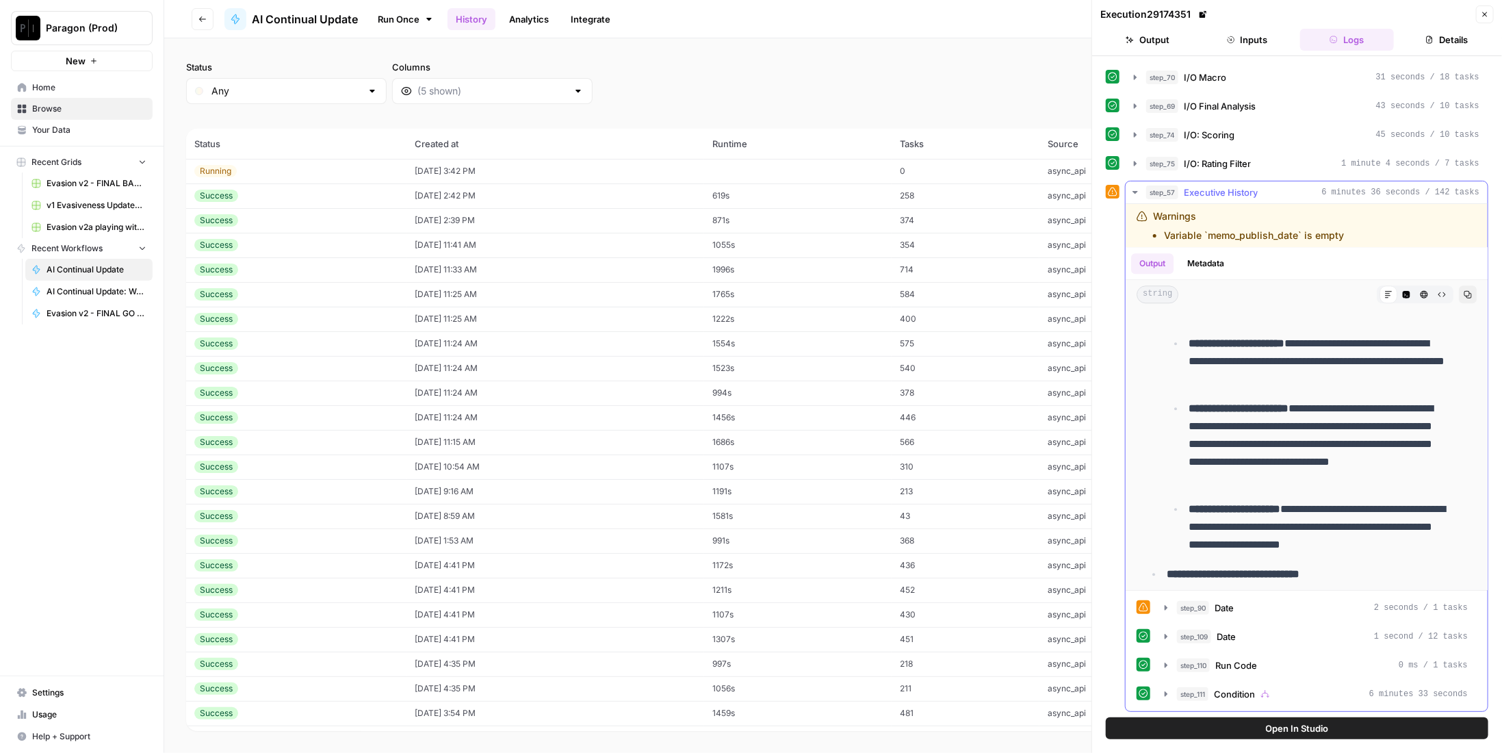
scroll to position [2656, 0]
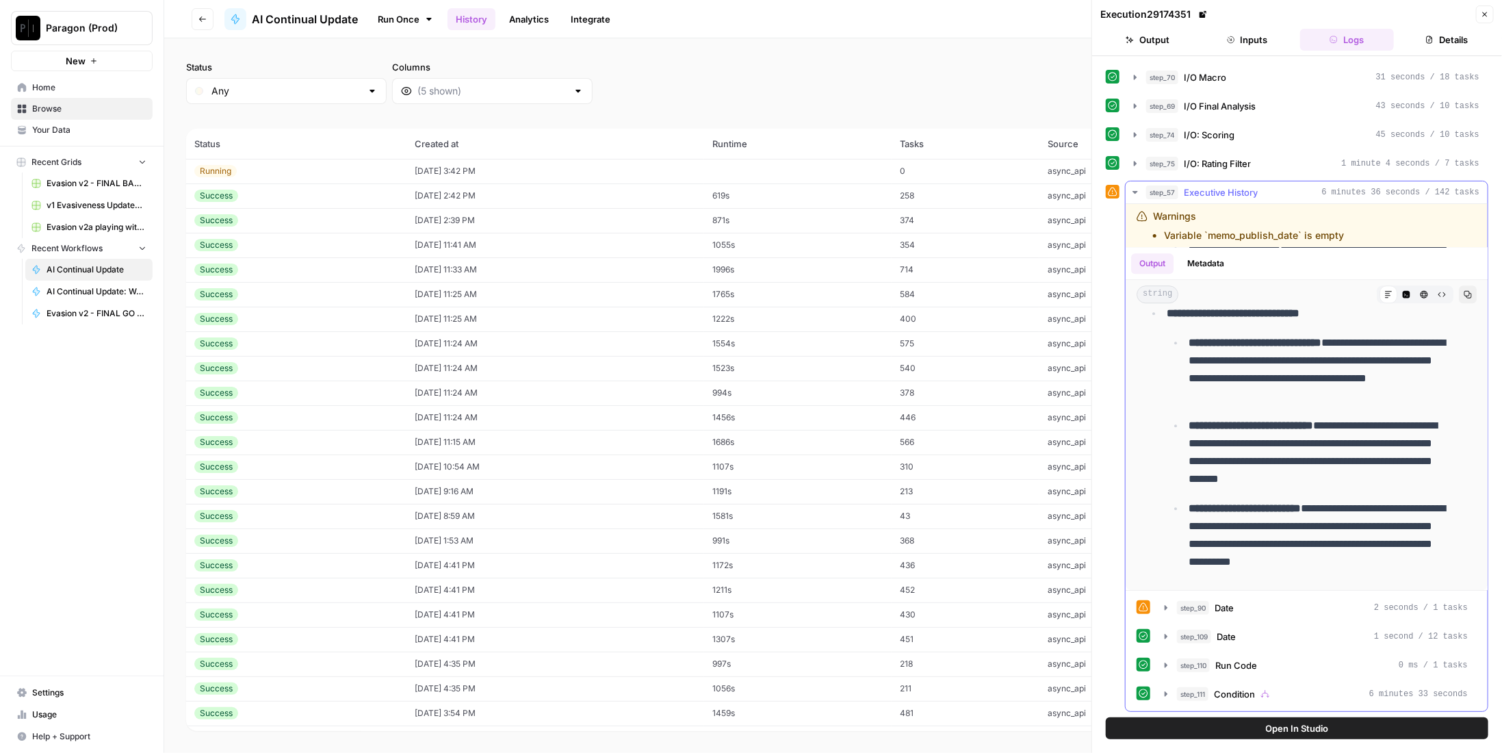
click at [1459, 285] on button "Copy" at bounding box center [1468, 294] width 18 height 18
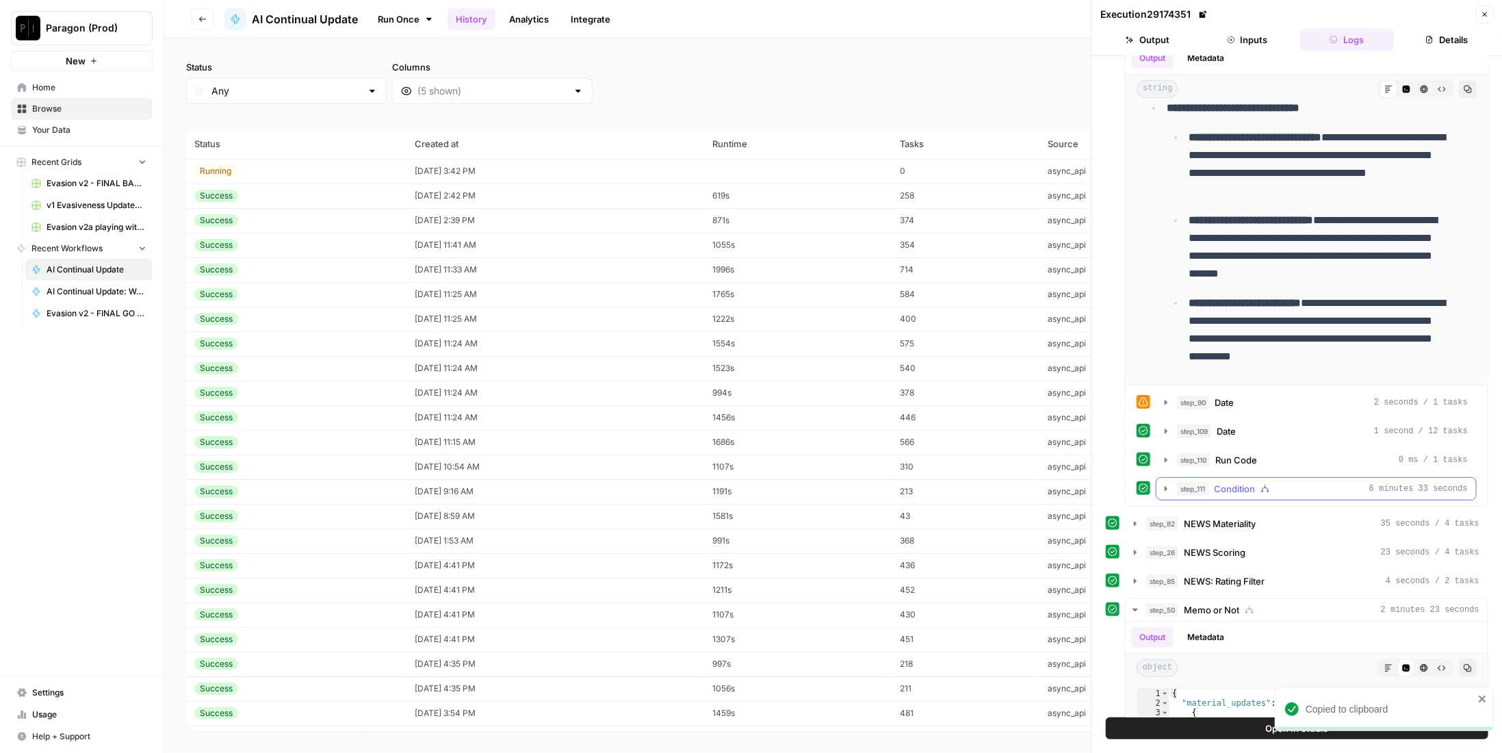
click at [1258, 482] on div "step_111 Condition 6 minutes 33 seconds" at bounding box center [1322, 489] width 291 height 14
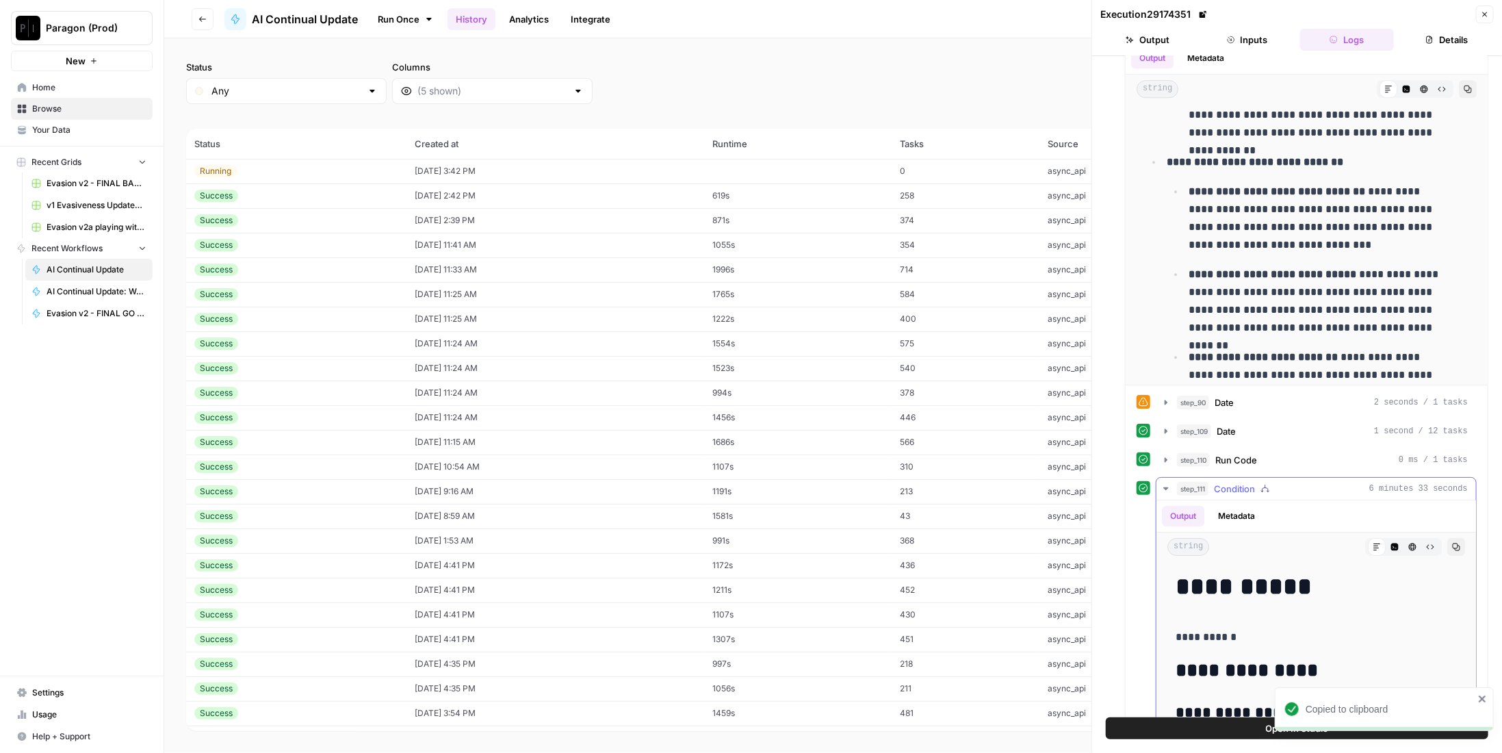
click at [1452, 543] on icon "button" at bounding box center [1456, 547] width 8 height 8
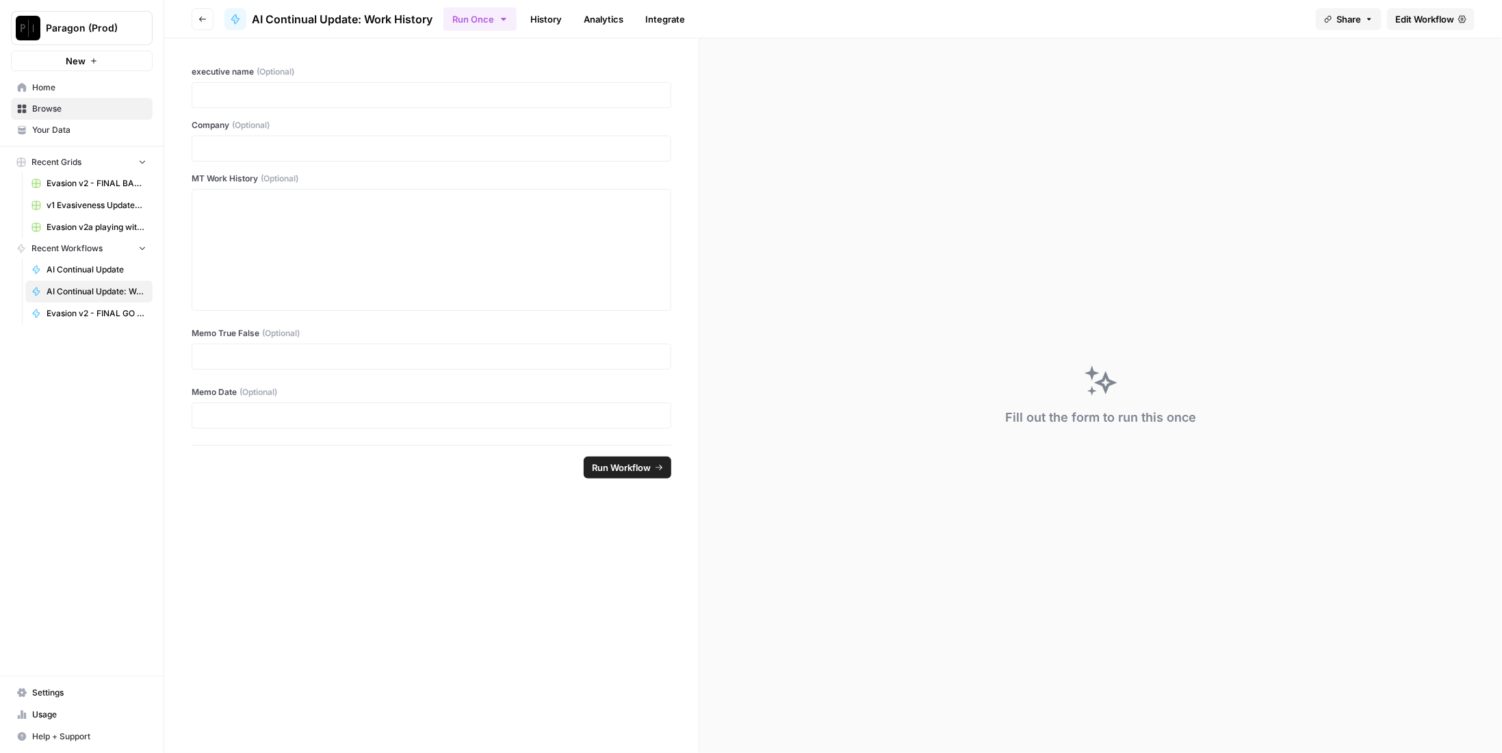
click at [1444, 15] on span "Edit Workflow" at bounding box center [1424, 19] width 59 height 14
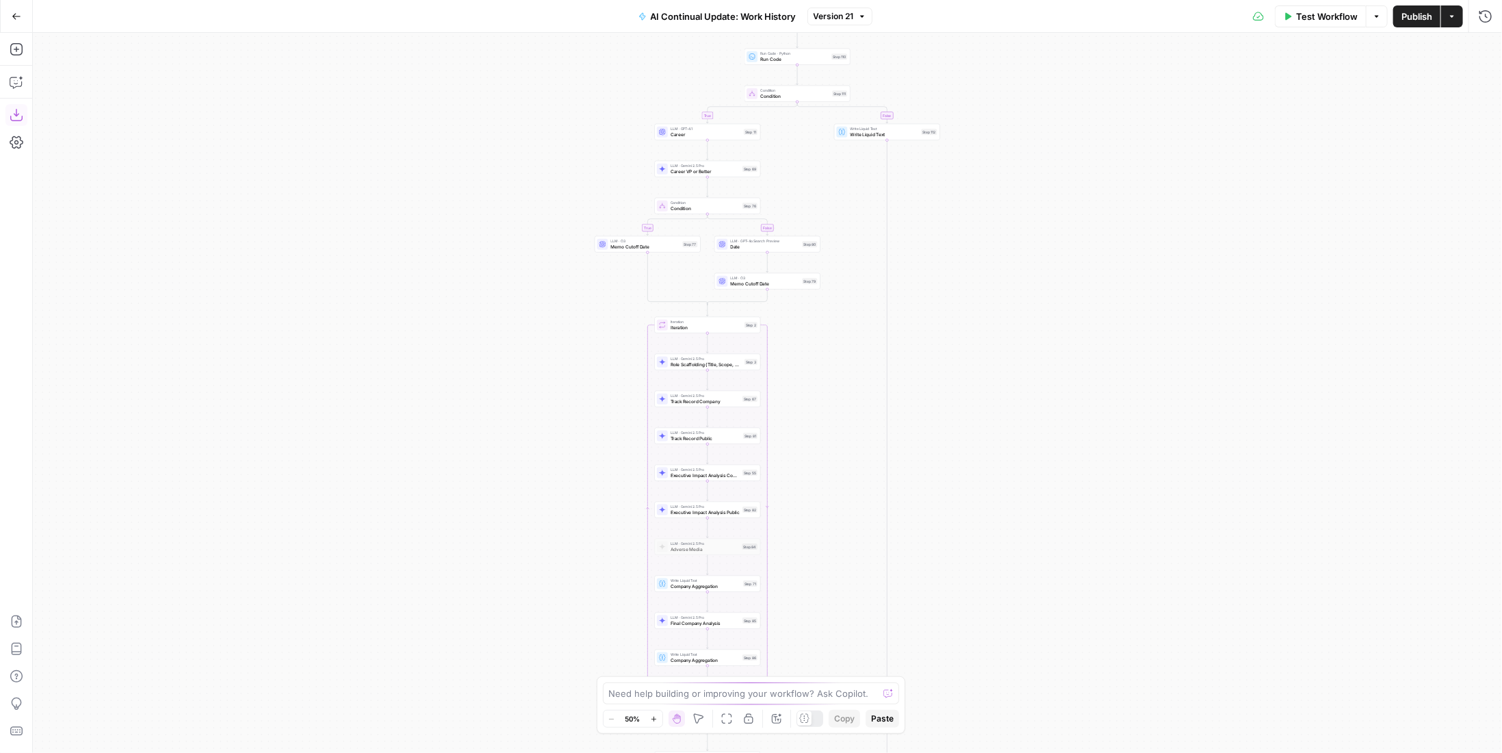
click at [22, 109] on icon "button" at bounding box center [17, 115] width 14 height 14
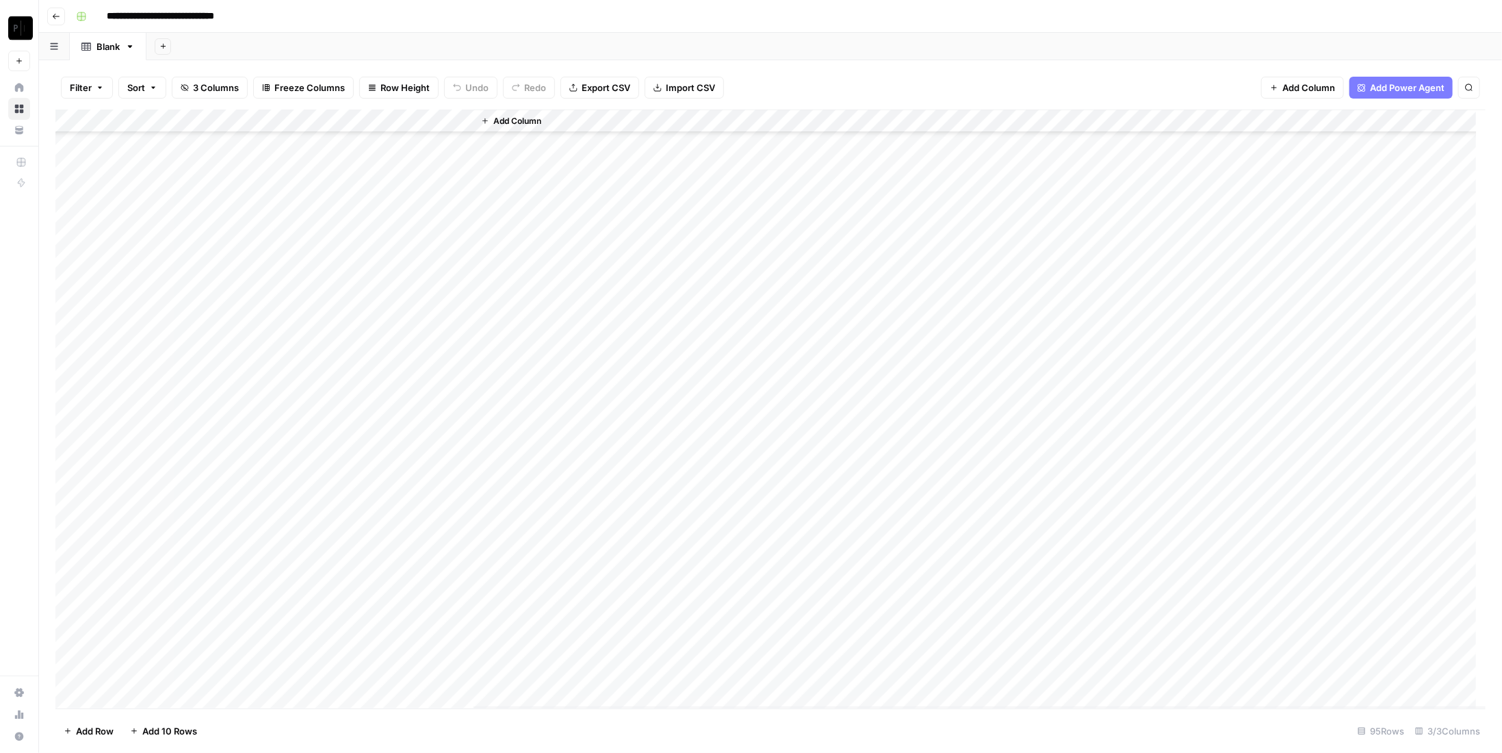
scroll to position [1656, 0]
click at [336, 674] on div "Add Column" at bounding box center [770, 408] width 1430 height 599
click at [58, 20] on icon "button" at bounding box center [56, 16] width 8 height 8
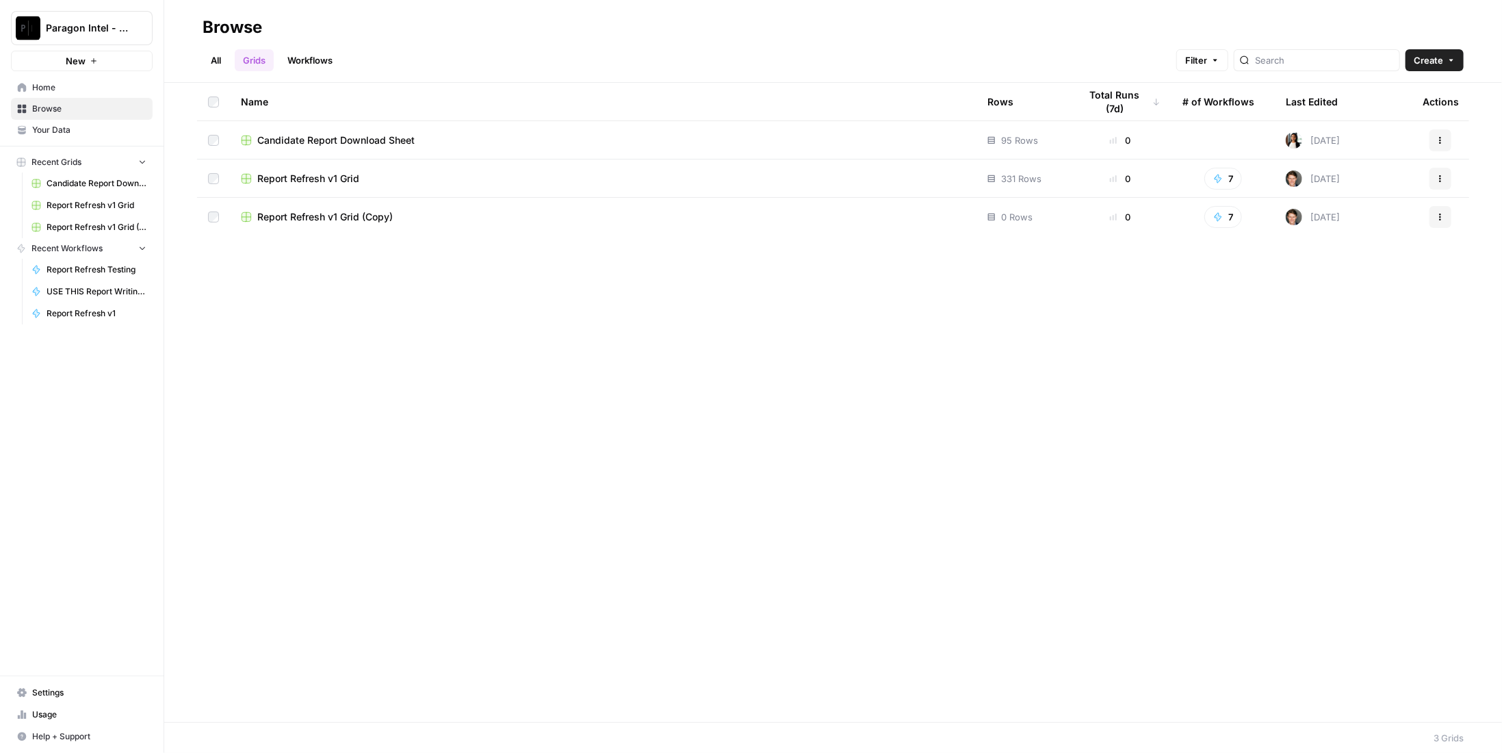
click at [313, 62] on link "Workflows" at bounding box center [310, 60] width 62 height 22
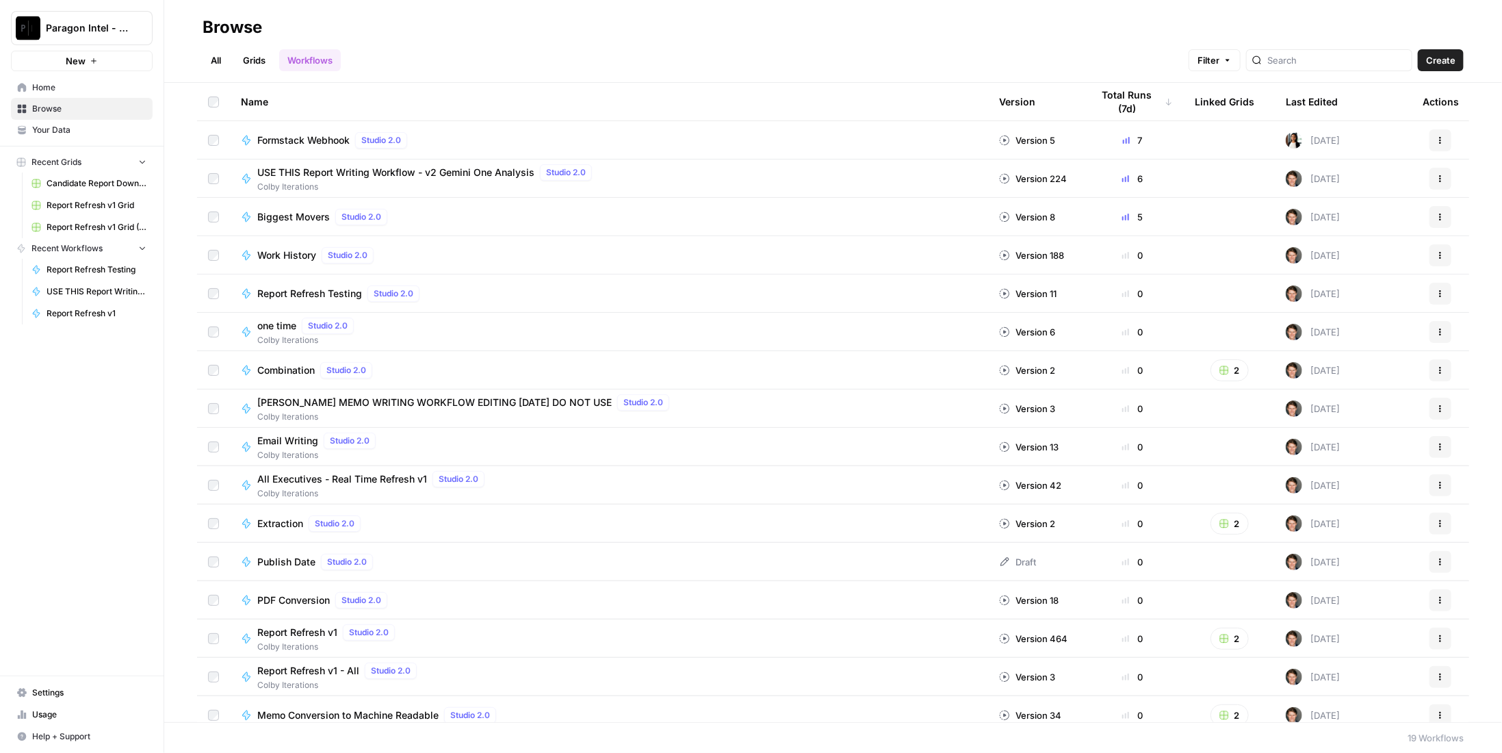
click at [370, 175] on span "USE THIS Report Writing Workflow - v2 Gemini One Analysis" at bounding box center [395, 173] width 277 height 14
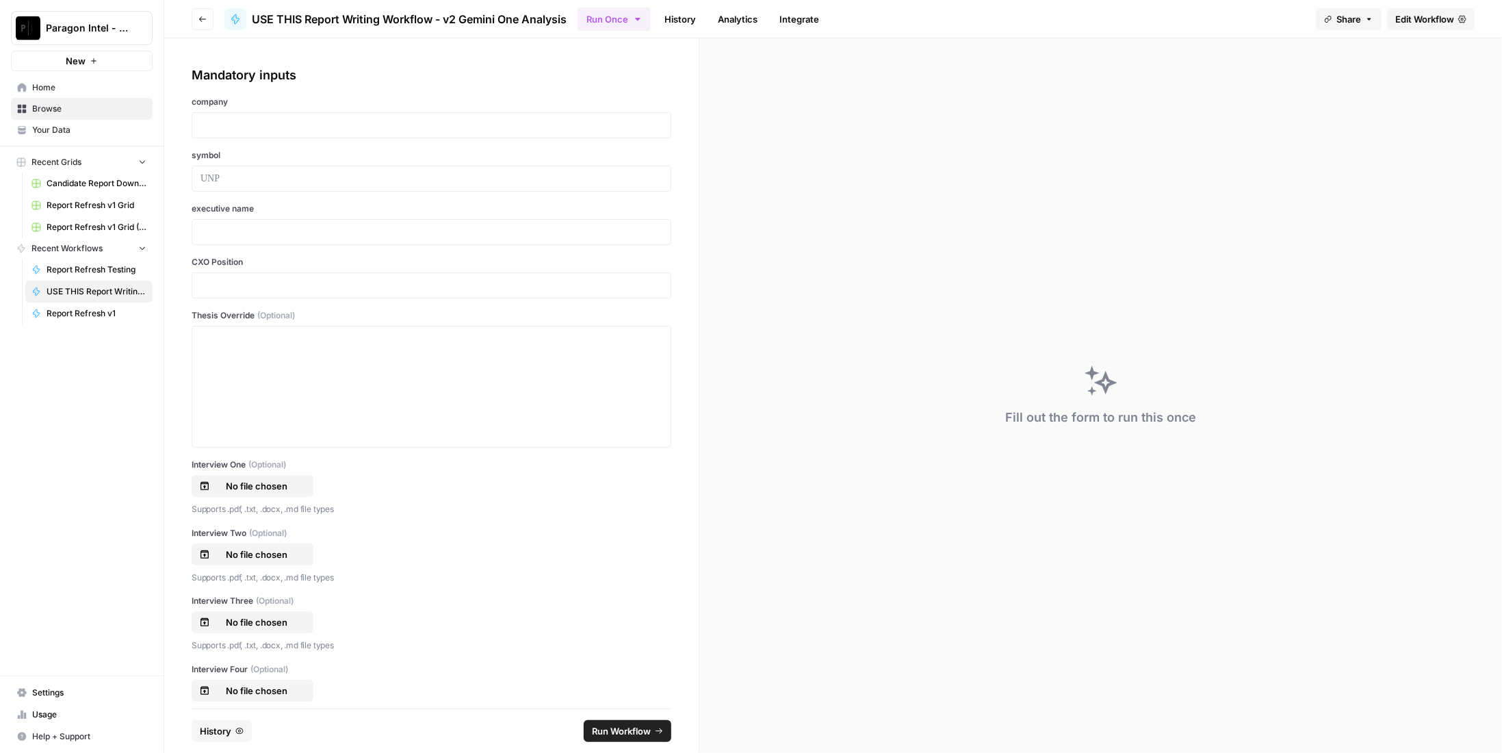
click at [1416, 23] on span "Edit Workflow" at bounding box center [1424, 19] width 59 height 14
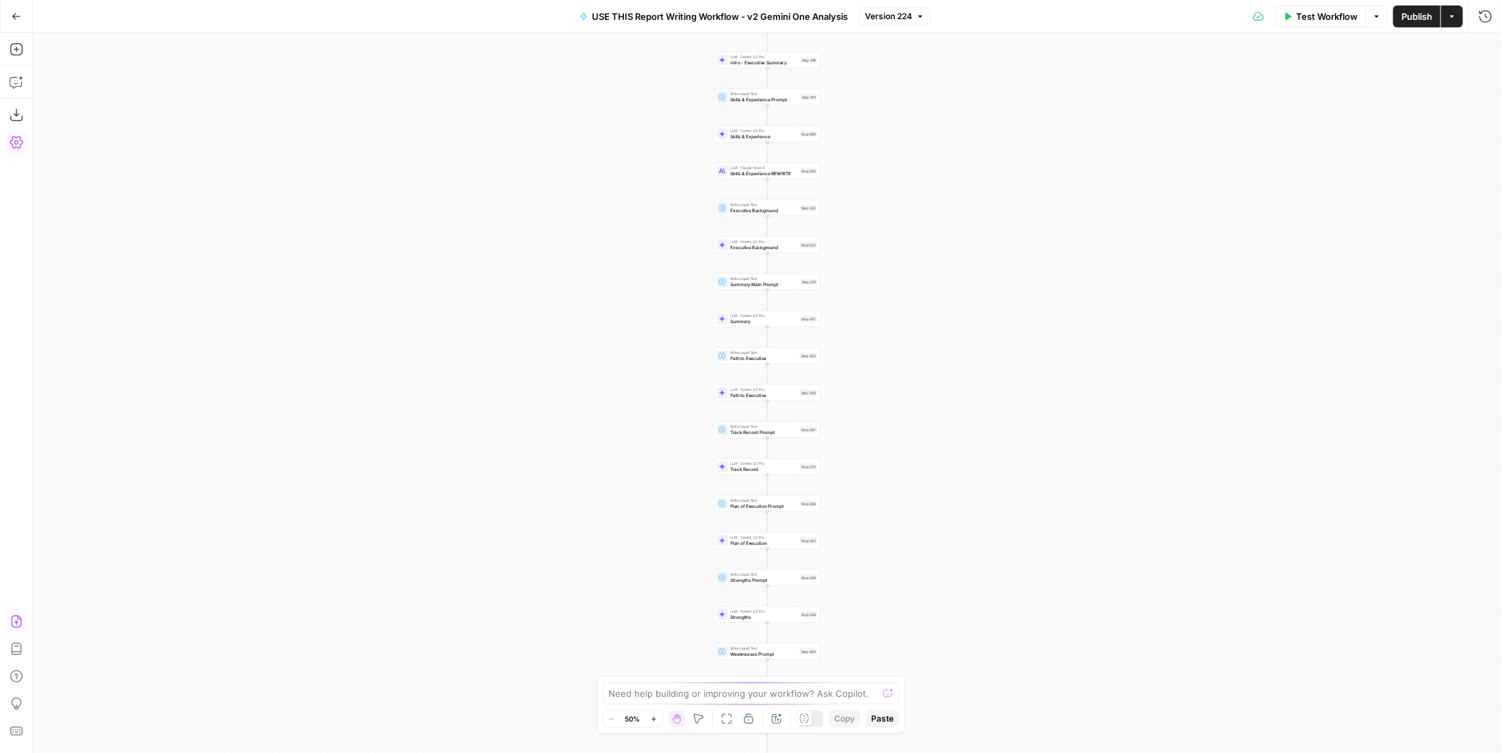
click at [21, 623] on icon "button" at bounding box center [16, 621] width 10 height 12
click at [1416, 12] on span "Publish" at bounding box center [1416, 17] width 31 height 14
